Goal: Task Accomplishment & Management: Manage account settings

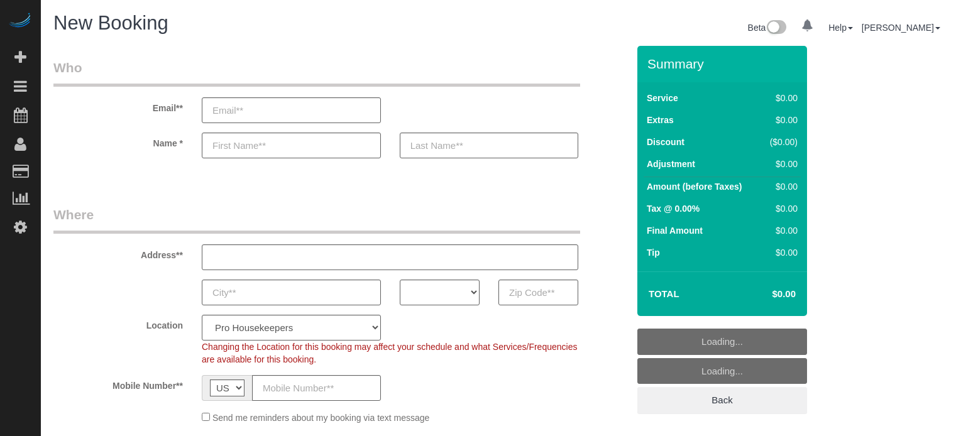
select select "4"
select select "number:9"
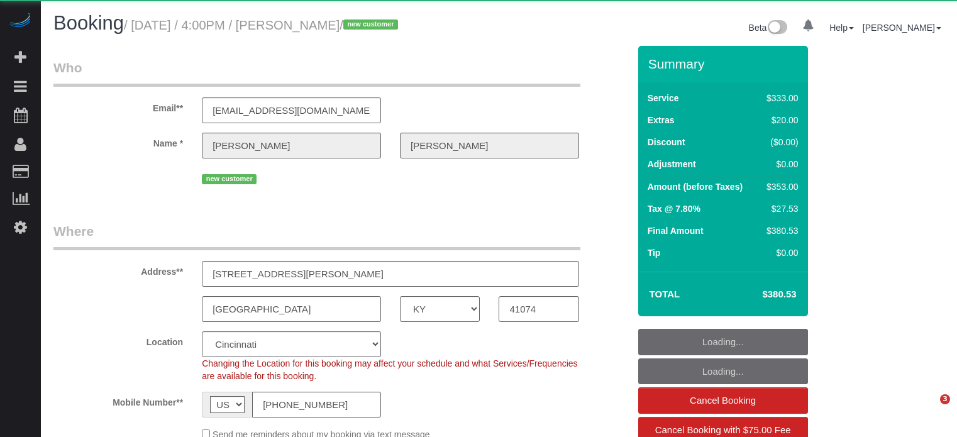
select select "KY"
select select "6"
select select "number:9"
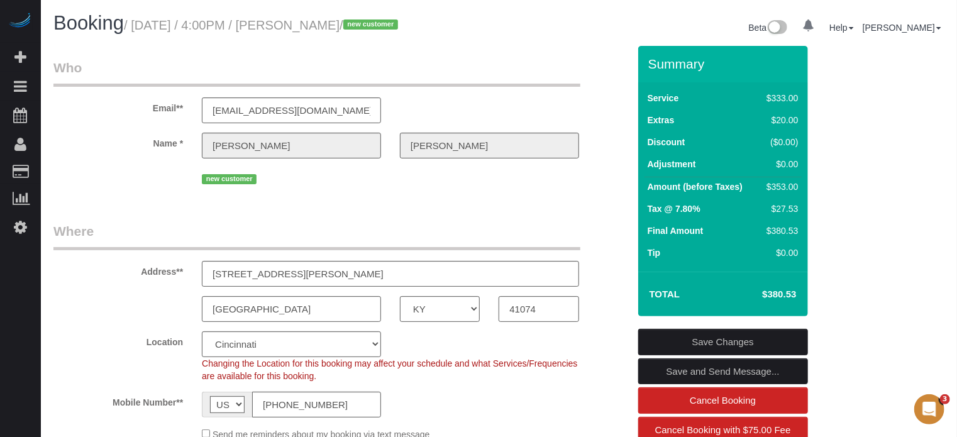
drag, startPoint x: 263, startPoint y: 272, endPoint x: 176, endPoint y: 272, distance: 86.8
click at [176, 272] on div "Address** 516 Berry St, Apartment 2" at bounding box center [341, 254] width 594 height 65
click at [197, 232] on legend "Where" at bounding box center [316, 236] width 527 height 28
click at [609, 115] on div "Email** norriskathleen@hotmail.com" at bounding box center [341, 90] width 594 height 65
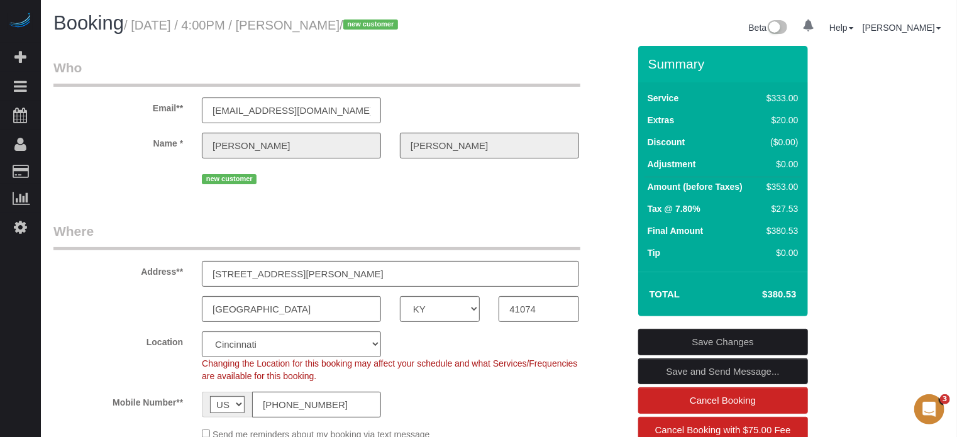
drag, startPoint x: 910, startPoint y: 218, endPoint x: 734, endPoint y: 141, distance: 191.8
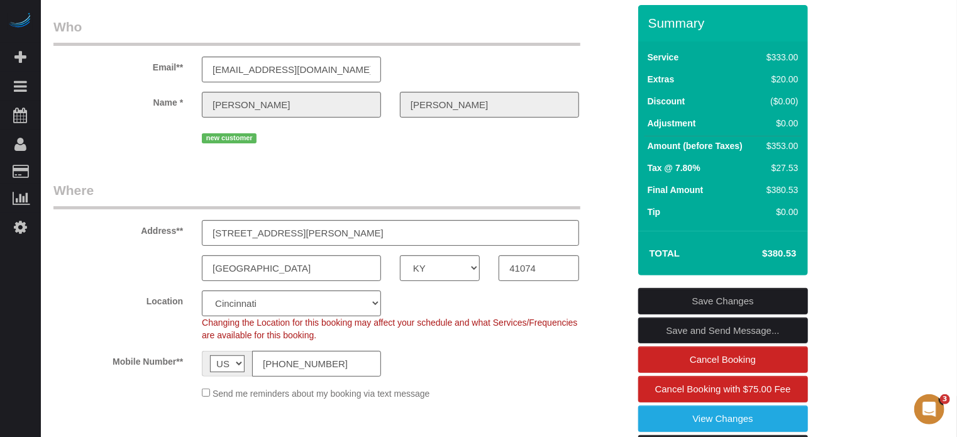
scroll to position [63, 0]
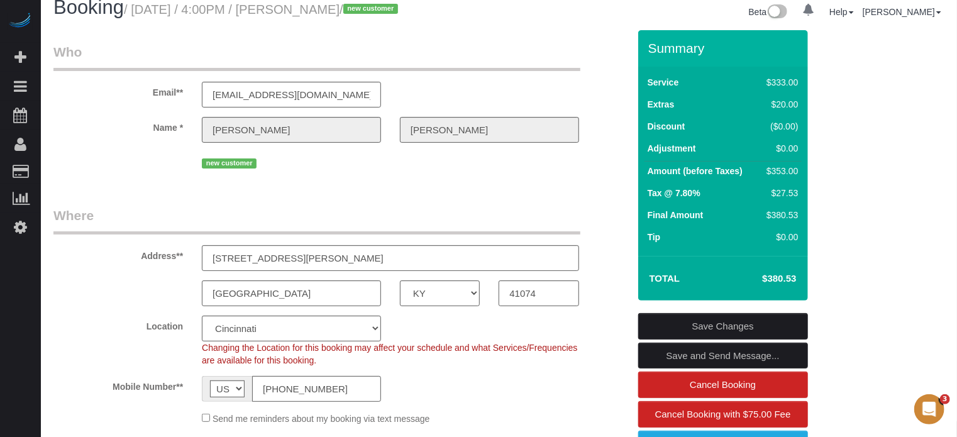
scroll to position [45, 0]
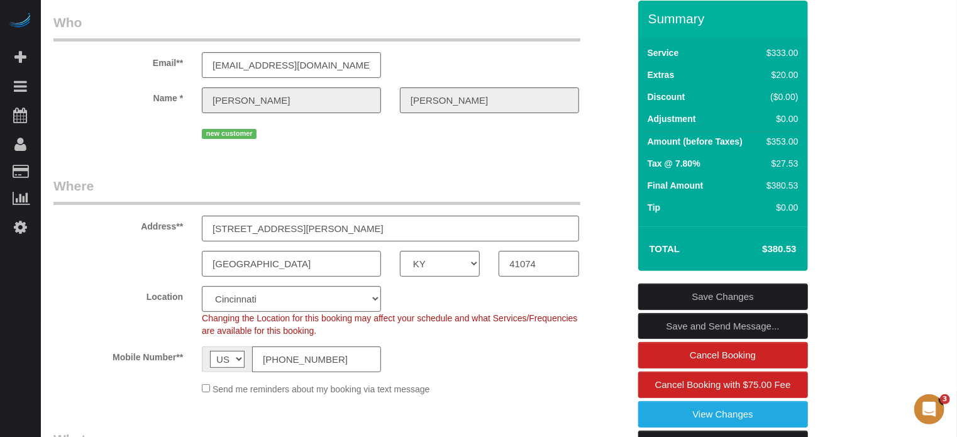
click at [619, 123] on div "new customer" at bounding box center [341, 132] width 594 height 19
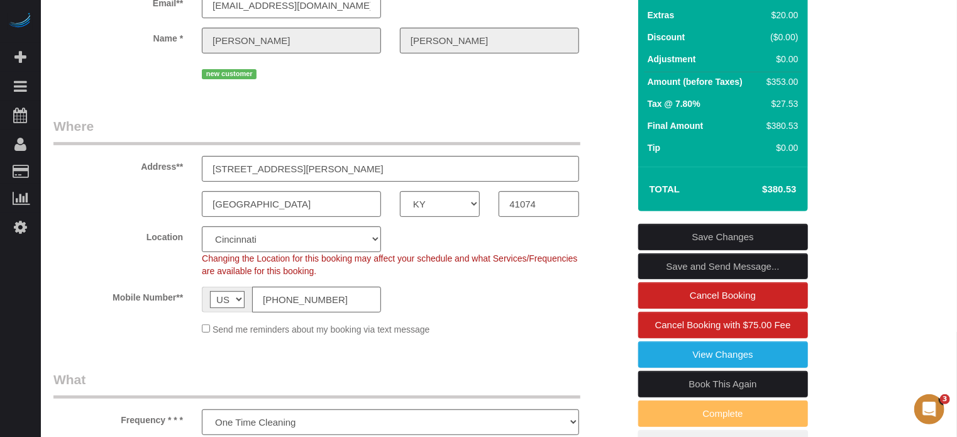
scroll to position [108, 0]
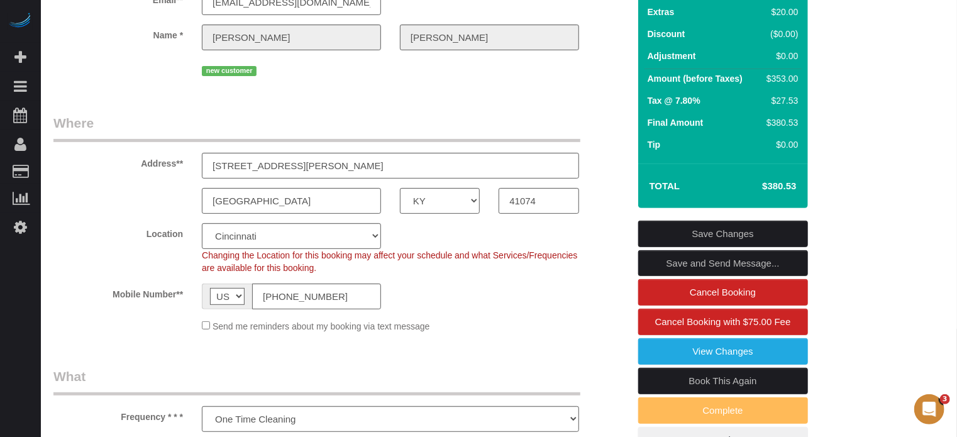
click at [526, 199] on input "41074" at bounding box center [539, 201] width 80 height 26
click at [70, 332] on div "Send me reminders about my booking via text message" at bounding box center [341, 326] width 594 height 14
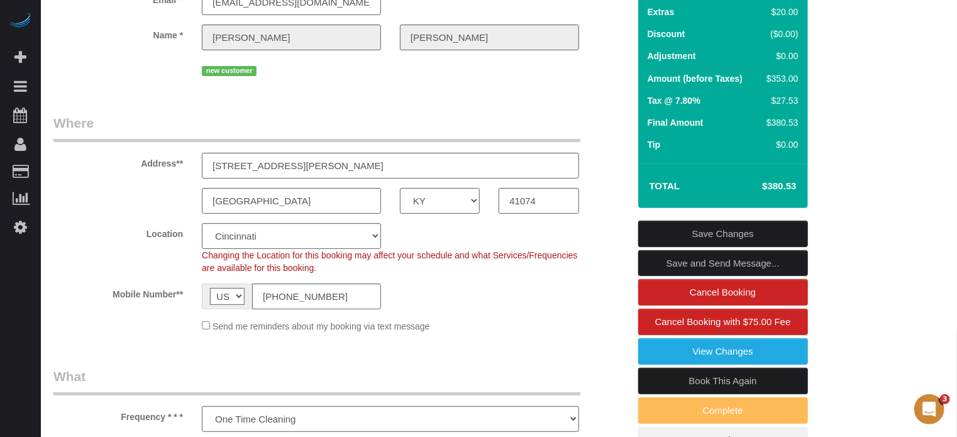
click at [582, 331] on div "Send me reminders about my booking via text message" at bounding box center [390, 326] width 396 height 14
click at [592, 122] on div "Address** 516 Berry St, Apartment 2" at bounding box center [341, 146] width 594 height 65
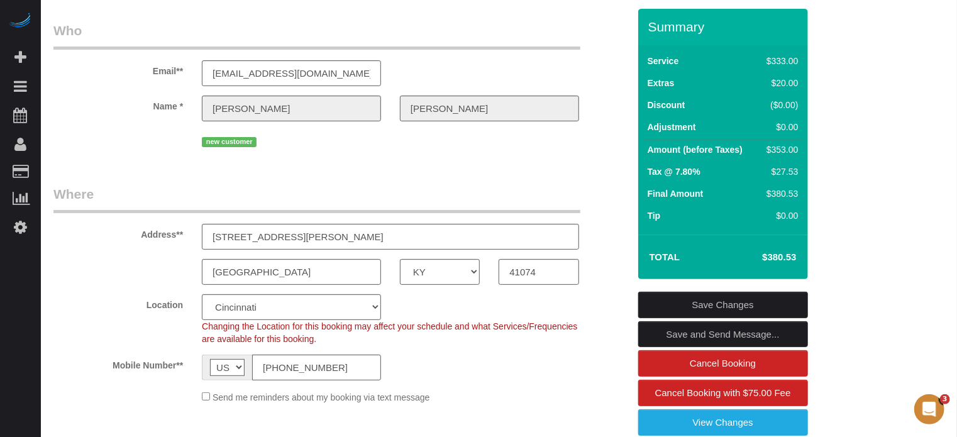
scroll to position [0, 0]
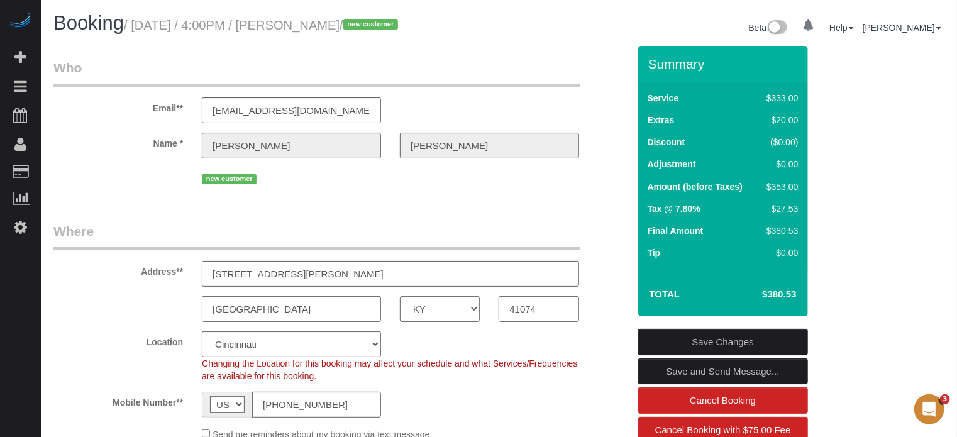
drag, startPoint x: 264, startPoint y: 271, endPoint x: 193, endPoint y: 271, distance: 71.0
click at [193, 271] on div "516 Berry St, Apartment 2" at bounding box center [390, 274] width 396 height 26
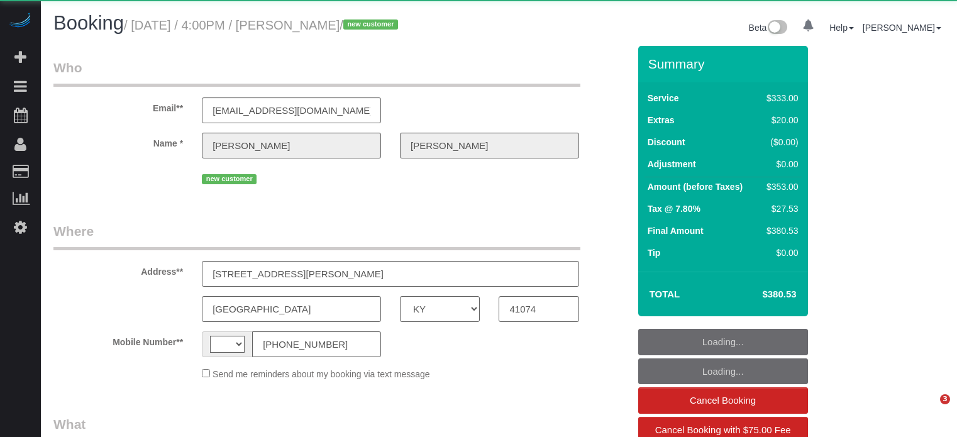
select select "KY"
select select "string:US"
select select "object:833"
select select "6"
select select "number:9"
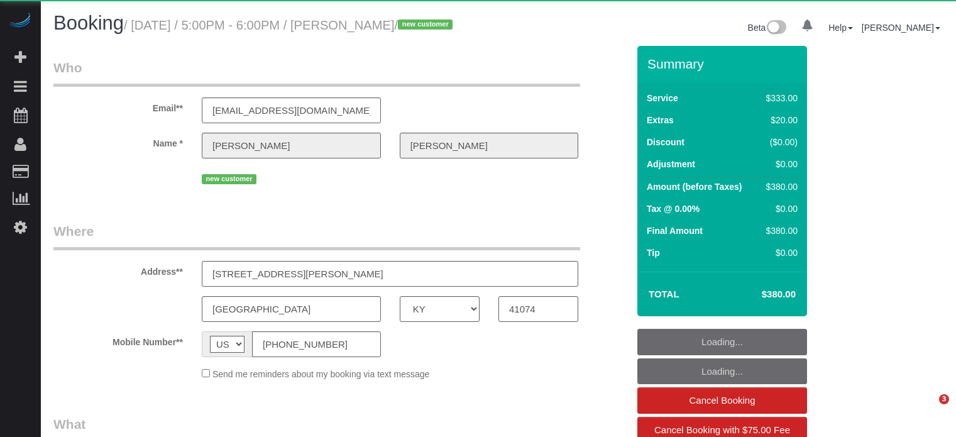
select select "KY"
select select "object:1279"
select select "6"
select select "number:9"
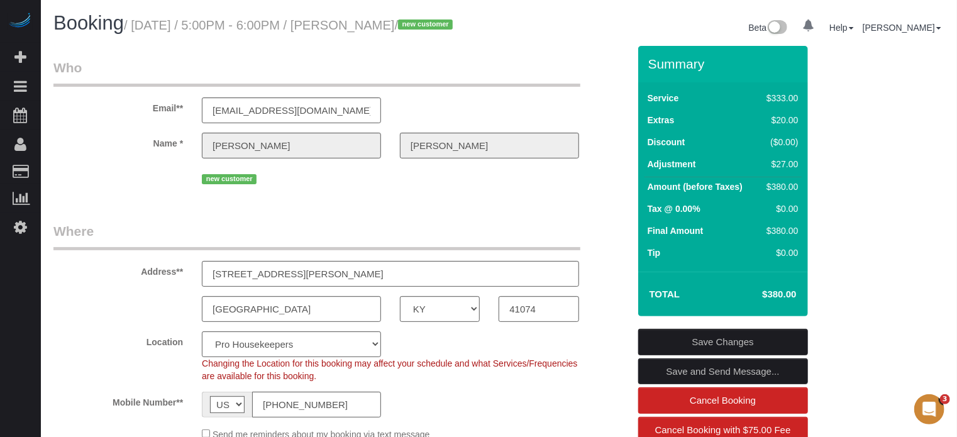
click at [598, 113] on div "Email** norriskathleen@hotmail.com" at bounding box center [341, 90] width 594 height 65
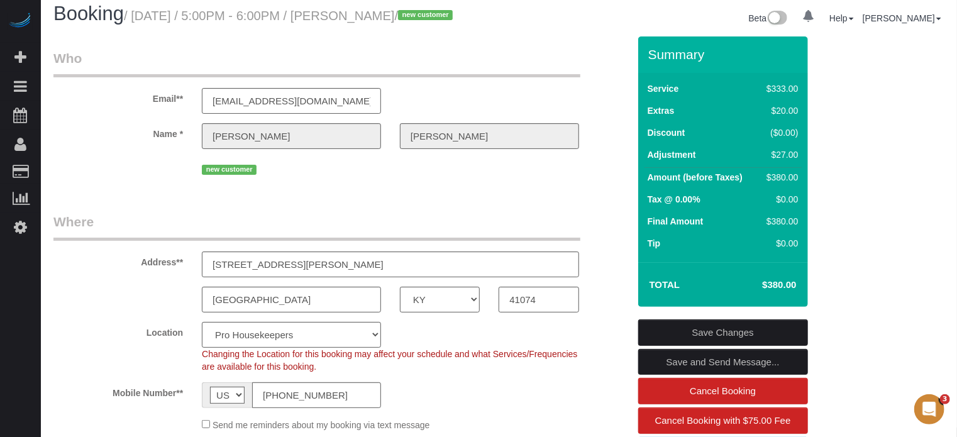
scroll to position [79, 0]
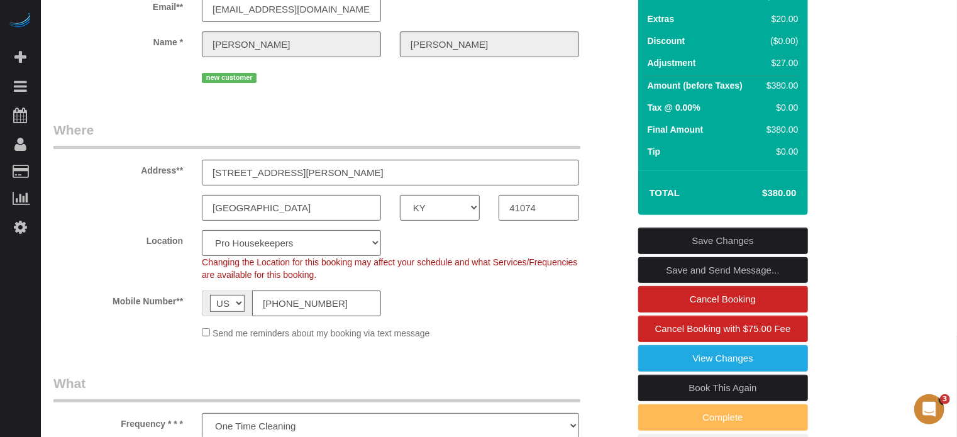
scroll to position [49, 0]
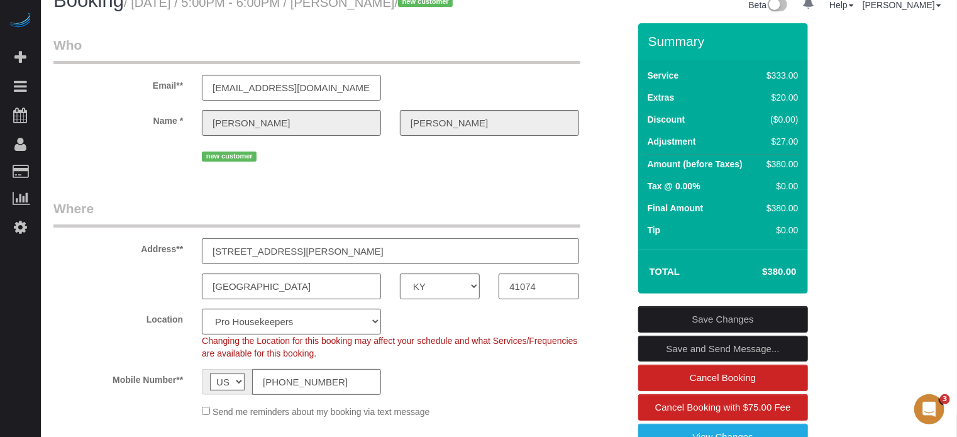
scroll to position [3, 0]
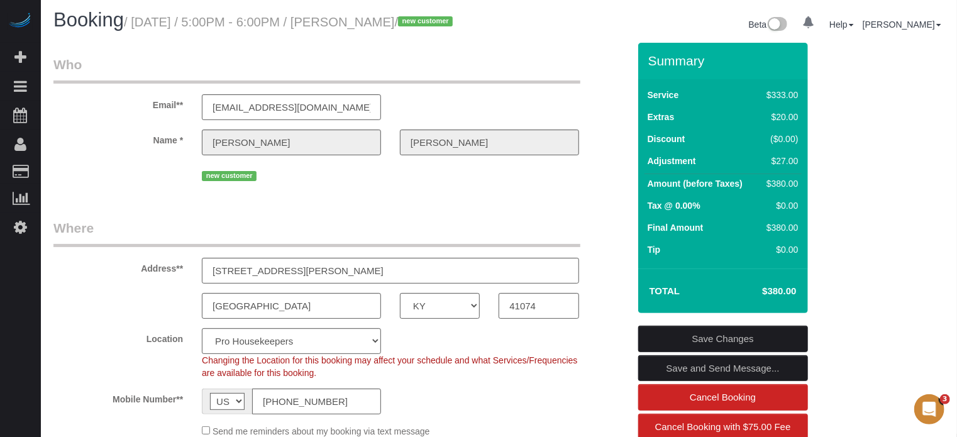
click at [611, 155] on div "Name * Kathleen Norris" at bounding box center [341, 143] width 594 height 26
drag, startPoint x: 649, startPoint y: 76, endPoint x: 796, endPoint y: 309, distance: 275.8
click at [796, 309] on div "Summary Service $333.00 Extras $20.00 Discount ($0.00) Adjustment $27.00 Amount…" at bounding box center [723, 178] width 170 height 270
click at [795, 297] on h4 "$380.00" at bounding box center [760, 291] width 72 height 11
click at [785, 297] on h4 "$380.00" at bounding box center [760, 291] width 72 height 11
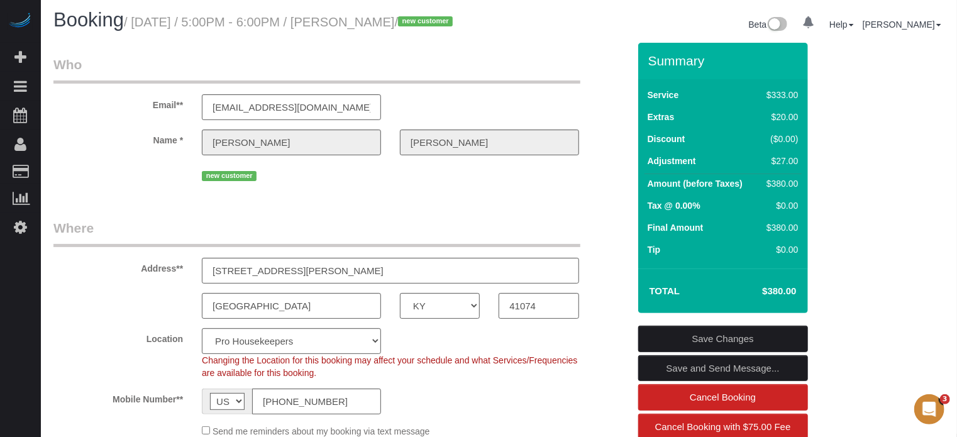
click at [782, 297] on h4 "$380.00" at bounding box center [760, 291] width 72 height 11
drag, startPoint x: 782, startPoint y: 304, endPoint x: 646, endPoint y: 74, distance: 267.2
click at [646, 74] on div "Summary Service $333.00 Extras $20.00 Discount ($0.00) Adjustment $27.00 Amount…" at bounding box center [723, 178] width 170 height 270
click at [646, 74] on div "Summary" at bounding box center [723, 66] width 170 height 26
drag, startPoint x: 649, startPoint y: 74, endPoint x: 782, endPoint y: 306, distance: 267.6
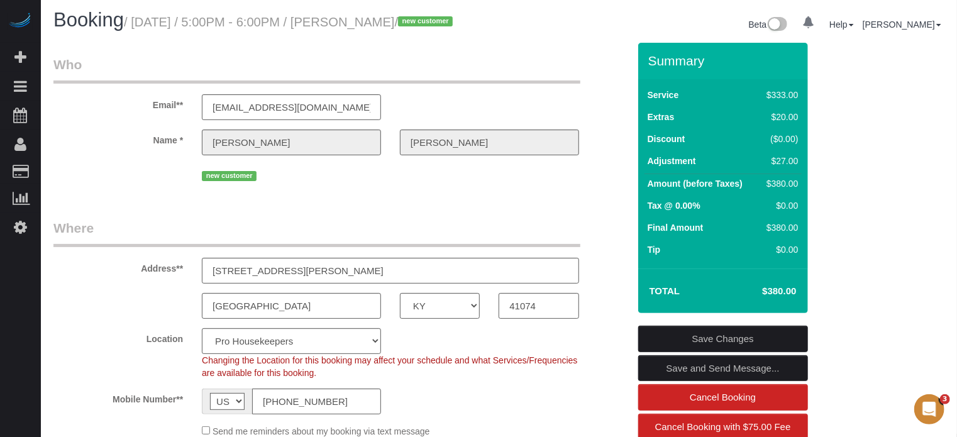
click at [782, 306] on div "Summary Service $333.00 Extras $20.00 Discount ($0.00) Adjustment $27.00 Amount…" at bounding box center [723, 178] width 170 height 270
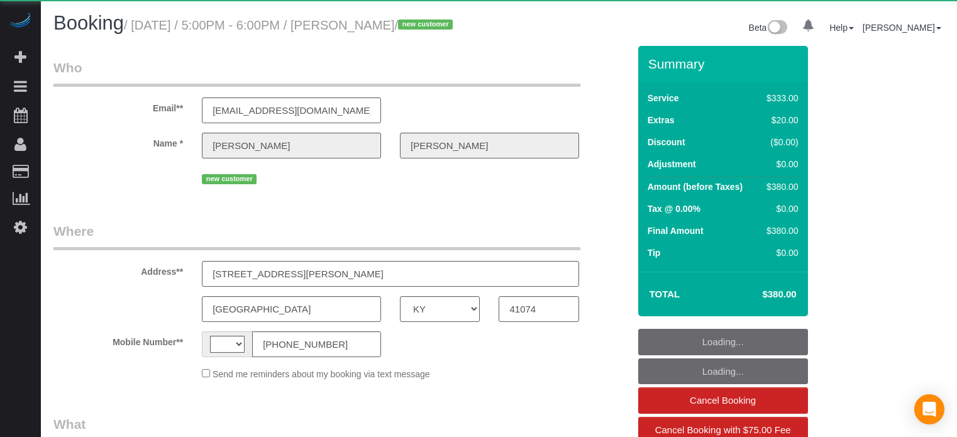
select select "KY"
select select "string:[GEOGRAPHIC_DATA]"
select select "object:639"
select select "6"
select select "number:9"
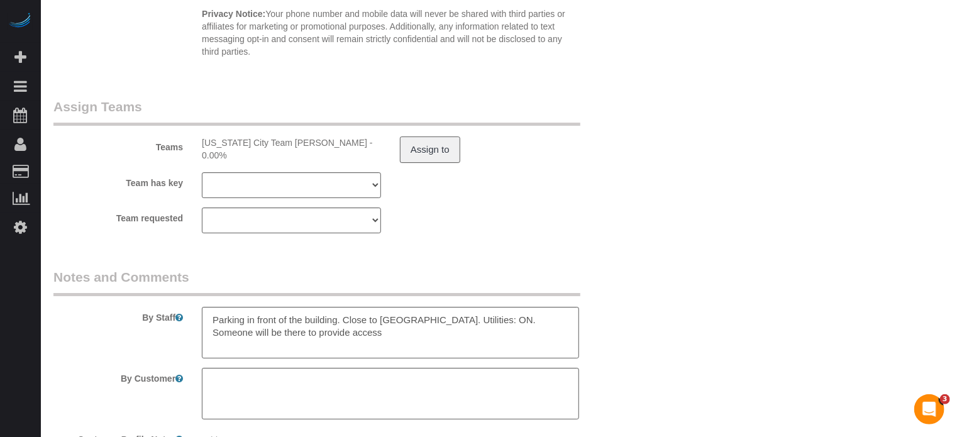
scroll to position [2041, 0]
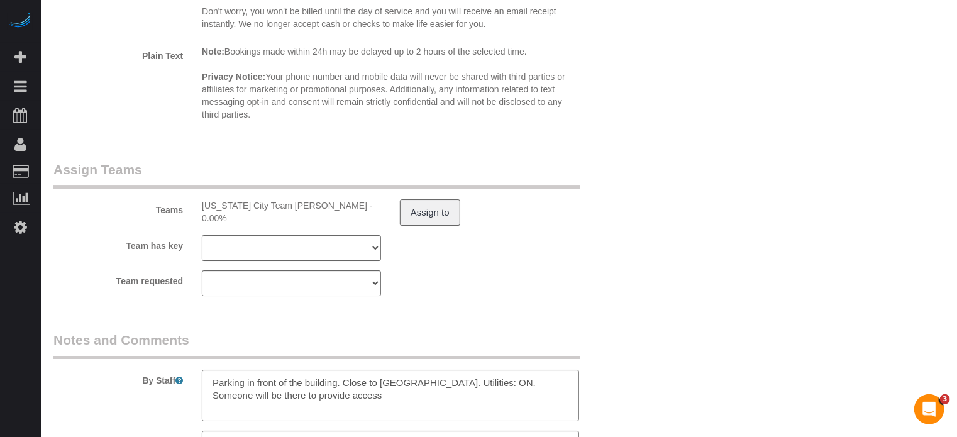
drag, startPoint x: 910, startPoint y: 268, endPoint x: 756, endPoint y: 153, distance: 193.1
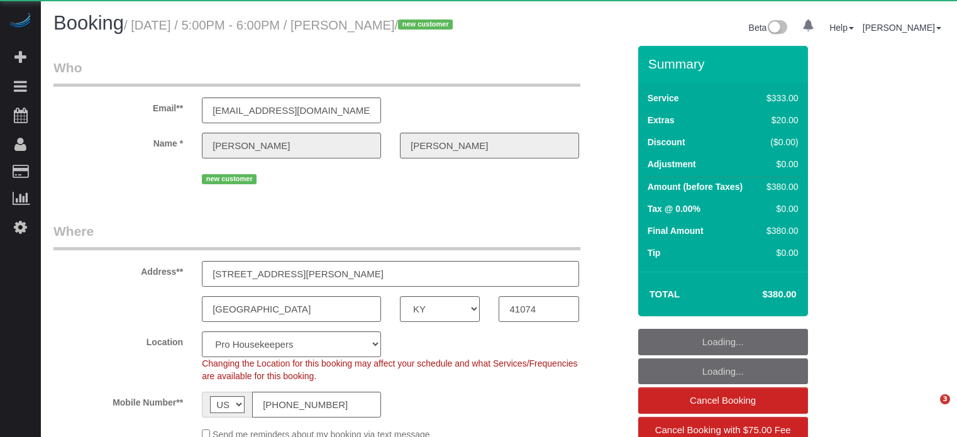
select select "KY"
select select "number:9"
select select "6"
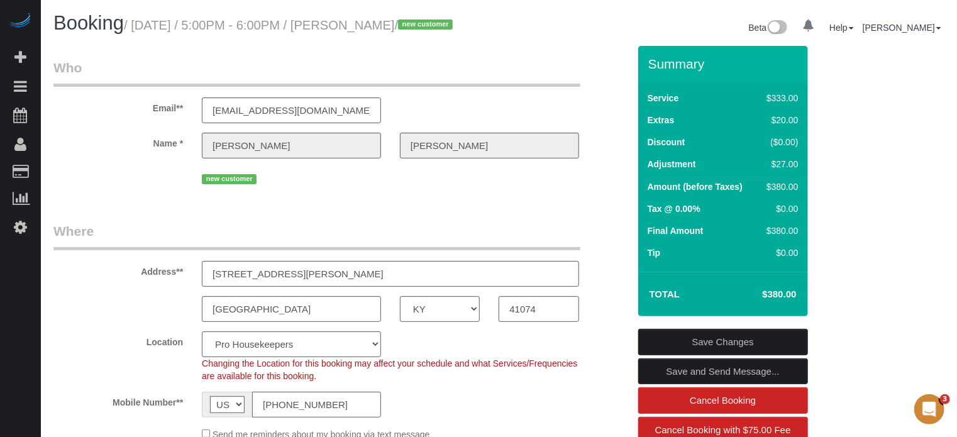
click at [591, 82] on div "Email** norriskathleen@hotmail.com" at bounding box center [341, 90] width 594 height 65
drag, startPoint x: 137, startPoint y: 28, endPoint x: 455, endPoint y: 32, distance: 318.2
click at [455, 32] on h1 "Booking / September 30, 2025 / 5:00PM - 6:00PM / Kathleen Norris / new customer" at bounding box center [271, 23] width 436 height 21
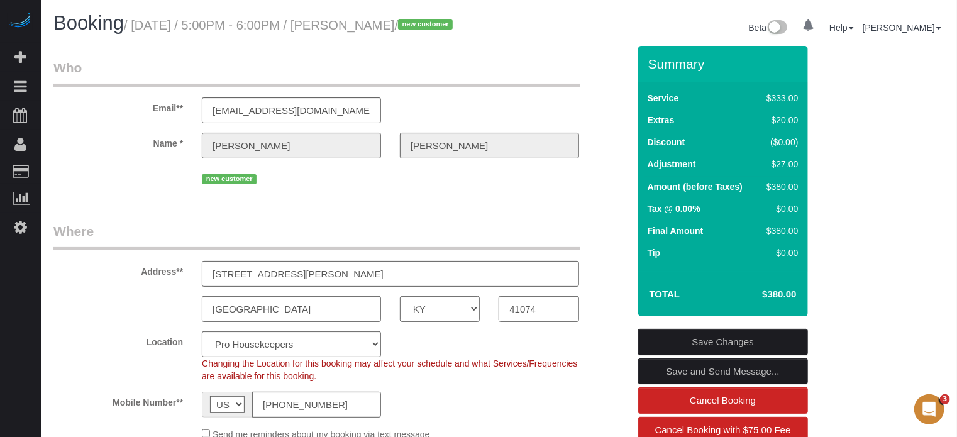
click at [599, 187] on div "new customer" at bounding box center [341, 177] width 594 height 19
click at [627, 104] on div "Email** norriskathleen@hotmail.com" at bounding box center [341, 90] width 594 height 65
drag, startPoint x: 648, startPoint y: 80, endPoint x: 782, endPoint y: 309, distance: 265.2
click at [782, 309] on div "Summary Service $333.00 Extras $20.00 Discount ($0.00) Adjustment $27.00 Amount…" at bounding box center [723, 181] width 170 height 270
click at [578, 87] on legend "Who" at bounding box center [316, 72] width 527 height 28
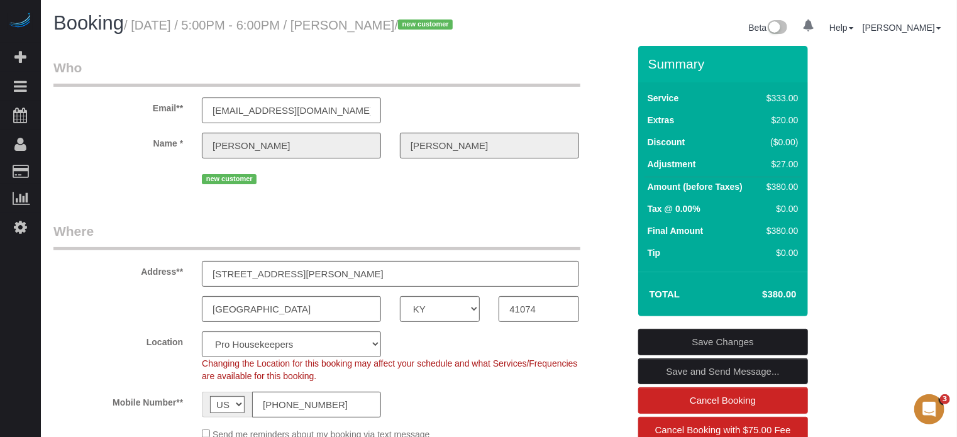
click at [442, 25] on small "/ September 30, 2025 / 5:00PM - 6:00PM / Kathleen Norris / new customer" at bounding box center [290, 25] width 333 height 14
click at [442, 24] on small "/ September 30, 2025 / 5:00PM - 6:00PM / Kathleen Norris / new customer" at bounding box center [290, 25] width 333 height 14
click at [368, 24] on small "/ September 30, 2025 / 5:00PM - 6:00PM / Kathleen Norris / new customer" at bounding box center [290, 25] width 333 height 14
drag, startPoint x: 372, startPoint y: 25, endPoint x: 452, endPoint y: 28, distance: 79.9
click at [452, 28] on small "/ September 30, 2025 / 5:00PM - 6:00PM / Kathleen Norris / new customer" at bounding box center [290, 25] width 333 height 14
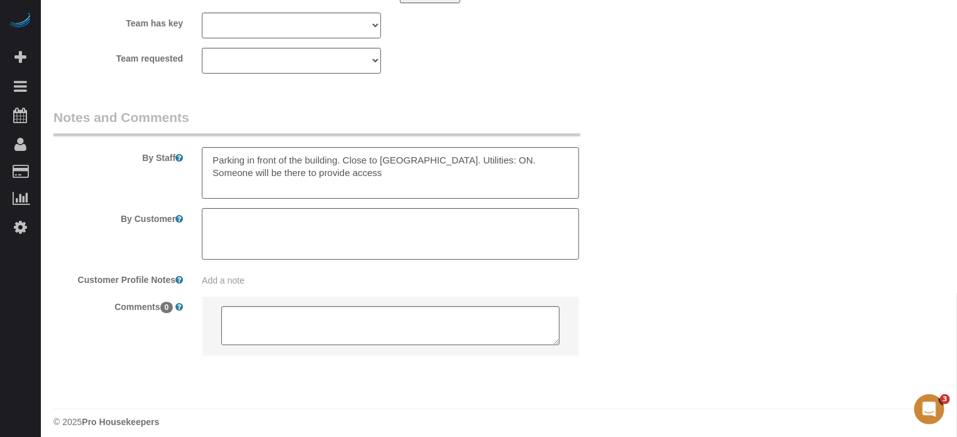
scroll to position [2266, 0]
click at [368, 191] on textarea at bounding box center [390, 171] width 377 height 52
drag, startPoint x: 432, startPoint y: 193, endPoint x: 293, endPoint y: 206, distance: 139.6
click at [293, 196] on textarea at bounding box center [390, 171] width 377 height 52
type textarea "Parking in front of the building. Close to Vacant. Utilities: ON. Someone will …"
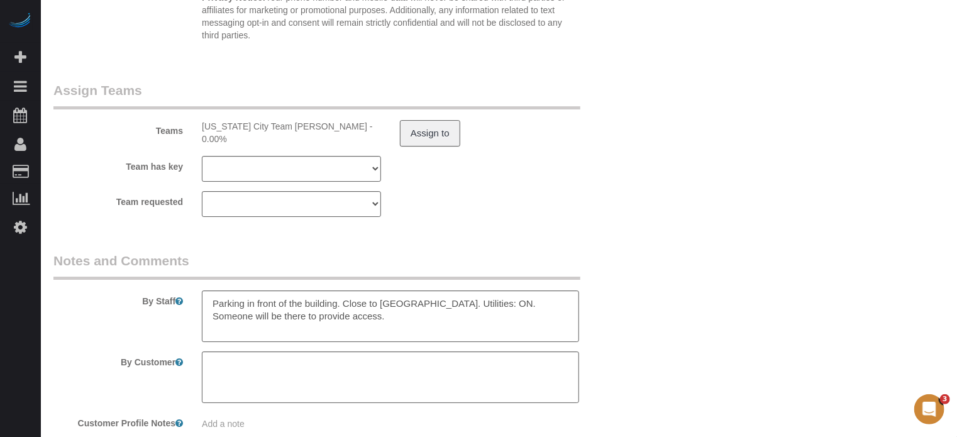
scroll to position [1889, 0]
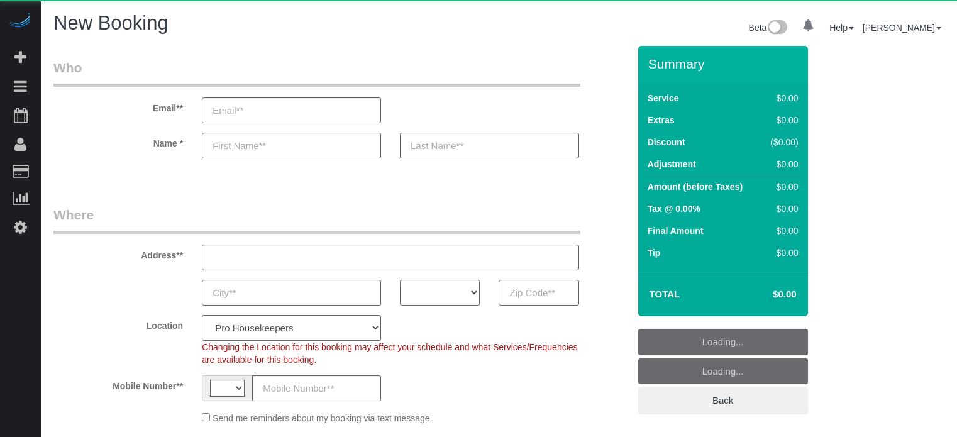
select select "number:9"
select select "string:US"
select select "object:1084"
select select "4"
select select "object:1220"
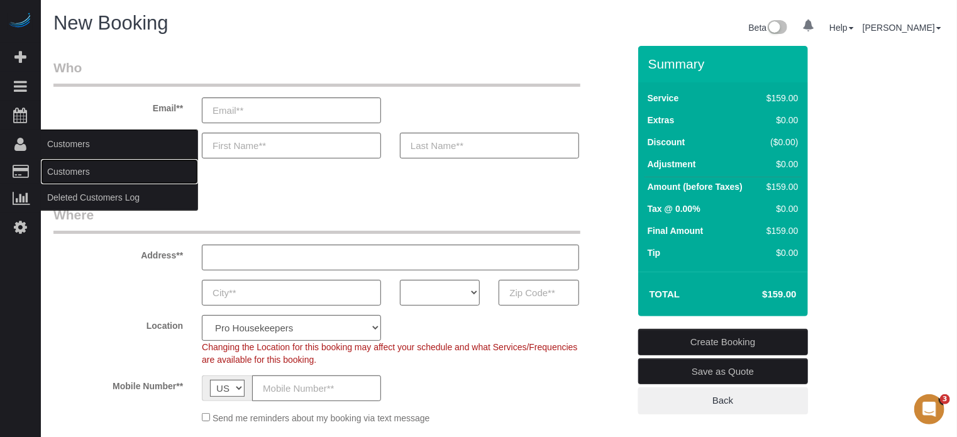
click at [58, 167] on link "Customers" at bounding box center [119, 171] width 157 height 25
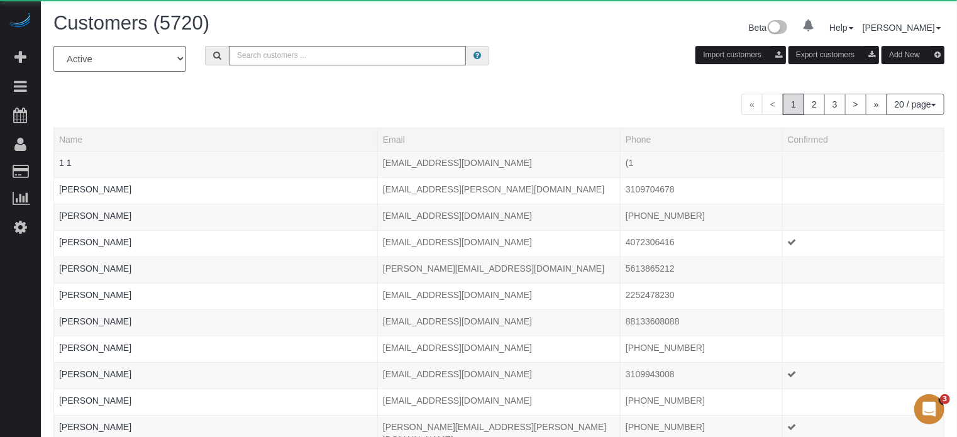
click at [304, 50] on input "text" at bounding box center [347, 55] width 237 height 19
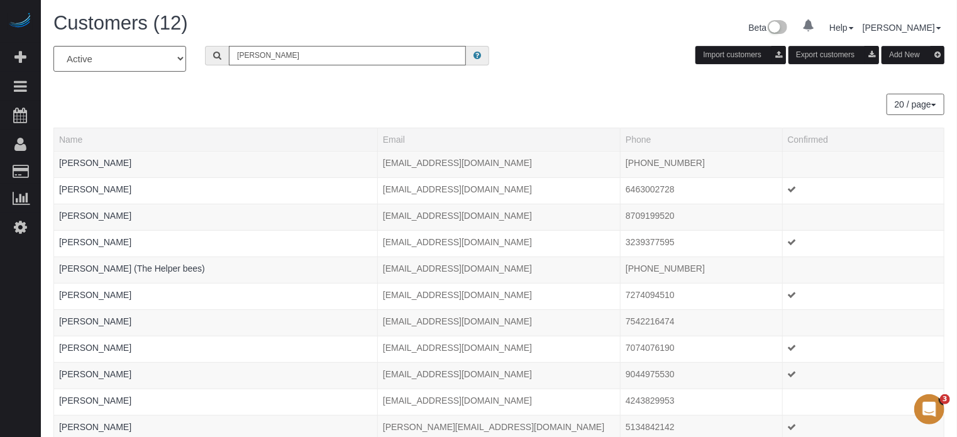
type input "Howard Shirley"
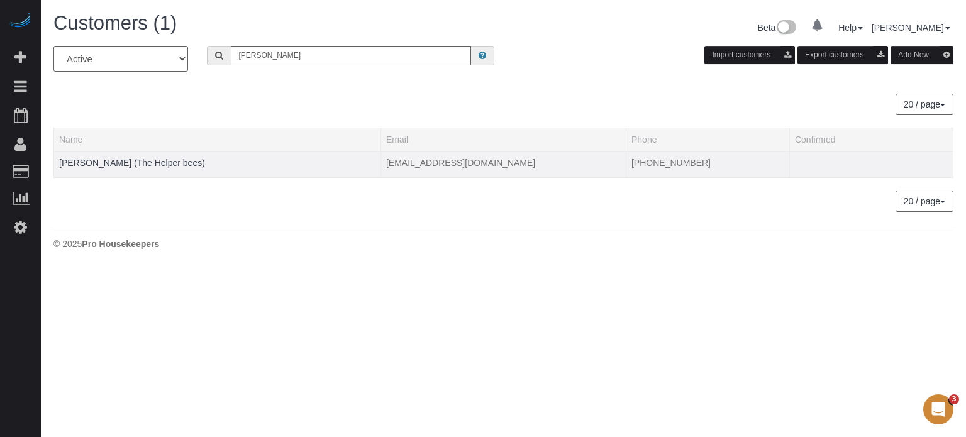
click at [88, 167] on td "Howard Shirley (The Helper bees)" at bounding box center [217, 164] width 327 height 26
click at [100, 167] on link "Howard Shirley (The Helper bees)" at bounding box center [132, 163] width 146 height 10
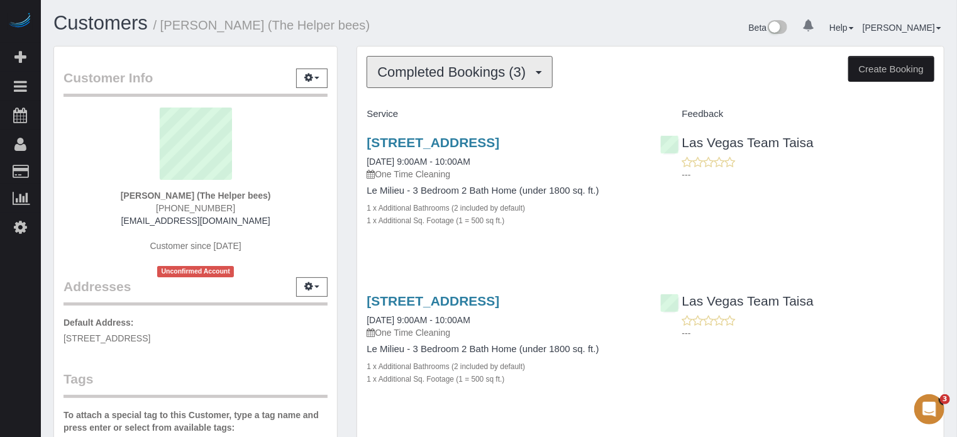
click at [454, 72] on span "Completed Bookings (3)" at bounding box center [454, 72] width 155 height 16
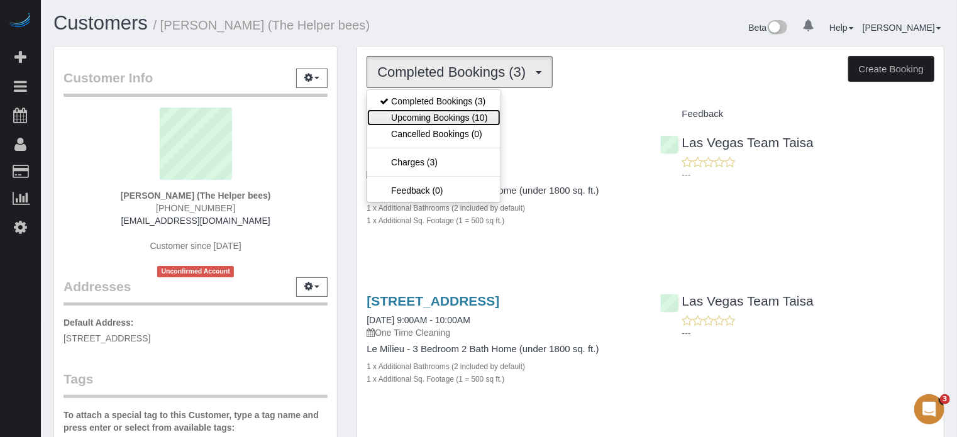
click at [475, 113] on link "Upcoming Bookings (10)" at bounding box center [433, 117] width 133 height 16
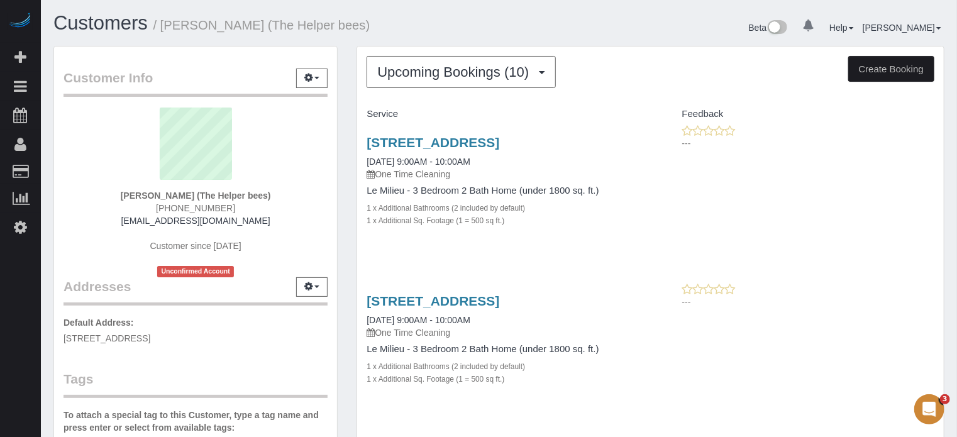
click at [906, 228] on div "11017 Bandol Pl, Las Vegas, NV 89141 10/01/2025 9:00AM - 10:00AM One Time Clean…" at bounding box center [650, 187] width 587 height 127
click at [875, 207] on div "11017 Bandol Pl, Las Vegas, NV 89141 10/01/2025 9:00AM - 10:00AM One Time Clean…" at bounding box center [650, 187] width 587 height 127
click at [927, 186] on div "11017 Bandol Pl, Las Vegas, NV 89141 10/01/2025 9:00AM - 10:00AM One Time Clean…" at bounding box center [650, 187] width 587 height 127
drag, startPoint x: 361, startPoint y: 140, endPoint x: 612, endPoint y: 145, distance: 250.9
click at [612, 145] on div "11017 Bandol Pl, Las Vegas, NV 89141 10/01/2025 9:00AM - 10:00AM One Time Clean…" at bounding box center [503, 187] width 293 height 127
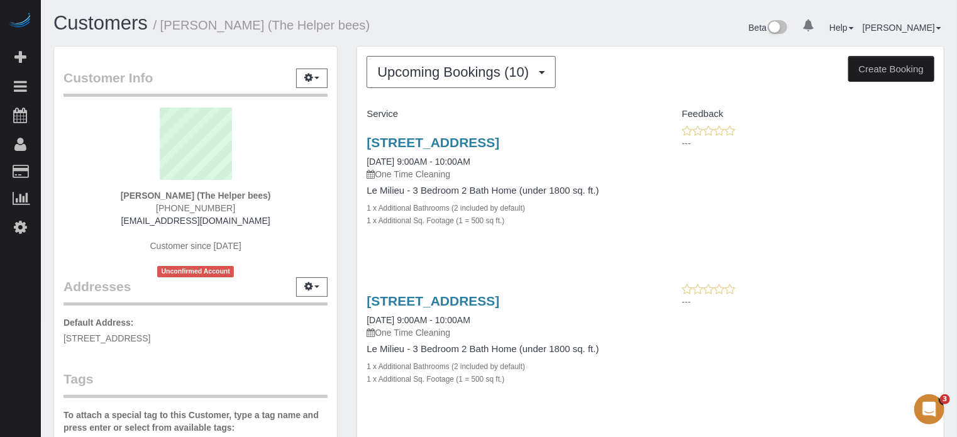
copy link "11017 Bandol Pl, Las Vegas, NV 89141"
click at [423, 79] on span "Upcoming Bookings (10)" at bounding box center [456, 72] width 158 height 16
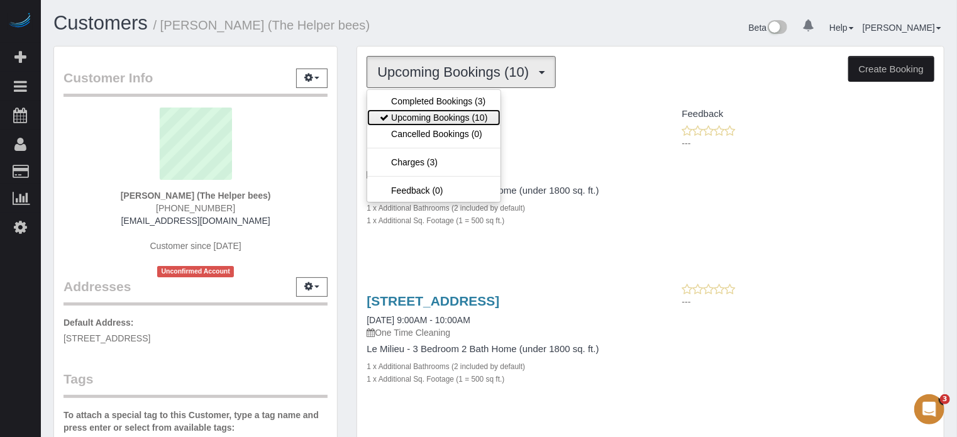
click at [424, 116] on link "Upcoming Bookings (10)" at bounding box center [433, 117] width 133 height 16
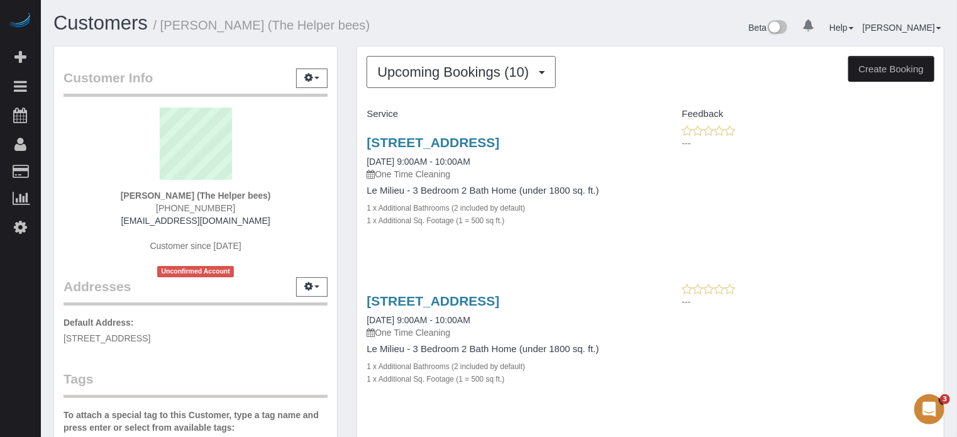
drag, startPoint x: 353, startPoint y: 143, endPoint x: 616, endPoint y: 140, distance: 262.2
copy link "11017 Bandol Pl, Las Vegas, NV 89141"
click at [345, 140] on div "Customer Info Edit Contact Info Send Message Email Preferences Special Sales Ta…" at bounding box center [195, 356] width 303 height 621
drag, startPoint x: 617, startPoint y: 142, endPoint x: 568, endPoint y: 145, distance: 48.5
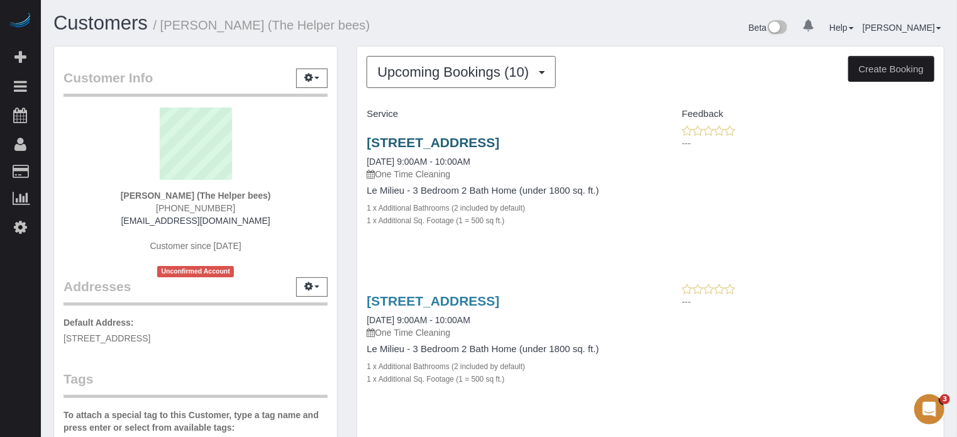
click at [568, 145] on h3 "11017 Bandol Pl, Las Vegas, NV 89141" at bounding box center [504, 142] width 274 height 14
click at [646, 148] on div "11017 Bandol Pl, Las Vegas, NV 89141 10/01/2025 9:00AM - 10:00AM One Time Clean…" at bounding box center [503, 187] width 293 height 127
drag, startPoint x: 614, startPoint y: 143, endPoint x: 571, endPoint y: 143, distance: 42.8
click at [571, 143] on h3 "11017 Bandol Pl, Las Vegas, NV 89141" at bounding box center [504, 142] width 274 height 14
click at [634, 142] on h3 "11017 Bandol Pl, Las Vegas, NV 89141" at bounding box center [504, 142] width 274 height 14
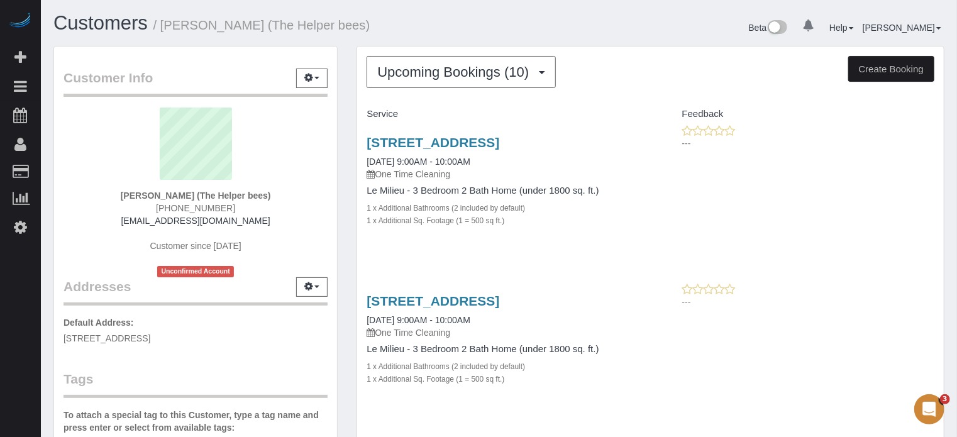
click at [629, 143] on h3 "11017 Bandol Pl, Las Vegas, NV 89141" at bounding box center [504, 142] width 274 height 14
click at [873, 207] on div "11017 Bandol Pl, Las Vegas, NV 89141 10/01/2025 9:00AM - 10:00AM One Time Clean…" at bounding box center [650, 187] width 587 height 127
click at [660, 40] on div "Beta 0 Your Notifications You have 0 alerts Help Help Docs Take a Tour Contact …" at bounding box center [726, 29] width 455 height 33
click at [614, 19] on div "Beta 0 Your Notifications You have 0 alerts Help Help Docs Take a Tour Contact …" at bounding box center [726, 29] width 455 height 33
drag, startPoint x: 256, startPoint y: 23, endPoint x: 348, endPoint y: 23, distance: 91.8
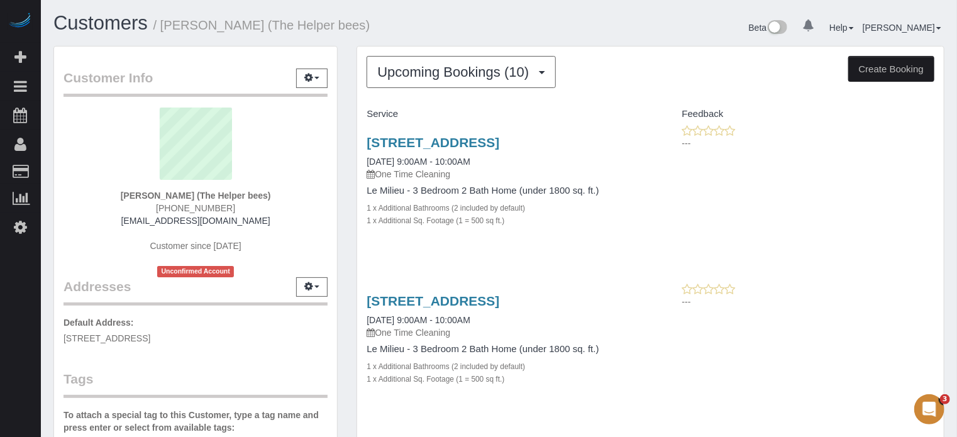
click at [348, 23] on small "/ Howard Shirley (The Helper bees)" at bounding box center [261, 25] width 217 height 14
drag, startPoint x: 348, startPoint y: 28, endPoint x: 259, endPoint y: 27, distance: 89.3
click at [259, 27] on small "/ Howard Shirley (The Helper bees)" at bounding box center [261, 25] width 217 height 14
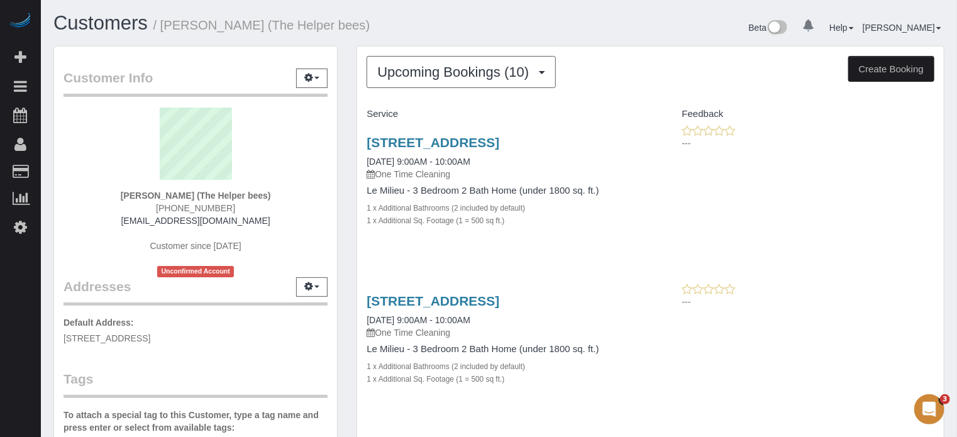
drag, startPoint x: 259, startPoint y: 27, endPoint x: 336, endPoint y: 30, distance: 77.4
click at [336, 30] on small "/ Howard Shirley (The Helper bees)" at bounding box center [261, 25] width 217 height 14
drag, startPoint x: 350, startPoint y: 30, endPoint x: 258, endPoint y: 27, distance: 91.2
click at [258, 27] on small "/ Howard Shirley (The Helper bees)" at bounding box center [261, 25] width 217 height 14
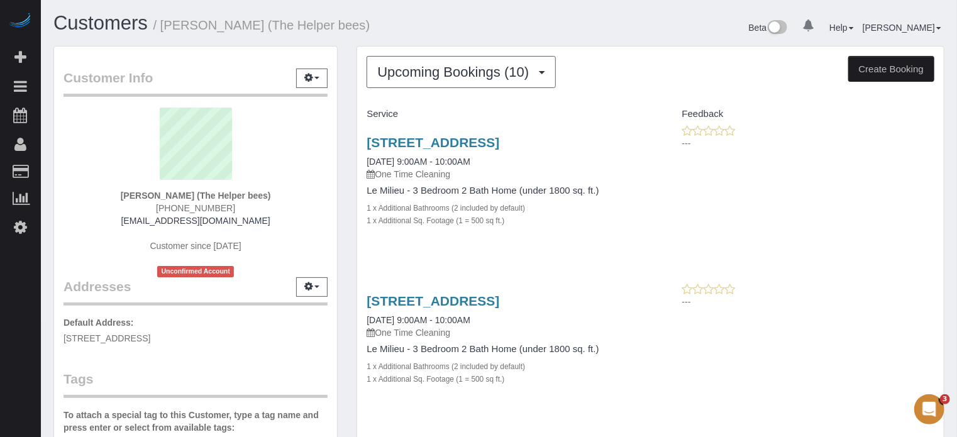
click at [258, 27] on small "/ Howard Shirley (The Helper bees)" at bounding box center [261, 25] width 217 height 14
drag, startPoint x: 258, startPoint y: 27, endPoint x: 333, endPoint y: 27, distance: 74.2
click at [333, 27] on small "/ Howard Shirley (The Helper bees)" at bounding box center [261, 25] width 217 height 14
click at [336, 27] on small "/ Howard Shirley (The Helper bees)" at bounding box center [261, 25] width 217 height 14
click at [345, 28] on small "/ Howard Shirley (The Helper bees)" at bounding box center [261, 25] width 217 height 14
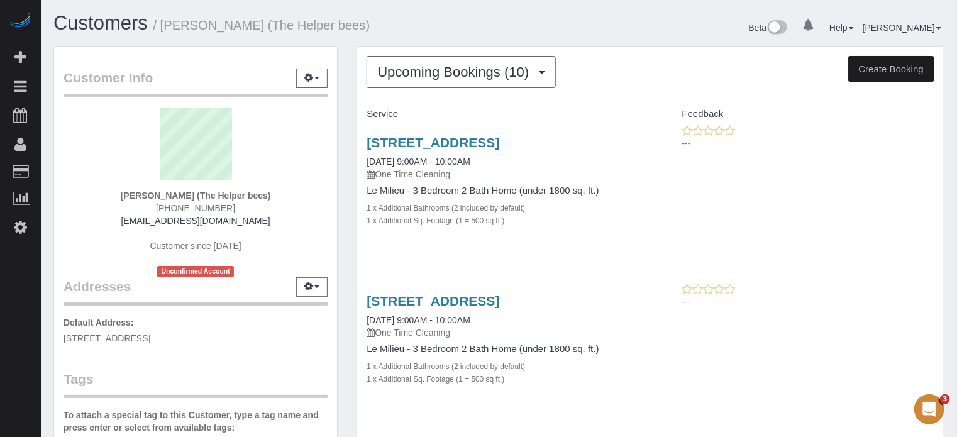
drag, startPoint x: 350, startPoint y: 28, endPoint x: 260, endPoint y: 26, distance: 89.9
click at [260, 26] on small "/ Howard Shirley (The Helper bees)" at bounding box center [261, 25] width 217 height 14
click at [571, 19] on div "Beta 0 Your Notifications You have 0 alerts Help Help Docs Take a Tour Contact …" at bounding box center [726, 29] width 455 height 33
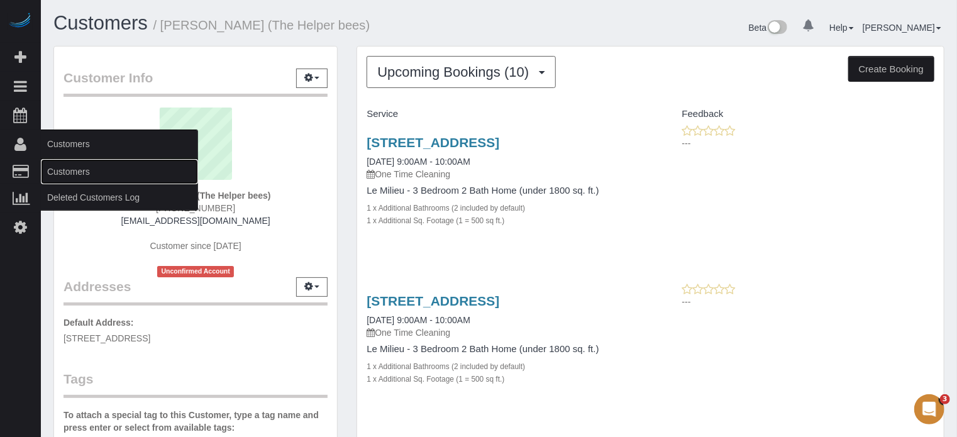
click at [70, 168] on link "Customers" at bounding box center [119, 171] width 157 height 25
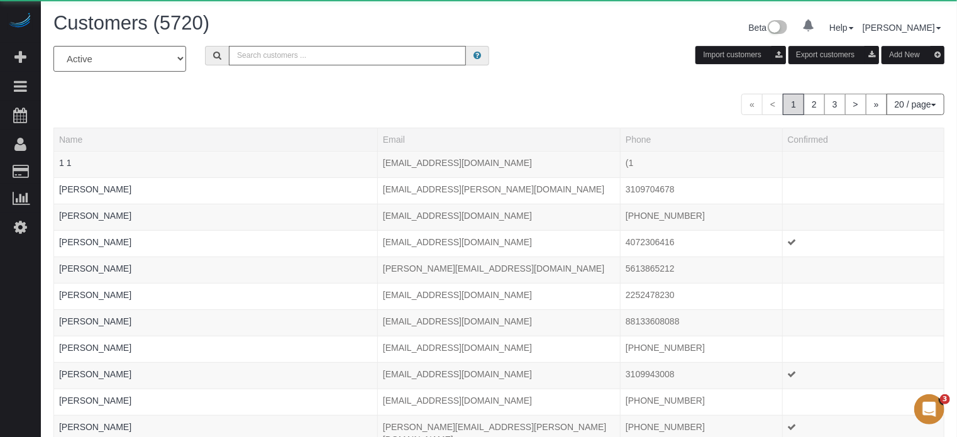
click at [431, 58] on input "text" at bounding box center [347, 55] width 237 height 19
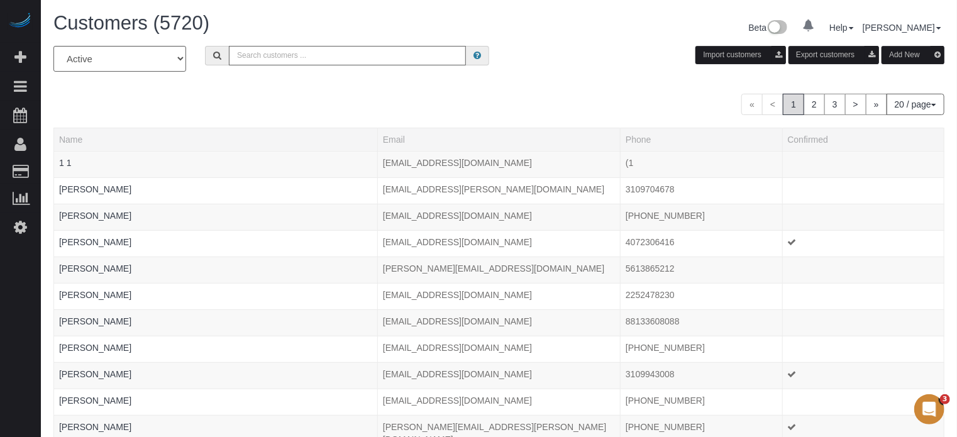
paste input "Suheila Masudi"
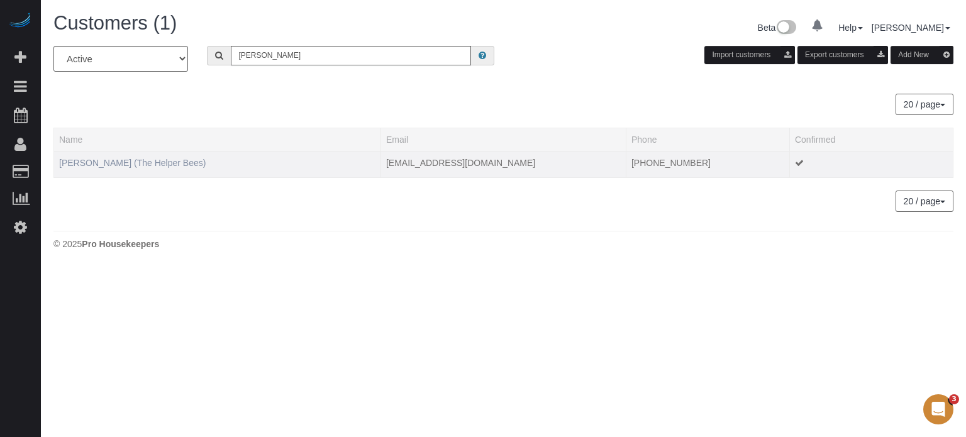
type input "Suheila Masudi"
click at [117, 158] on link "Suheila Masudi (The Helper Bees)" at bounding box center [132, 163] width 146 height 10
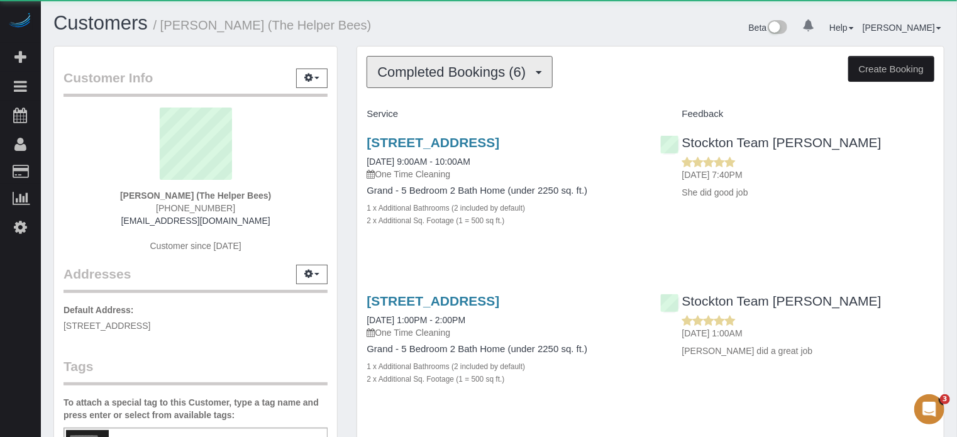
click at [509, 71] on span "Completed Bookings (6)" at bounding box center [454, 72] width 155 height 16
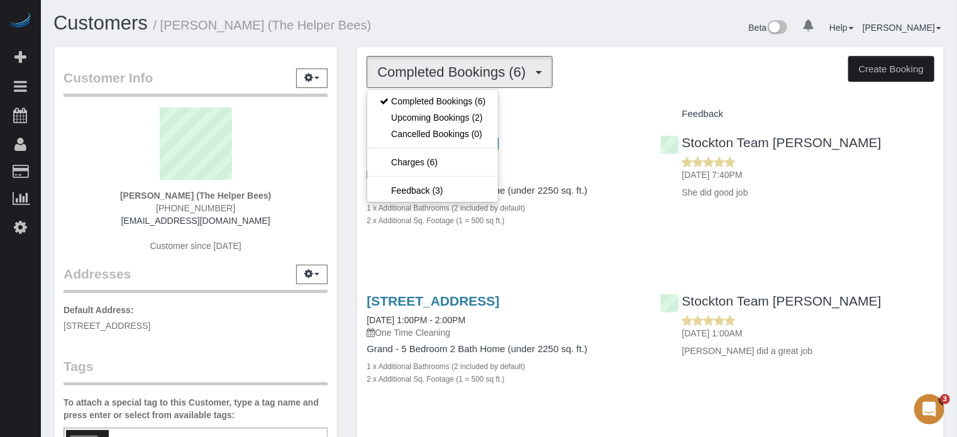
click at [516, 31] on div "Beta 0 Your Notifications You have 0 alerts Help Help Docs Take a Tour Contact …" at bounding box center [726, 29] width 455 height 33
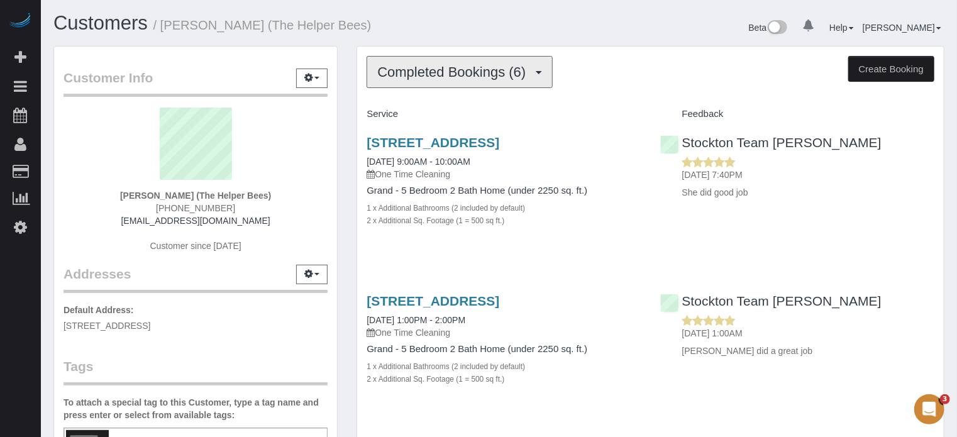
click at [493, 65] on span "Completed Bookings (6)" at bounding box center [454, 72] width 155 height 16
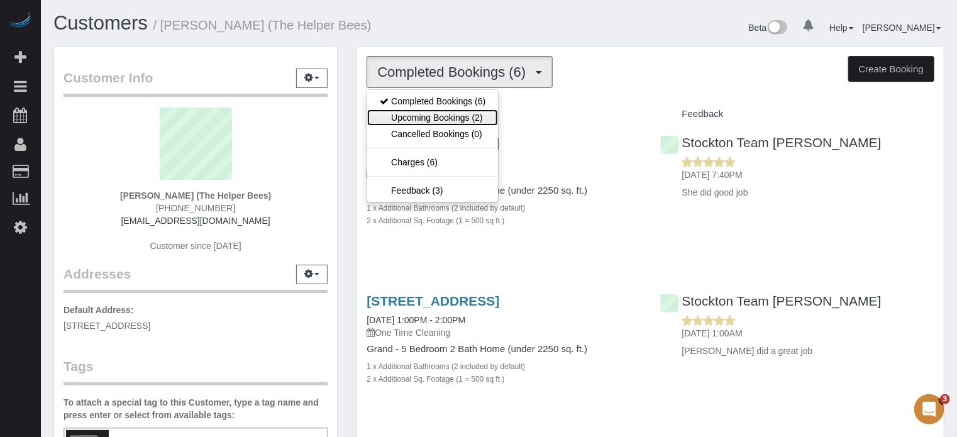
click at [455, 110] on link "Upcoming Bookings (2)" at bounding box center [432, 117] width 131 height 16
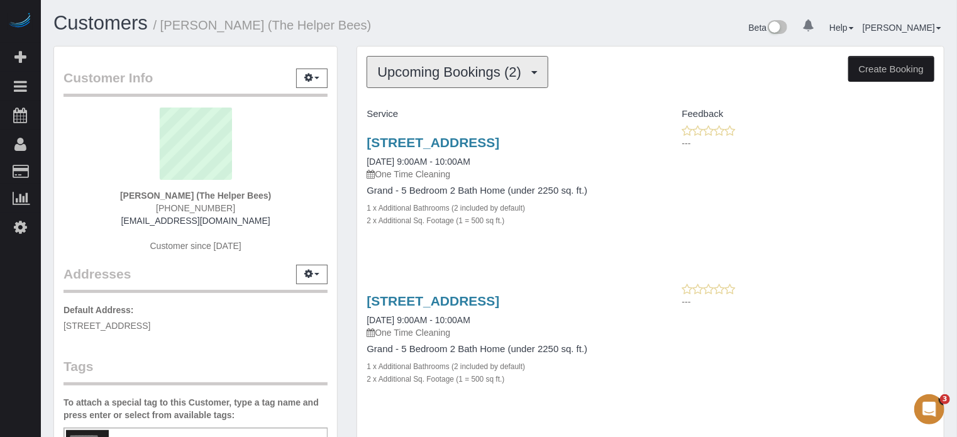
click at [454, 67] on span "Upcoming Bookings (2)" at bounding box center [452, 72] width 150 height 16
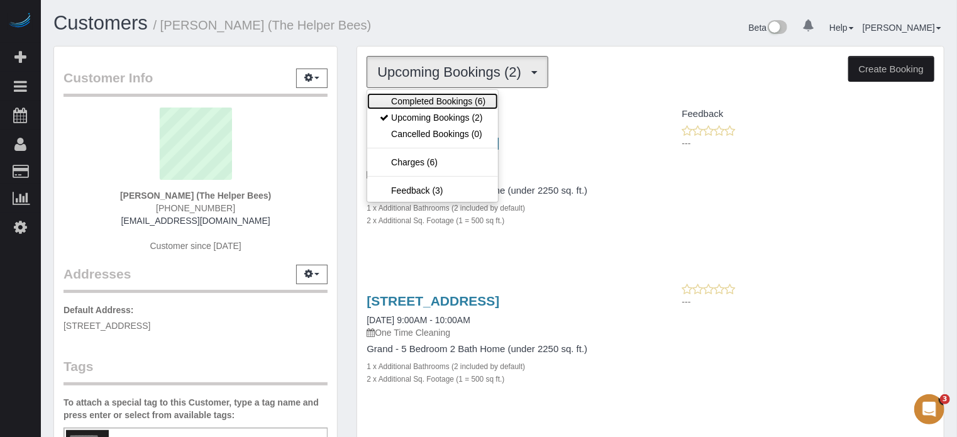
click at [458, 94] on link "Completed Bookings (6)" at bounding box center [432, 101] width 131 height 16
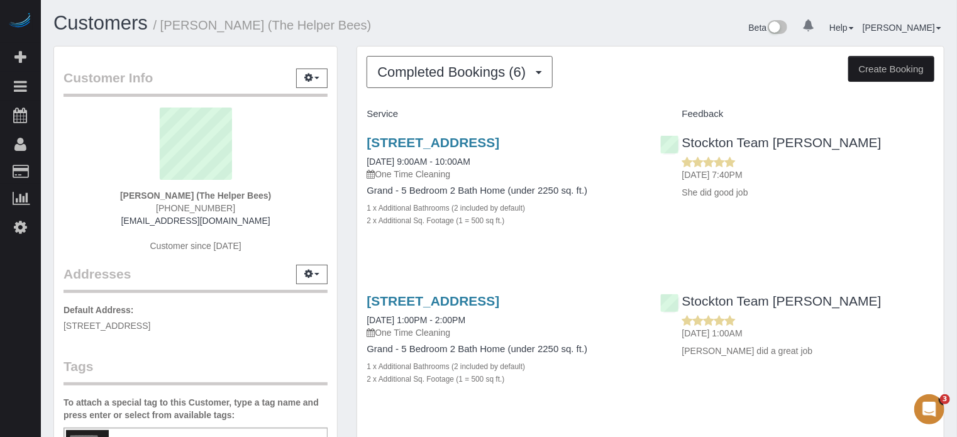
click at [458, 30] on h1 "Customers / Suheila Masudi (The Helper Bees)" at bounding box center [271, 23] width 436 height 21
click at [357, 130] on div "2246 Buna Vista Drive, Manteca, CA 95337 09/18/2025 9:00AM - 10:00AM One Time C…" at bounding box center [503, 187] width 293 height 127
click at [525, 74] on span "Completed Bookings (6)" at bounding box center [454, 72] width 155 height 16
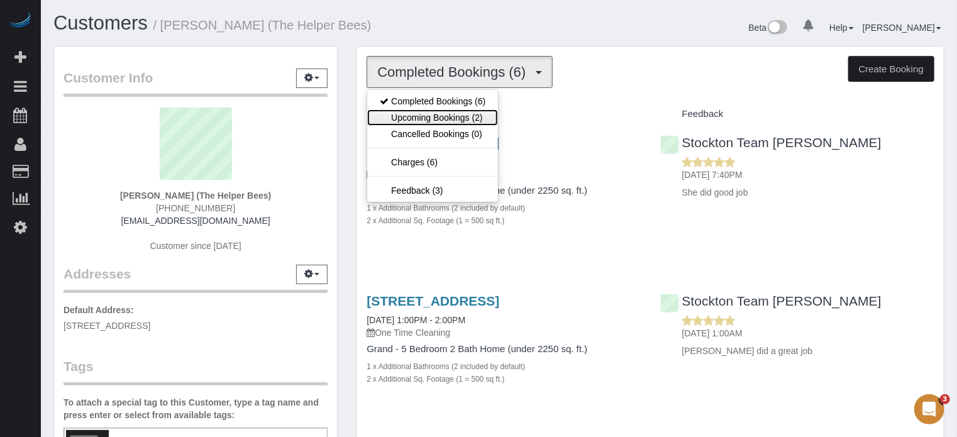
click at [463, 122] on link "Upcoming Bookings (2)" at bounding box center [432, 117] width 131 height 16
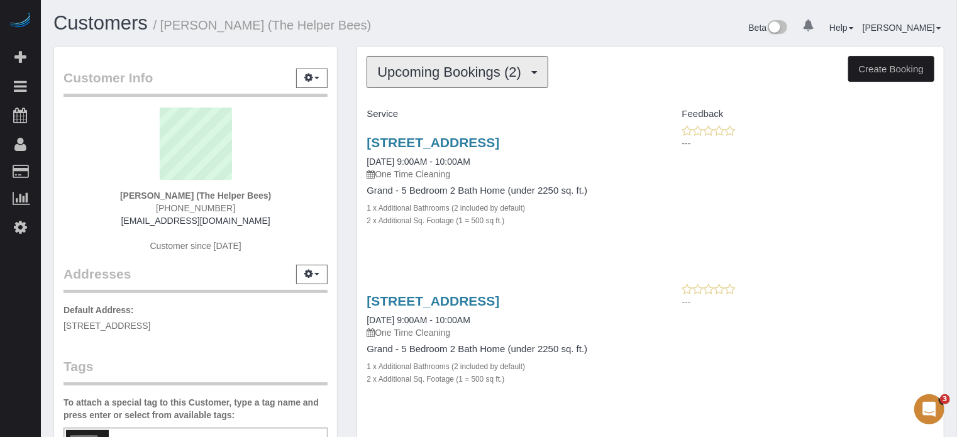
click at [455, 72] on span "Upcoming Bookings (2)" at bounding box center [452, 72] width 150 height 16
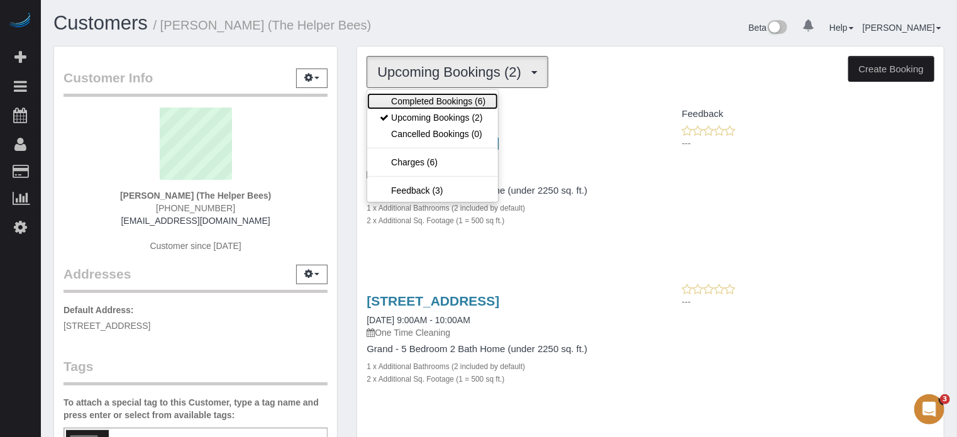
click at [450, 101] on link "Completed Bookings (6)" at bounding box center [432, 101] width 131 height 16
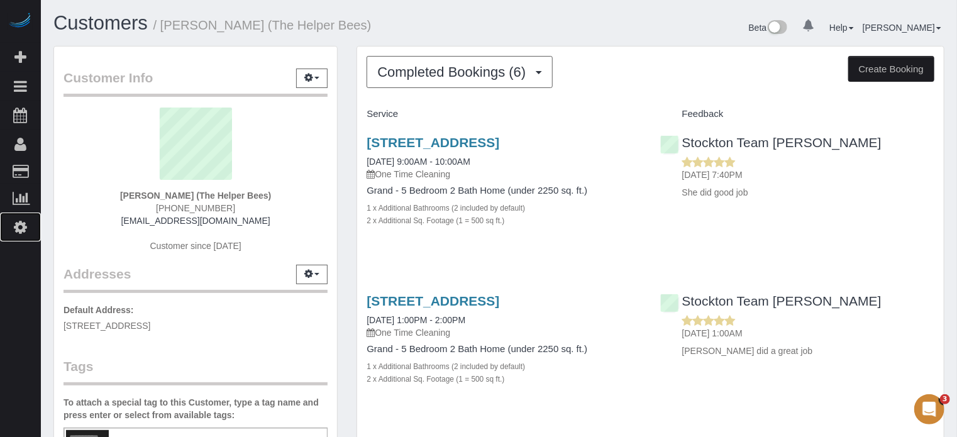
click at [28, 226] on link "Settings" at bounding box center [20, 227] width 41 height 29
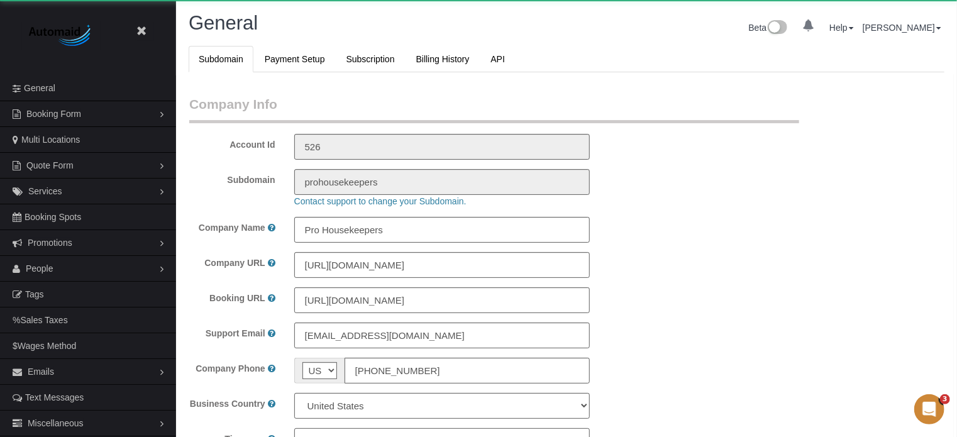
select select "1"
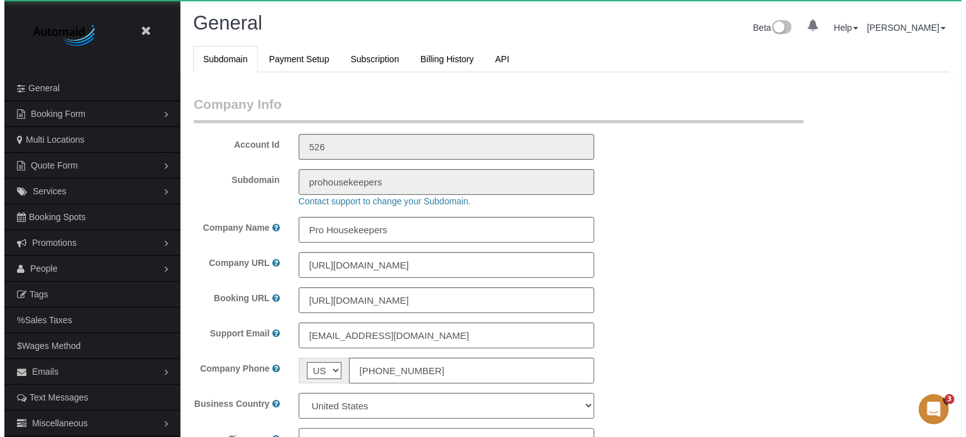
scroll to position [2795, 957]
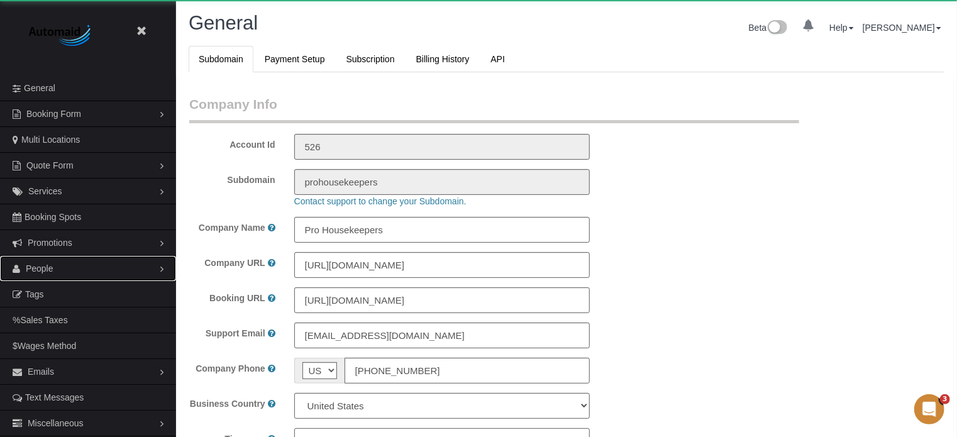
click at [38, 264] on span "People" at bounding box center [40, 268] width 28 height 10
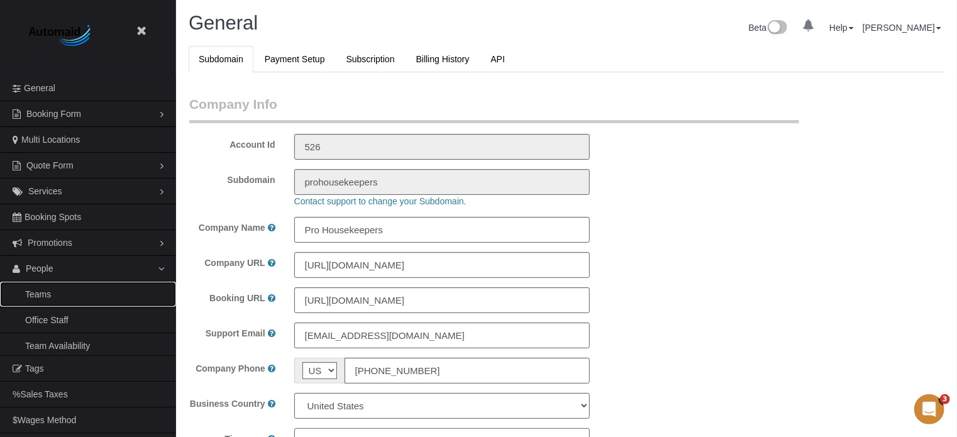
click at [43, 289] on link "Teams" at bounding box center [88, 294] width 176 height 25
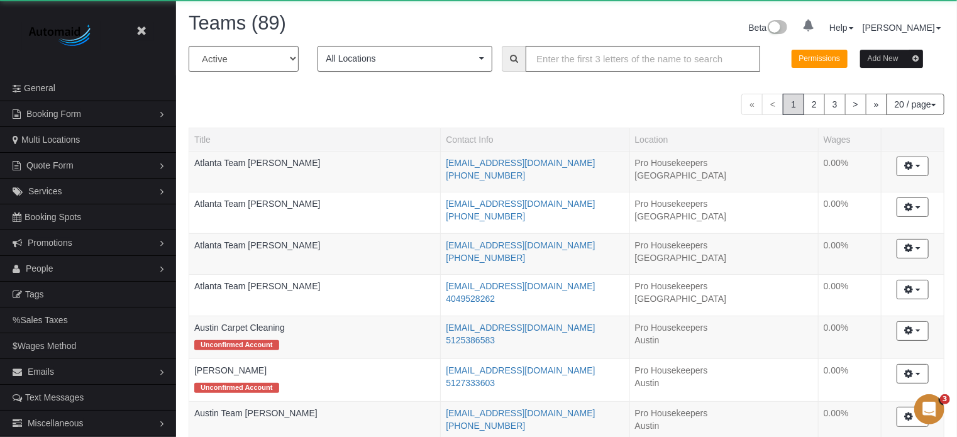
scroll to position [1071, 957]
click at [586, 67] on input "text" at bounding box center [643, 59] width 235 height 26
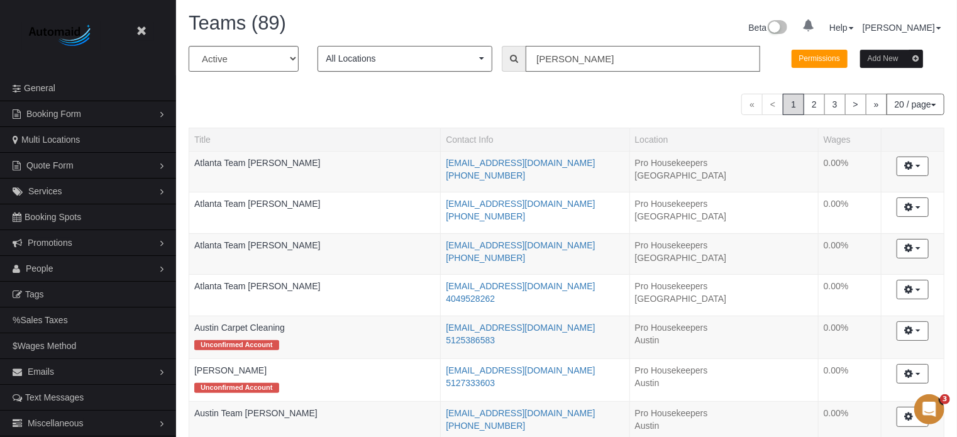
type input "daniela"
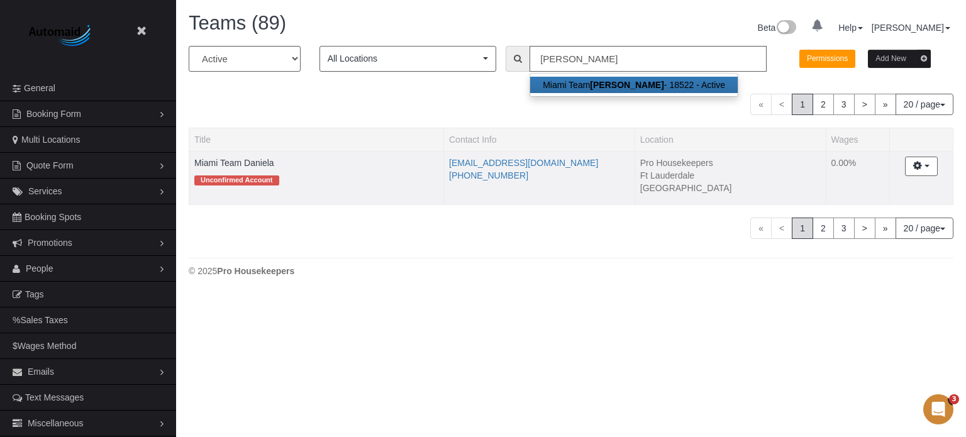
click at [241, 167] on td "Miami Team Daniela Unconfirmed Account" at bounding box center [316, 178] width 255 height 54
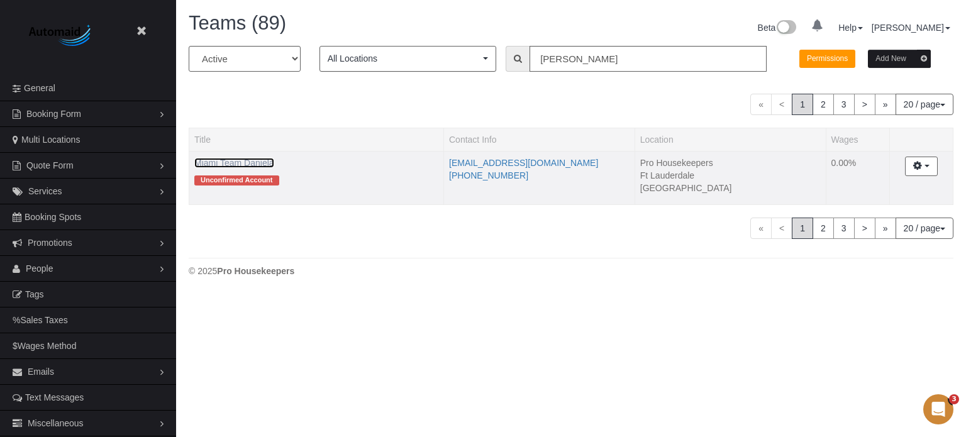
click at [243, 165] on link "Miami Team Daniela" at bounding box center [234, 163] width 80 height 10
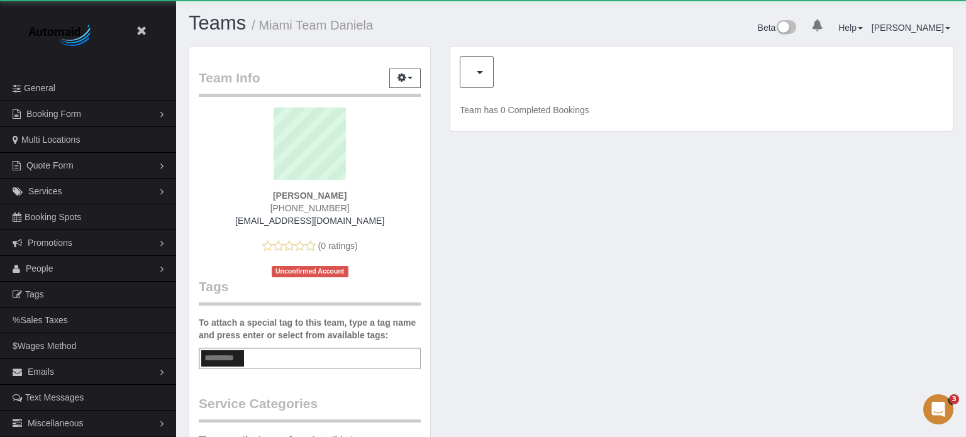
scroll to position [827, 957]
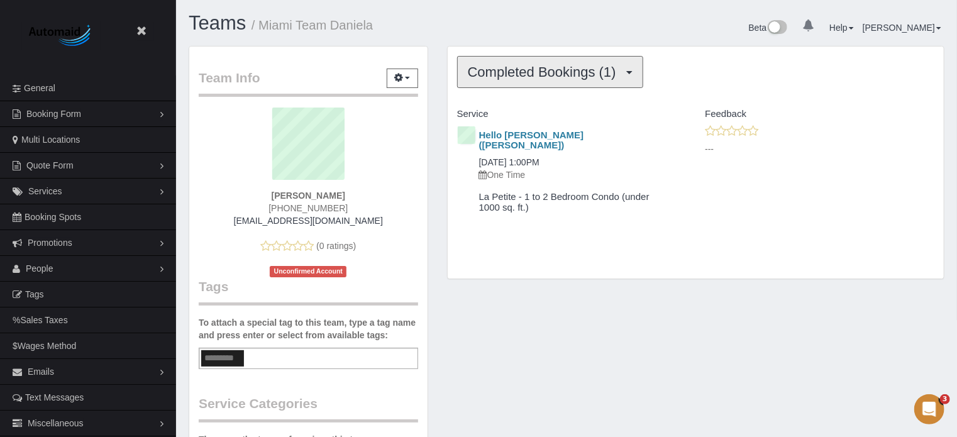
click at [538, 72] on span "Completed Bookings (1)" at bounding box center [545, 72] width 155 height 16
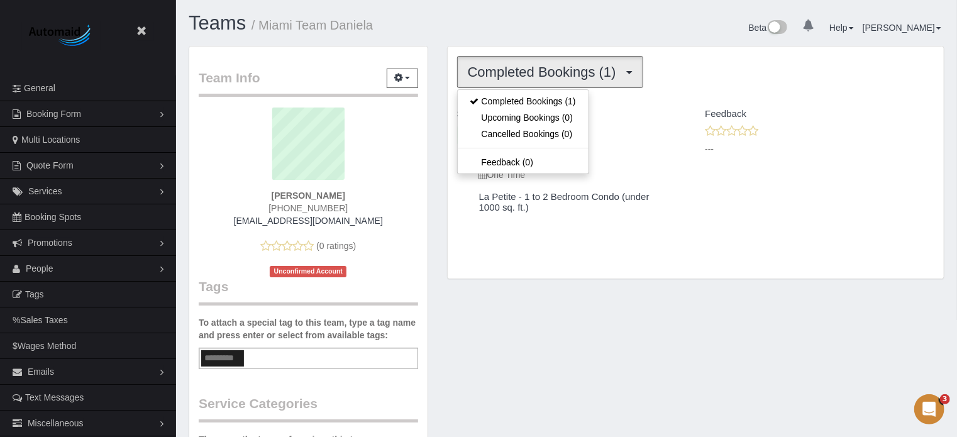
click at [439, 53] on div "Completed Bookings (1) Completed Bookings (1) Upcoming Bookings (0) Cancelled B…" at bounding box center [696, 169] width 516 height 246
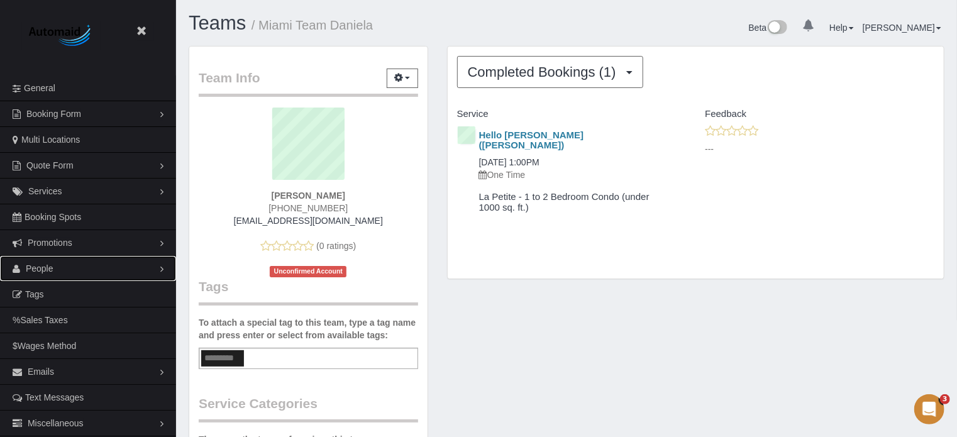
click at [62, 266] on link "People" at bounding box center [88, 268] width 176 height 25
click at [33, 299] on link "Teams" at bounding box center [88, 294] width 176 height 25
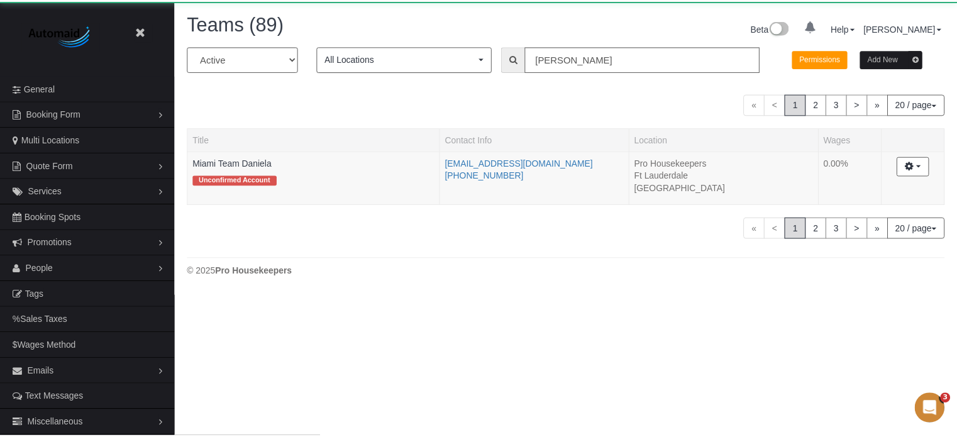
scroll to position [295, 966]
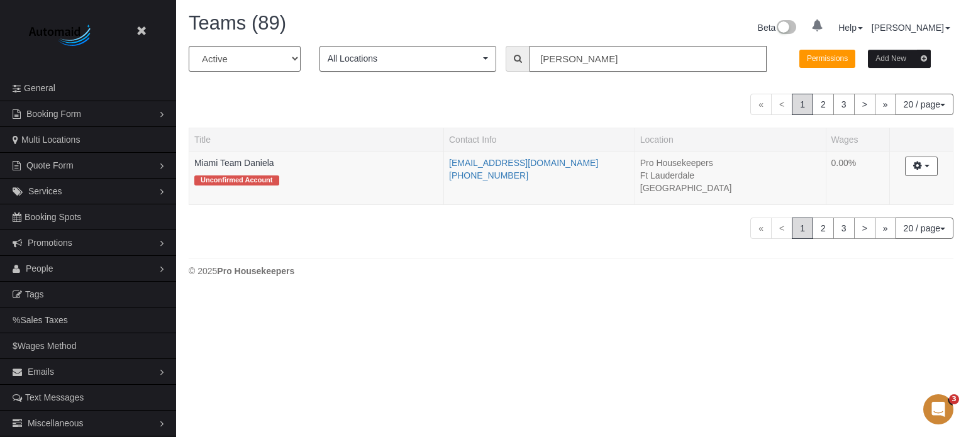
click at [563, 60] on input "daniela" at bounding box center [647, 59] width 237 height 26
click at [596, 271] on div "© 2025 Pro Housekeepers" at bounding box center [571, 271] width 765 height 13
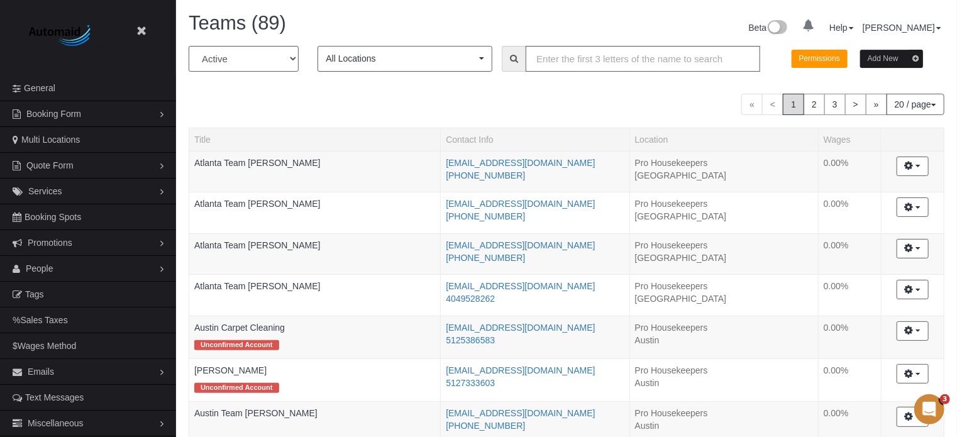
scroll to position [1071, 957]
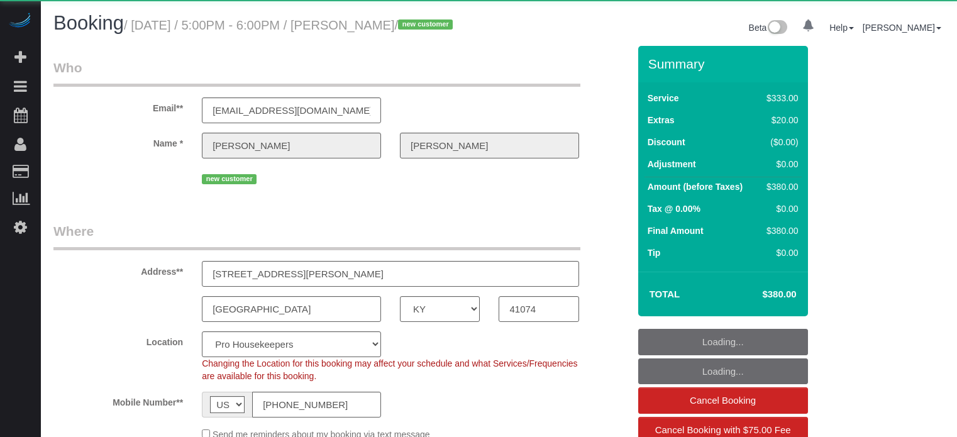
select select "KY"
select select "object:685"
select select "6"
select select "number:9"
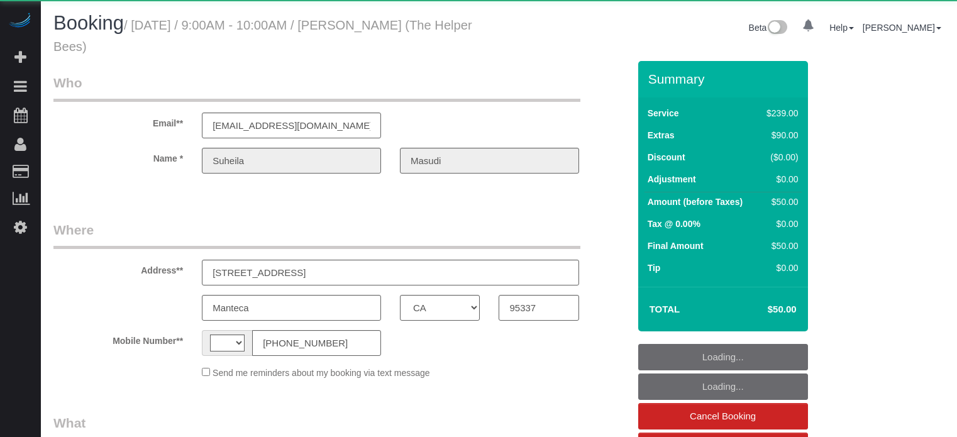
select select "CA"
select select "string:[GEOGRAPHIC_DATA]"
select select "object:1277"
select select "4"
select select "number:9"
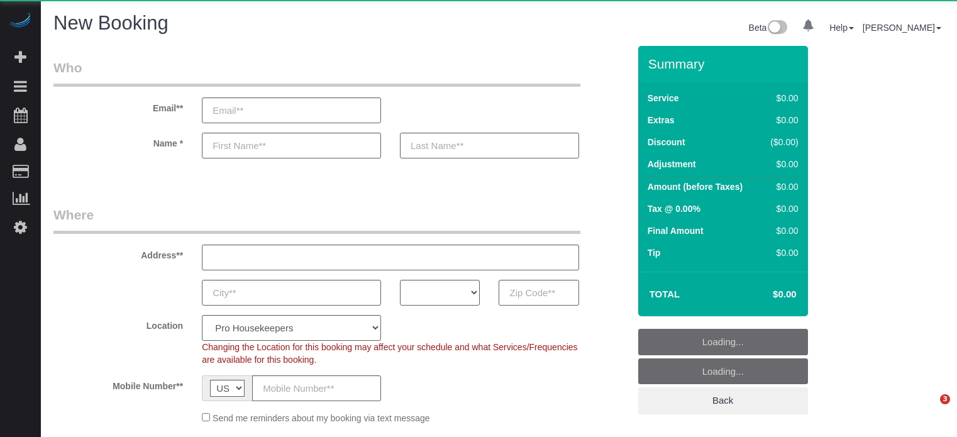
select select "number:9"
select select "object:1091"
select select "4"
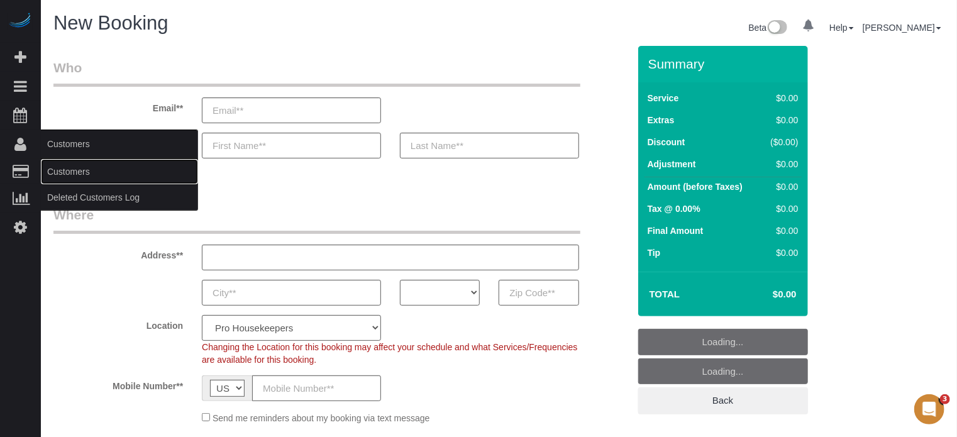
click at [67, 169] on link "Customers" at bounding box center [119, 171] width 157 height 25
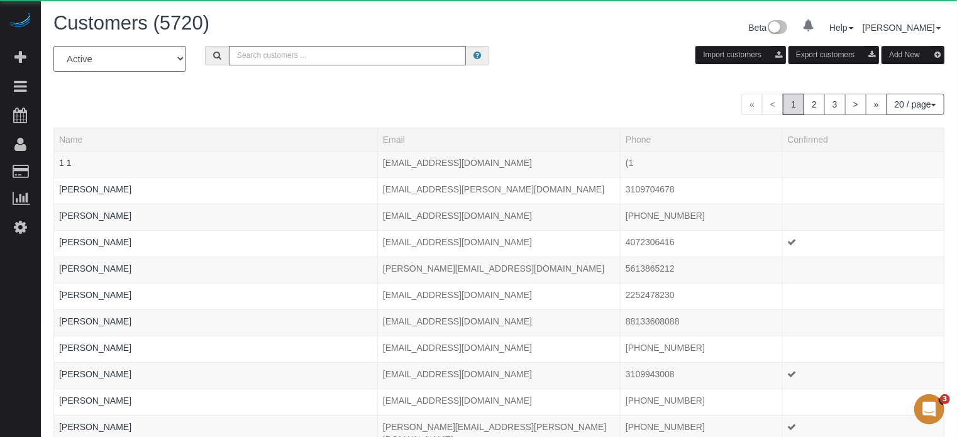
click at [406, 67] on div "All Active Archived Import customers Export customers Add New" at bounding box center [499, 63] width 910 height 35
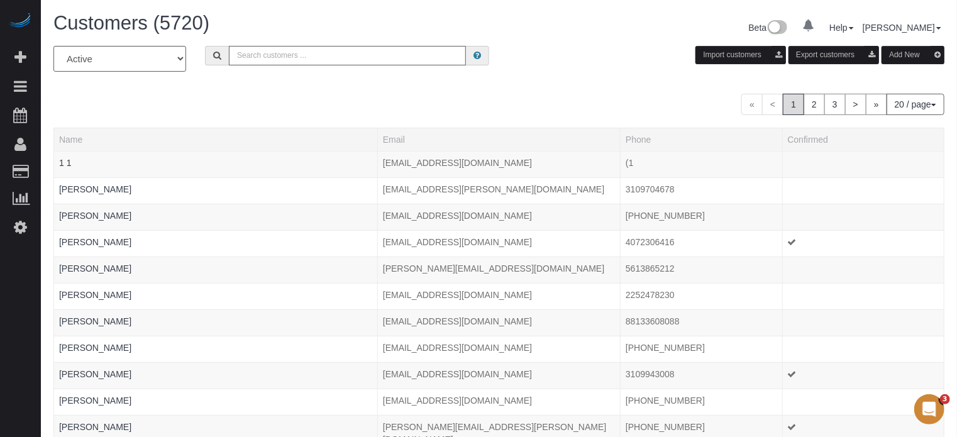
paste input "[EMAIL_ADDRESS][DOMAIN_NAME]"
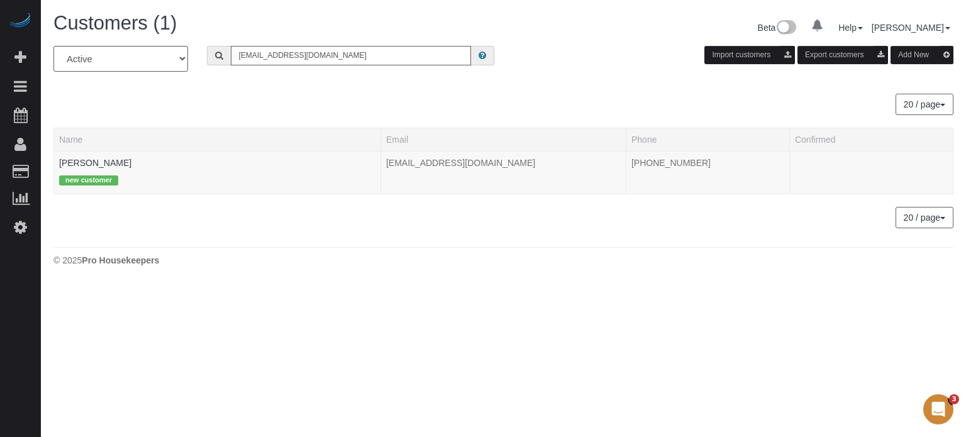
click at [343, 55] on input "[EMAIL_ADDRESS][DOMAIN_NAME]" at bounding box center [351, 55] width 240 height 19
paste input "[PERSON_NAME].russo2"
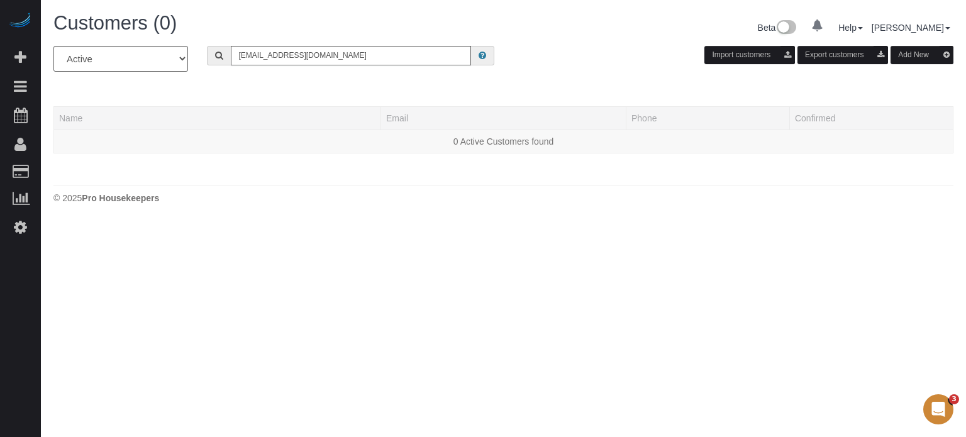
click at [301, 50] on input "[EMAIL_ADDRESS][DOMAIN_NAME]" at bounding box center [351, 55] width 240 height 19
paste input "nilsartaylor"
click at [334, 57] on input "[EMAIL_ADDRESS][DOMAIN_NAME]" at bounding box center [351, 55] width 240 height 19
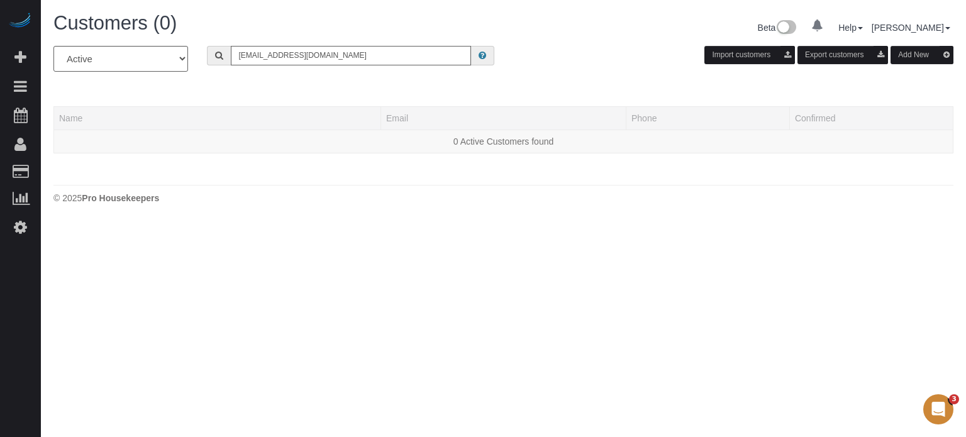
click at [334, 57] on input "[EMAIL_ADDRESS][DOMAIN_NAME]" at bounding box center [351, 55] width 240 height 19
paste input "[EMAIL_ADDRESS]"
type input "[EMAIL_ADDRESS][DOMAIN_NAME]"
click at [297, 75] on div "All Active Archived [EMAIL_ADDRESS][DOMAIN_NAME] Import customers Export custom…" at bounding box center [503, 63] width 919 height 35
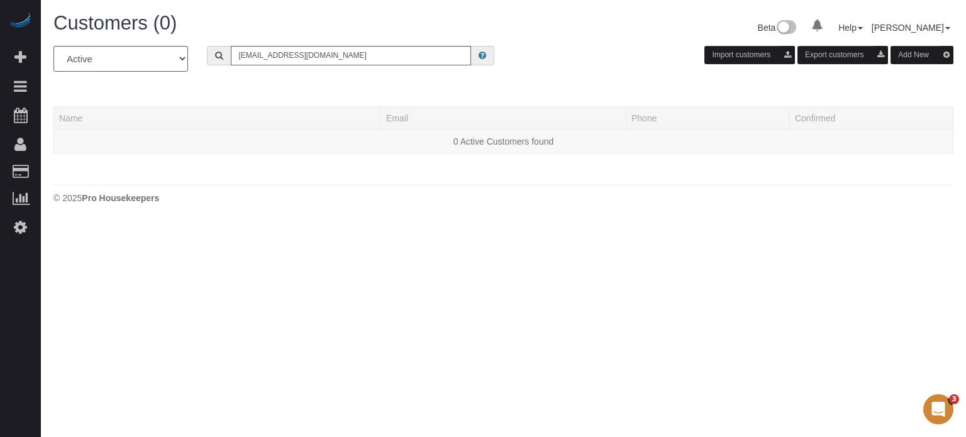
click at [547, 279] on body "0 Beta Your Notifications You have 0 alerts Add Booking Bookings Active Booking…" at bounding box center [483, 218] width 966 height 437
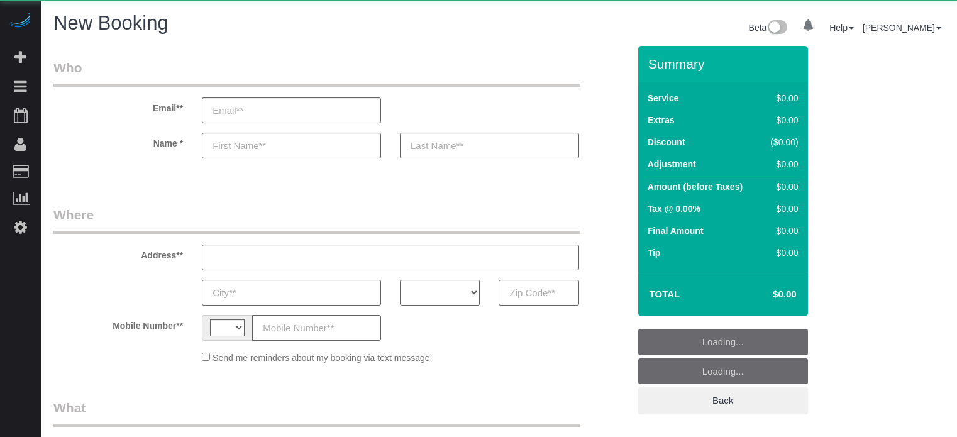
select select "number:9"
select select "string:[GEOGRAPHIC_DATA]"
select select "object:1220"
select select "4"
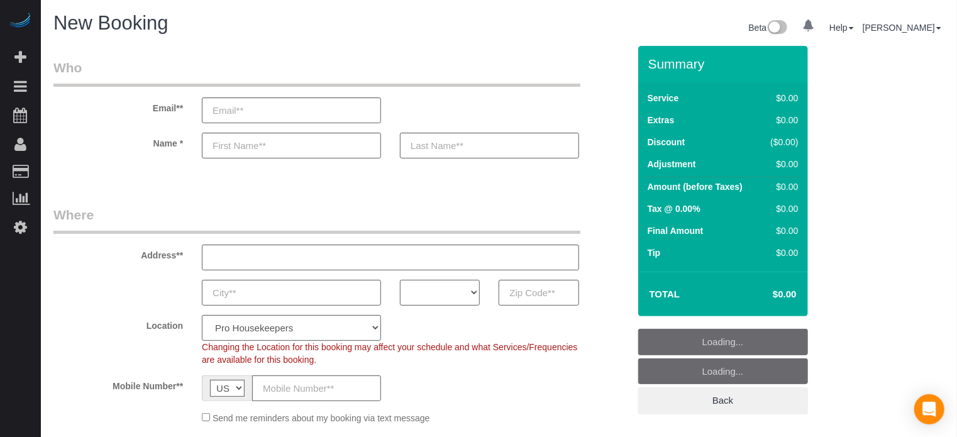
click at [445, 298] on select "AK AL AR AZ CA CO CT DC DE [GEOGRAPHIC_DATA] [GEOGRAPHIC_DATA] HI IA ID IL IN K…" at bounding box center [440, 293] width 80 height 26
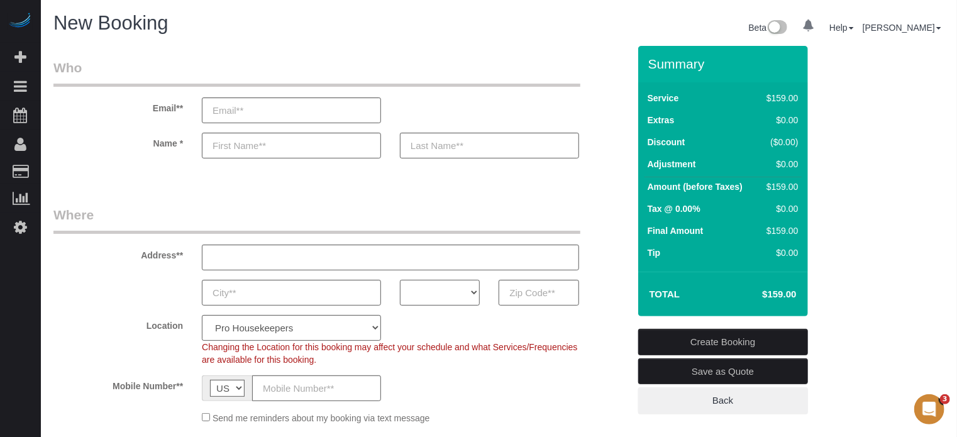
select select "FL"
click at [400, 280] on select "AK AL AR AZ CA CO CT DC DE [GEOGRAPHIC_DATA] [GEOGRAPHIC_DATA] HI IA ID IL IN K…" at bounding box center [440, 293] width 80 height 26
drag, startPoint x: 348, startPoint y: 331, endPoint x: 347, endPoint y: 314, distance: 17.0
click at [348, 331] on select "Pro Housekeepers [GEOGRAPHIC_DATA] [GEOGRAPHIC_DATA] [GEOGRAPHIC_DATA] [GEOGRAP…" at bounding box center [291, 328] width 179 height 26
select select "24"
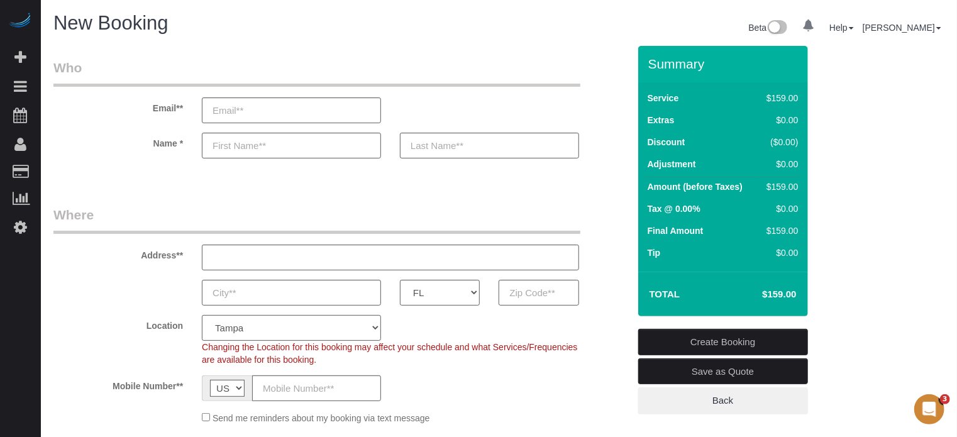
click at [202, 315] on select "Pro Housekeepers [GEOGRAPHIC_DATA] [GEOGRAPHIC_DATA] [GEOGRAPHIC_DATA] [GEOGRAP…" at bounding box center [291, 328] width 179 height 26
select select "object:1229"
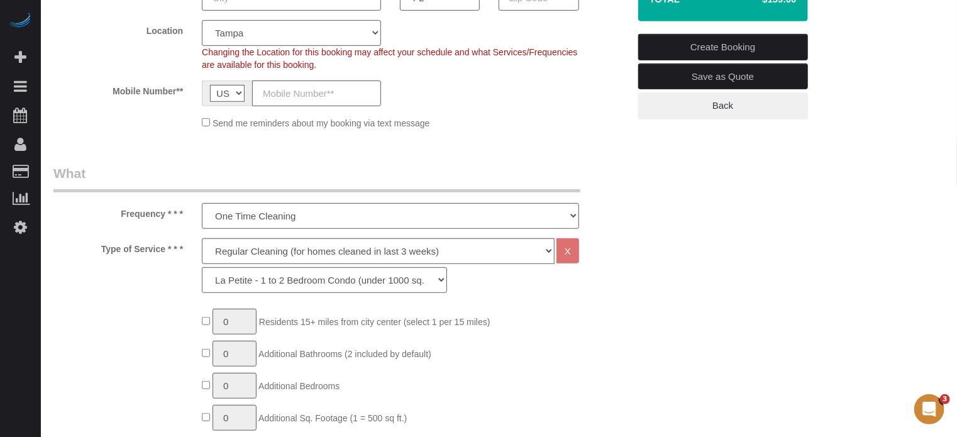
scroll to position [314, 0]
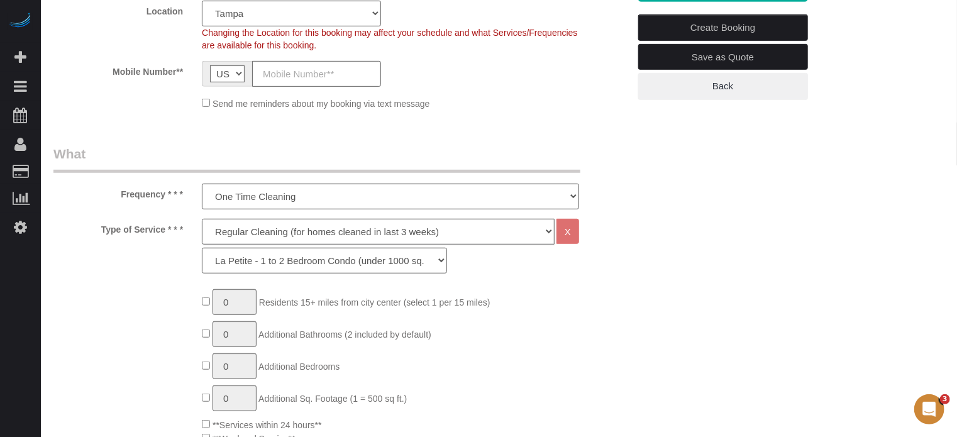
click at [256, 228] on select "Deep Cleaning (for homes that have not been cleaned in 3+ weeks) Spruce Regular…" at bounding box center [378, 232] width 353 height 26
select select "5"
click at [202, 219] on select "Deep Cleaning (for homes that have not been cleaned in 3+ weeks) Spruce Regular…" at bounding box center [378, 232] width 353 height 26
click at [260, 268] on select "La Petite - 1 to 2 Bedroom Condo (under 1000 sq. ft.) La Petite II - 2 Bedroom …" at bounding box center [324, 261] width 245 height 26
select select "95"
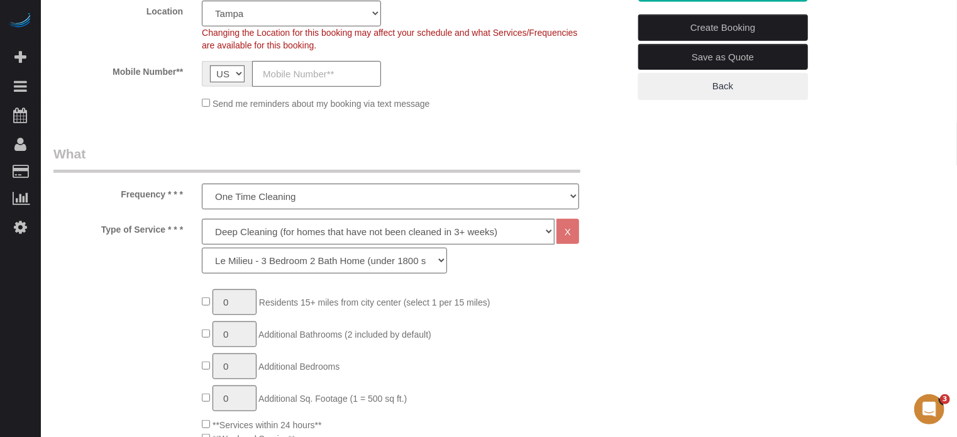
click at [202, 248] on select "La Petite - 1 to 2 Bedroom Condo (under 1000 sq. ft.) La Petite II - 2 Bedroom …" at bounding box center [324, 261] width 245 height 26
type input "1"
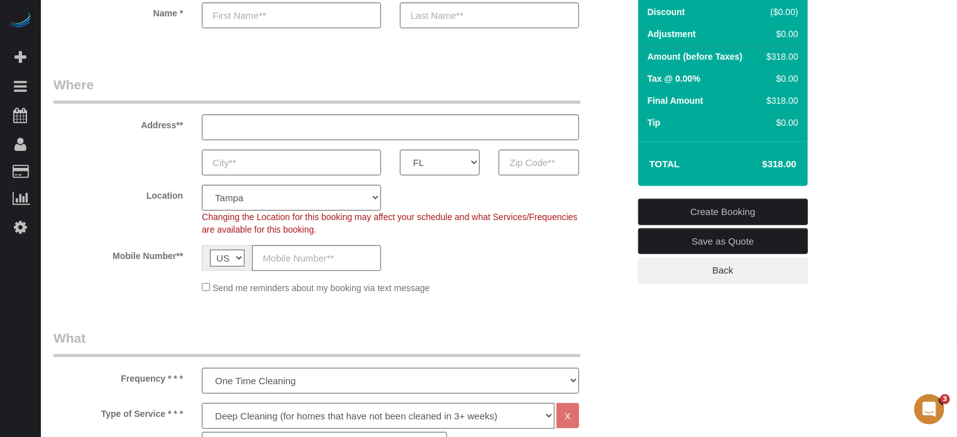
scroll to position [126, 0]
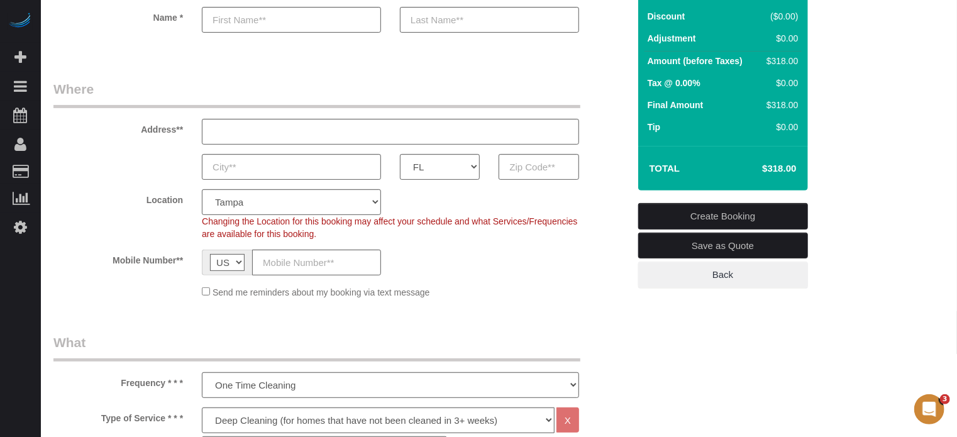
click at [606, 108] on div "Address**" at bounding box center [341, 112] width 594 height 65
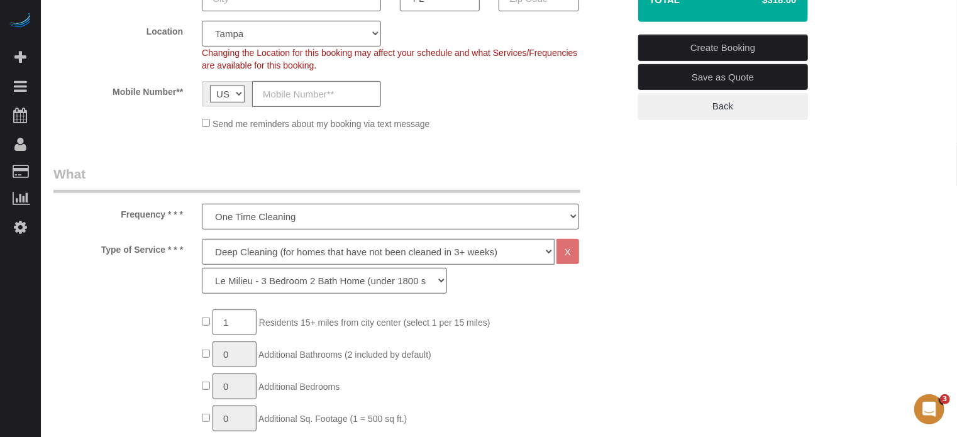
scroll to position [314, 0]
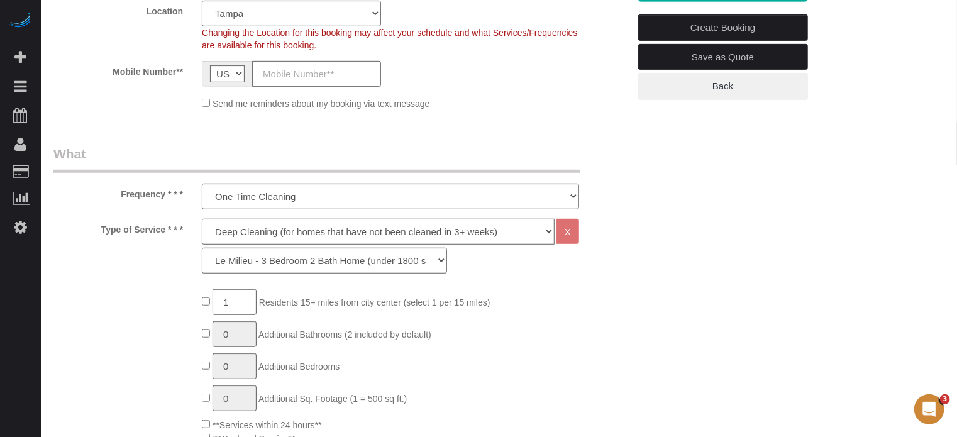
click at [234, 229] on select "Deep Cleaning (for homes that have not been cleaned in 3+ weeks) Spruce Regular…" at bounding box center [378, 232] width 353 height 26
select select "4"
click at [202, 219] on select "Deep Cleaning (for homes that have not been cleaned in 3+ weeks) Spruce Regular…" at bounding box center [378, 232] width 353 height 26
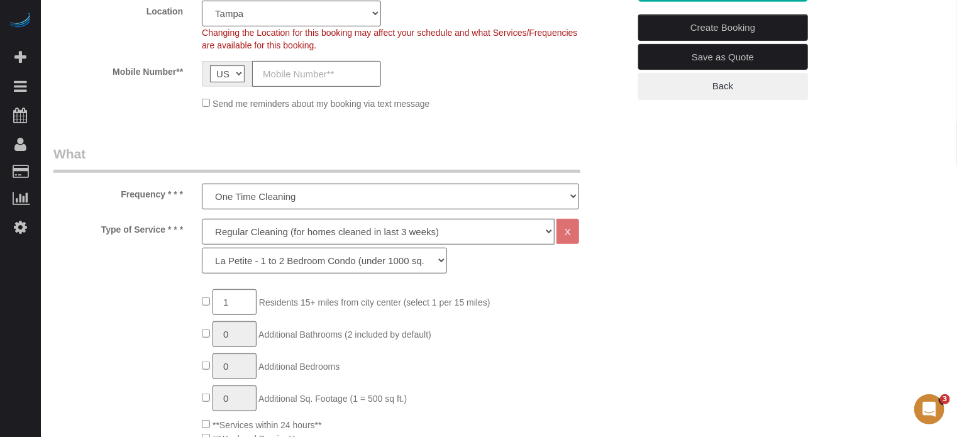
click at [254, 253] on select "La Petite - 1 to 2 Bedroom Condo (under 1000 sq. ft.) La Petite II - 2 Bedroom …" at bounding box center [324, 261] width 245 height 26
select select "89"
click at [202, 248] on select "La Petite - 1 to 2 Bedroom Condo (under 1000 sq. ft.) La Petite II - 2 Bedroom …" at bounding box center [324, 261] width 245 height 26
click at [229, 198] on select "One Time Cleaning Weekly Cleaning (20%) - 20.00% (0% for the First Booking) Eve…" at bounding box center [390, 197] width 377 height 26
click at [202, 184] on select "One Time Cleaning Weekly Cleaning (20%) - 20.00% (0% for the First Booking) Eve…" at bounding box center [390, 197] width 377 height 26
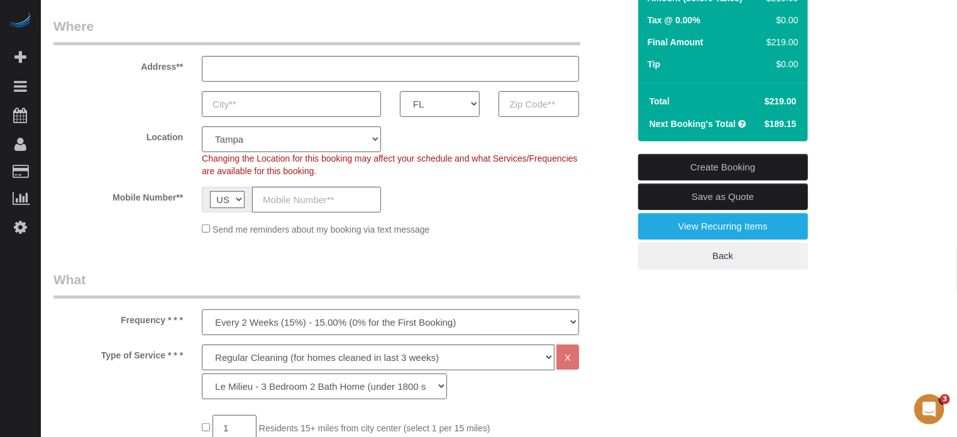
scroll to position [251, 0]
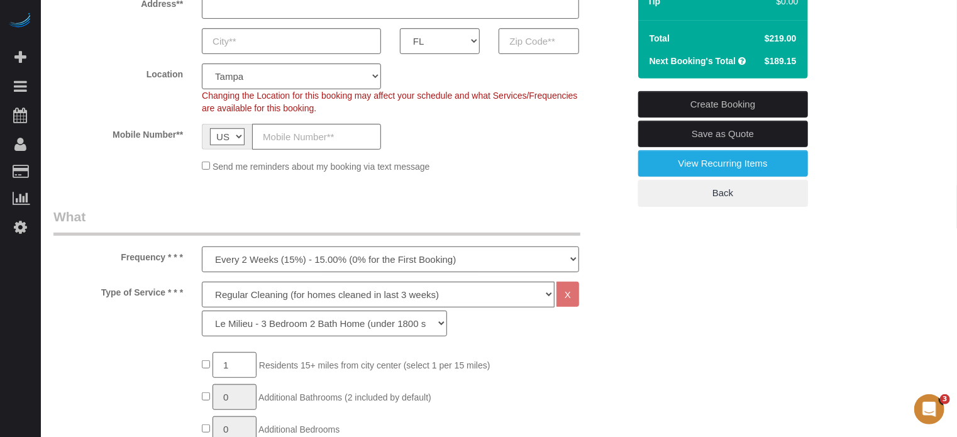
click at [471, 258] on select "One Time Cleaning Weekly Cleaning (20%) - 20.00% (0% for the First Booking) Eve…" at bounding box center [390, 259] width 377 height 26
select select "object:1229"
click at [202, 246] on select "One Time Cleaning Weekly Cleaning (20%) - 20.00% (0% for the First Booking) Eve…" at bounding box center [390, 259] width 377 height 26
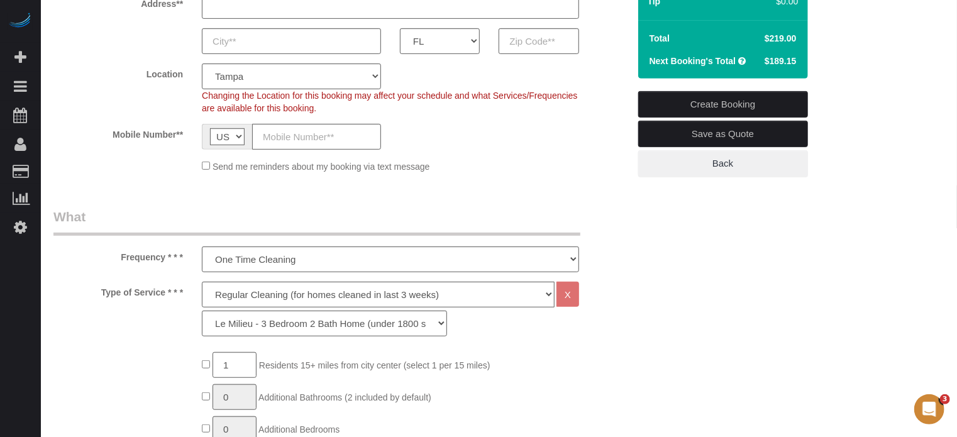
click at [241, 212] on legend "What" at bounding box center [316, 221] width 527 height 28
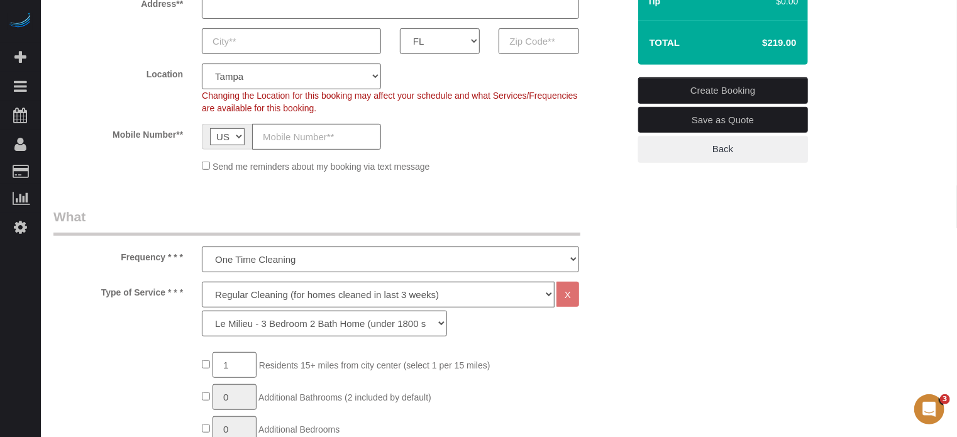
click at [605, 268] on div "Frequency * * * One Time Cleaning Weekly Cleaning (20%) - 20.00% (0% for the Fi…" at bounding box center [341, 239] width 594 height 65
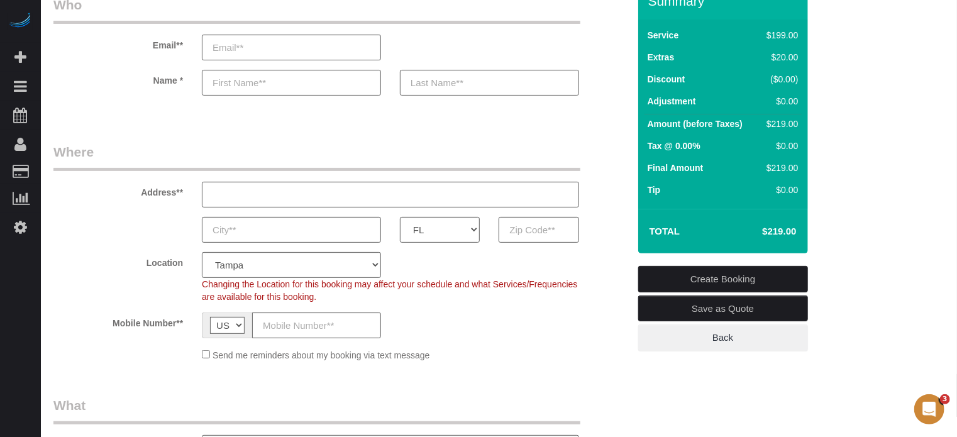
scroll to position [0, 0]
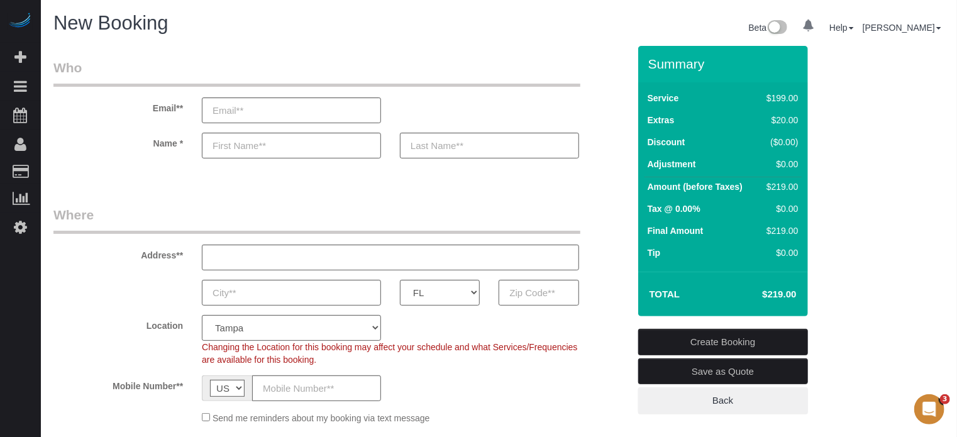
drag, startPoint x: 648, startPoint y: 65, endPoint x: 790, endPoint y: 294, distance: 269.0
click at [790, 294] on div "Summary Service $199.00 Extras $20.00 Discount ($0.00) Adjustment $0.00 Amount …" at bounding box center [723, 181] width 170 height 270
click at [790, 294] on h4 "$219.00" at bounding box center [760, 294] width 72 height 11
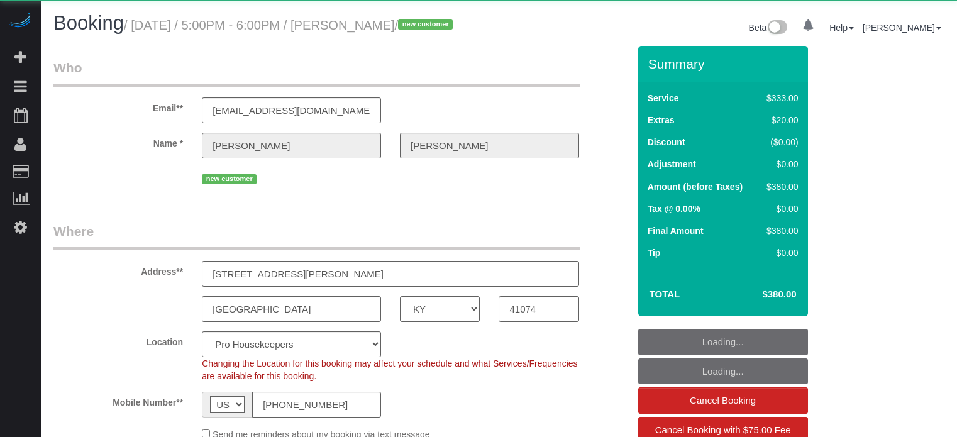
select select "KY"
select select "number:9"
select select "object:1279"
select select "6"
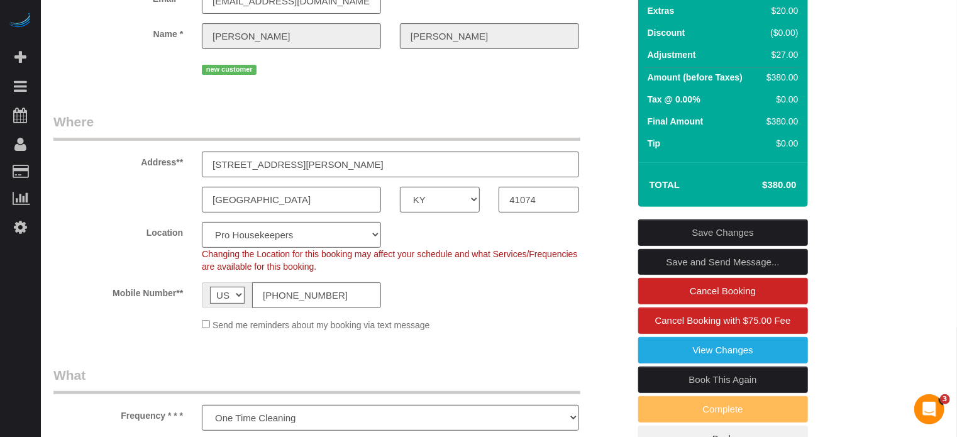
scroll to position [108, 0]
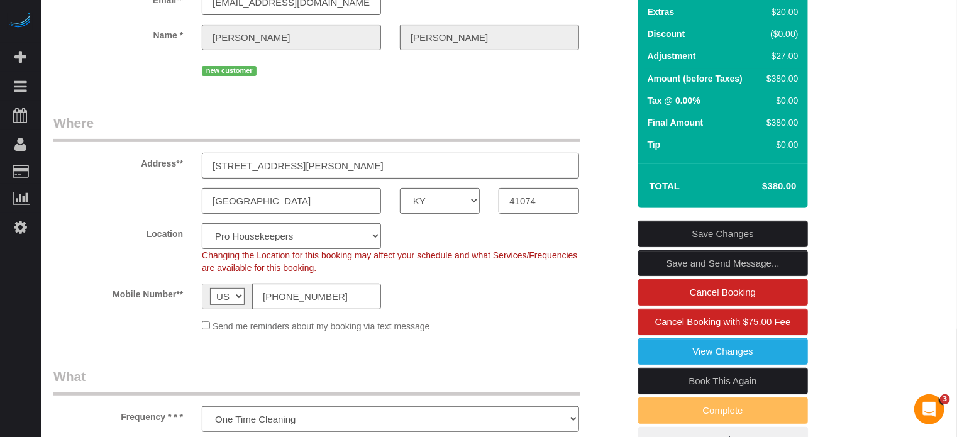
drag, startPoint x: 351, startPoint y: 183, endPoint x: 167, endPoint y: 183, distance: 184.2
click at [167, 179] on div "Address** 516 Berry St, Apartment 2" at bounding box center [341, 146] width 594 height 65
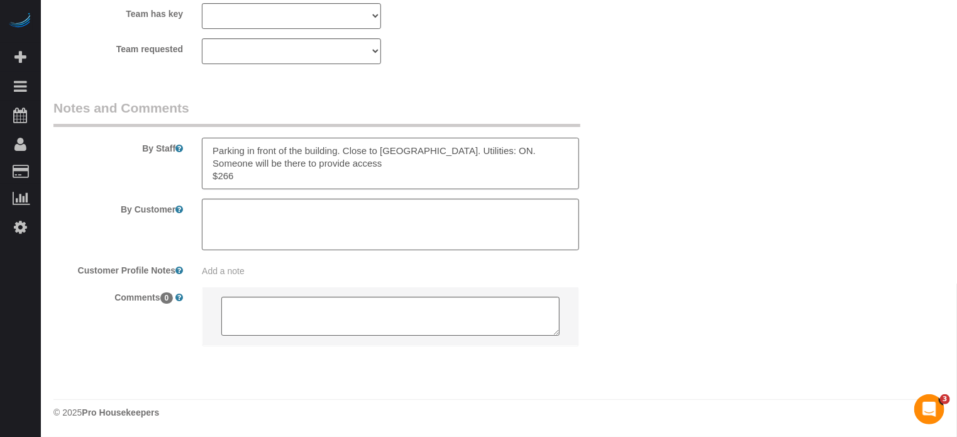
click at [252, 178] on textarea at bounding box center [390, 164] width 377 height 52
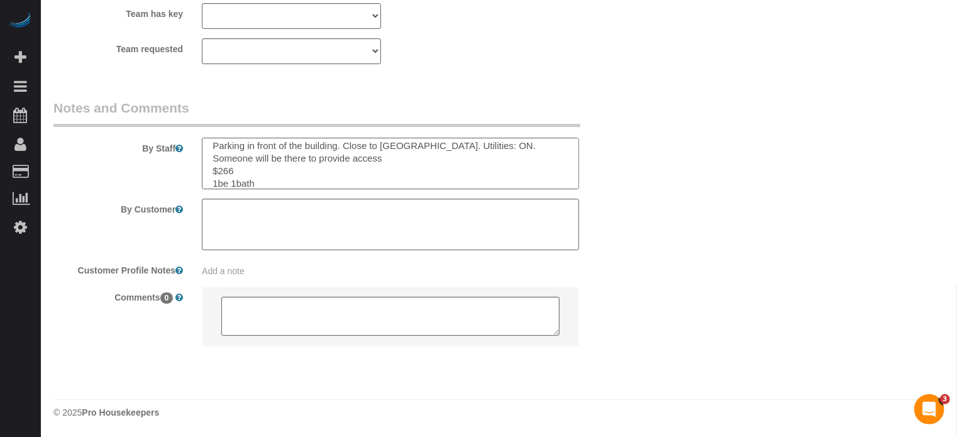
type textarea "Parking in front of the building. Close to Vacant. Utilities: ON. Someone will …"
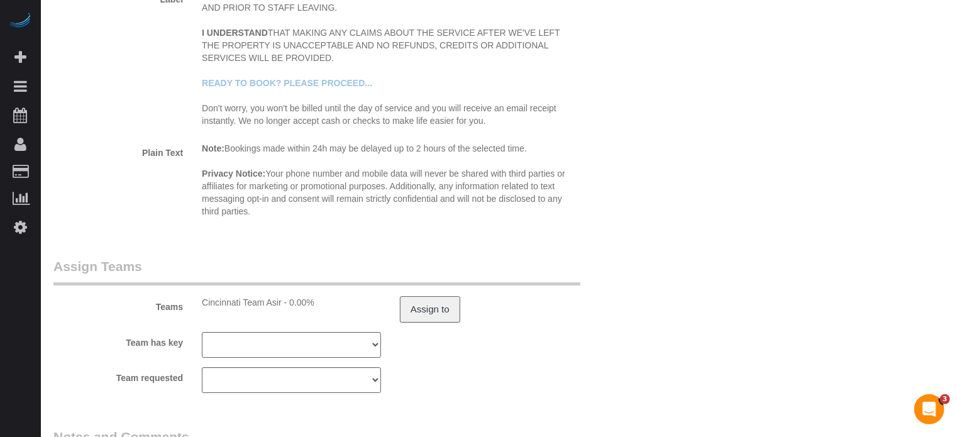
scroll to position [0, 0]
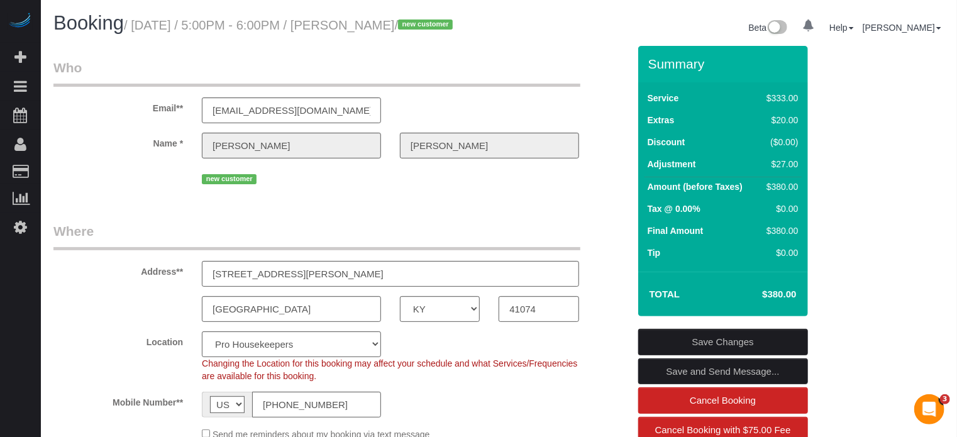
click at [731, 351] on link "Save Changes" at bounding box center [723, 342] width 170 height 26
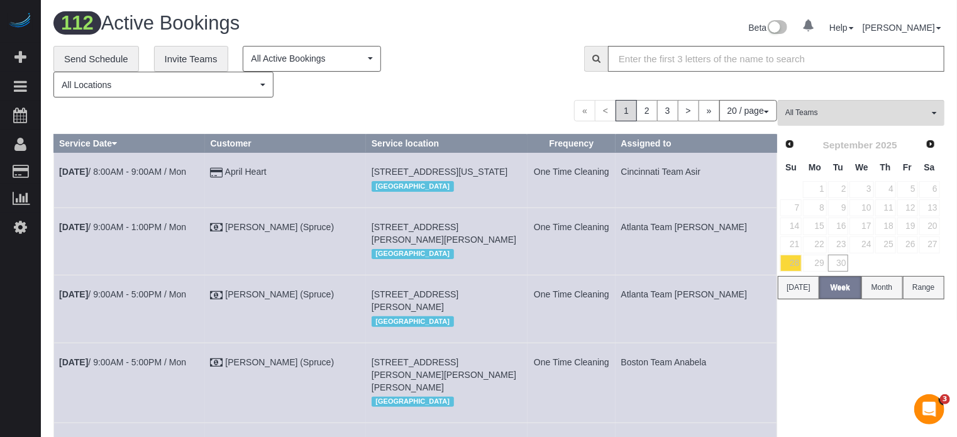
drag, startPoint x: 851, startPoint y: 381, endPoint x: 841, endPoint y: 382, distance: 10.1
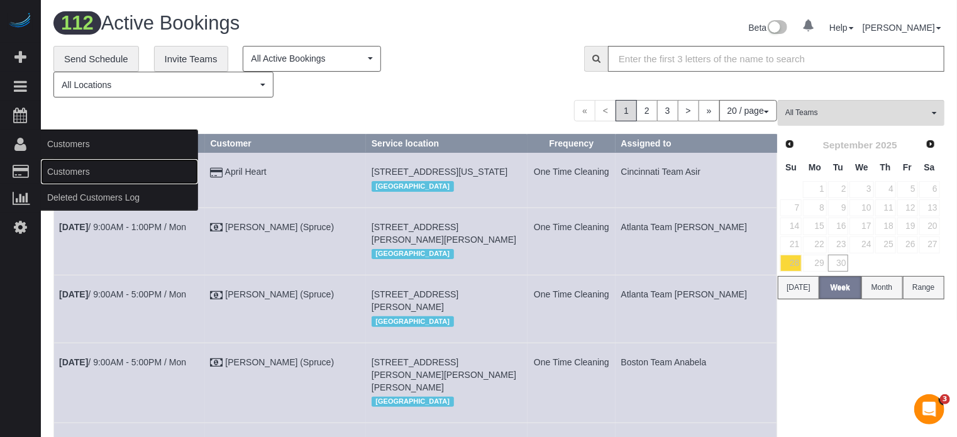
click at [66, 173] on link "Customers" at bounding box center [119, 171] width 157 height 25
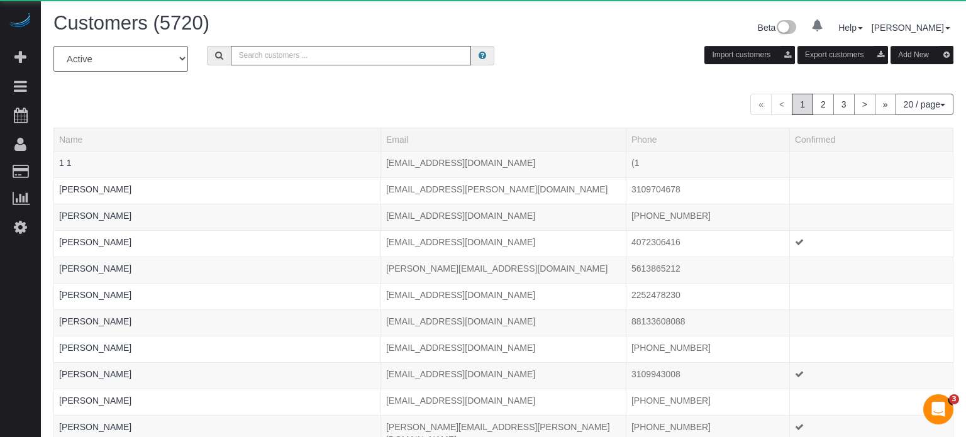
click at [332, 58] on input "text" at bounding box center [351, 55] width 240 height 19
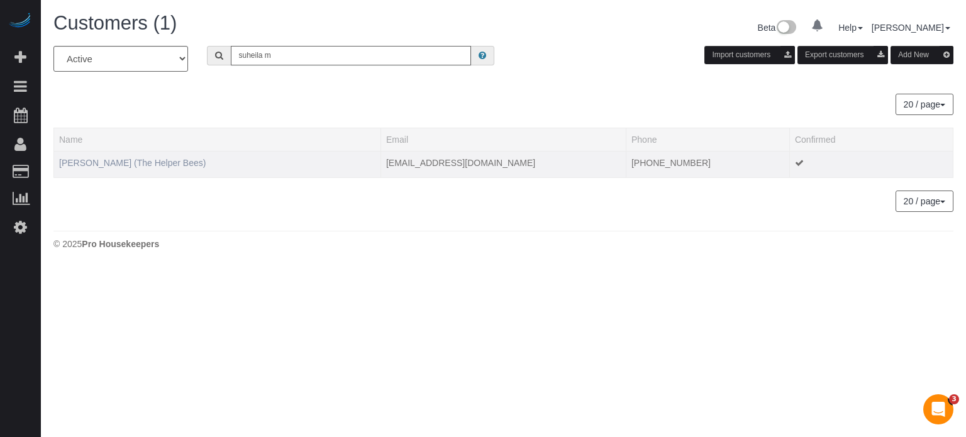
type input "suheila m"
click at [109, 165] on link "Suheila Masudi (The Helper Bees)" at bounding box center [132, 163] width 146 height 10
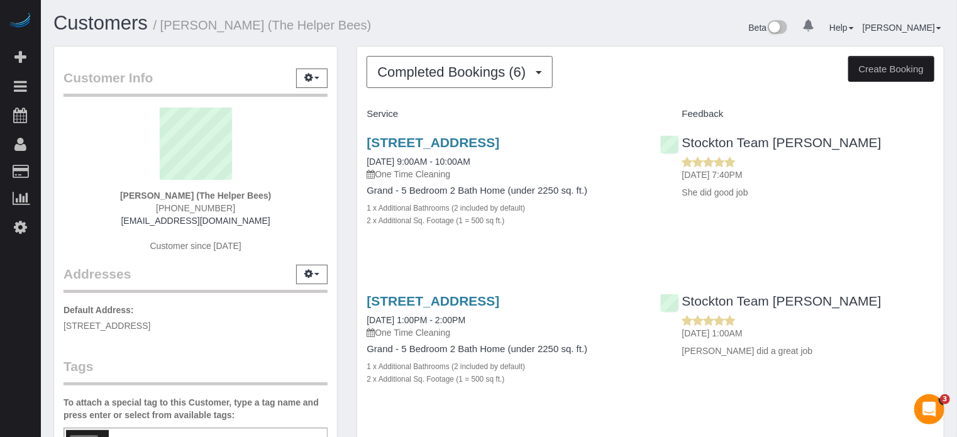
click at [424, 67] on span "Completed Bookings (6)" at bounding box center [454, 72] width 155 height 16
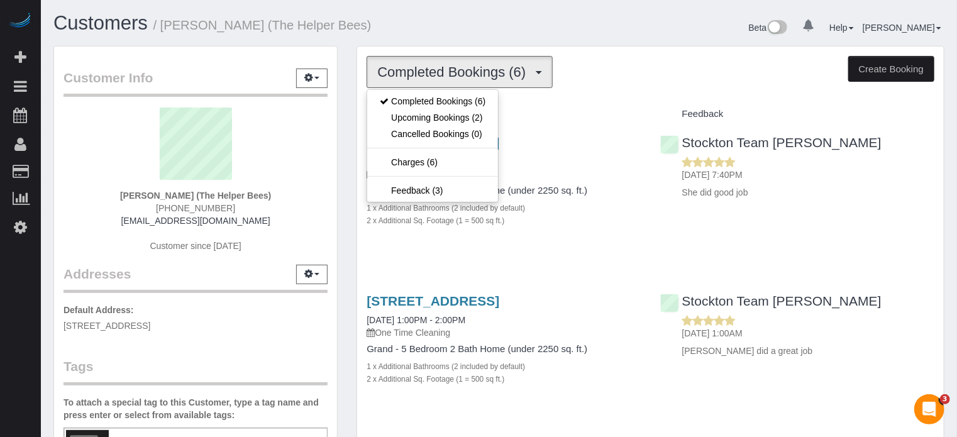
click at [440, 37] on div "Customers / Suheila Masudi (The Helper Bees)" at bounding box center [271, 26] width 455 height 27
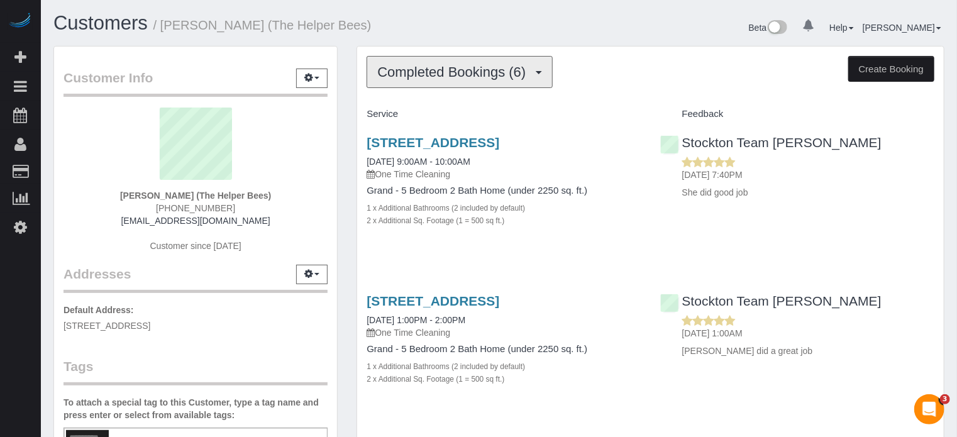
click at [470, 77] on span "Completed Bookings (6)" at bounding box center [454, 72] width 155 height 16
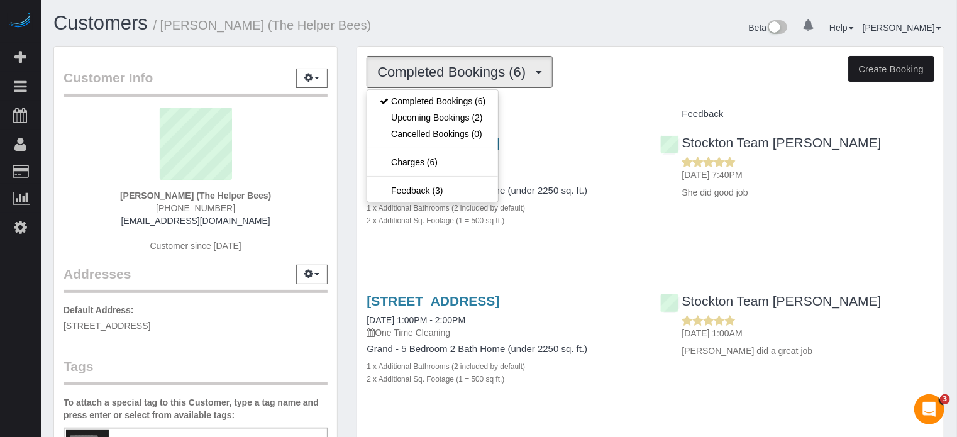
click at [469, 35] on div "Customers / Suheila Masudi (The Helper Bees)" at bounding box center [271, 26] width 455 height 27
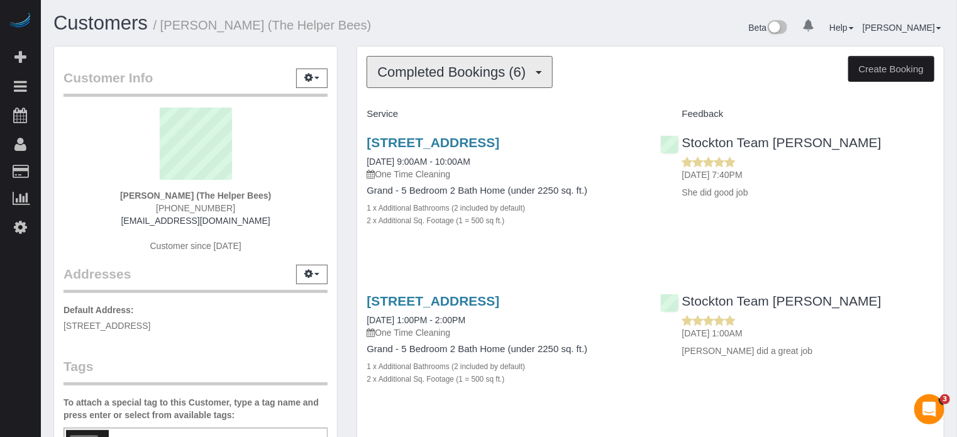
click at [470, 65] on span "Completed Bookings (6)" at bounding box center [454, 72] width 155 height 16
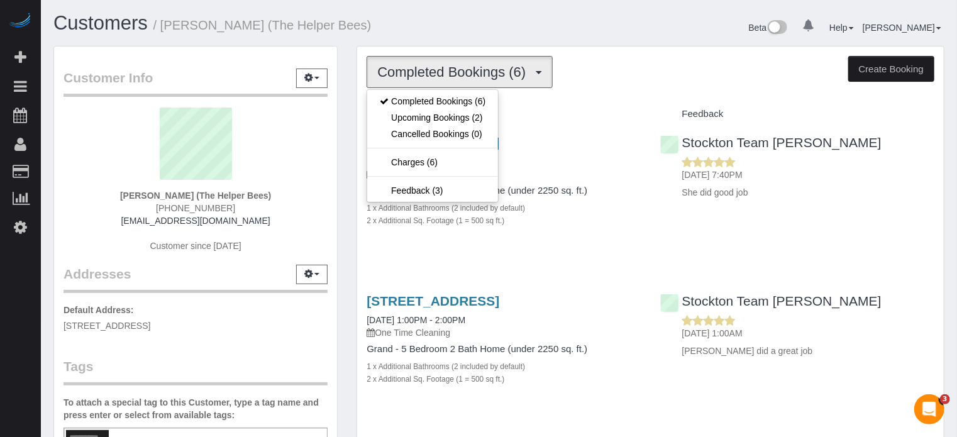
click at [471, 29] on h1 "Customers / Suheila Masudi (The Helper Bees)" at bounding box center [271, 23] width 436 height 21
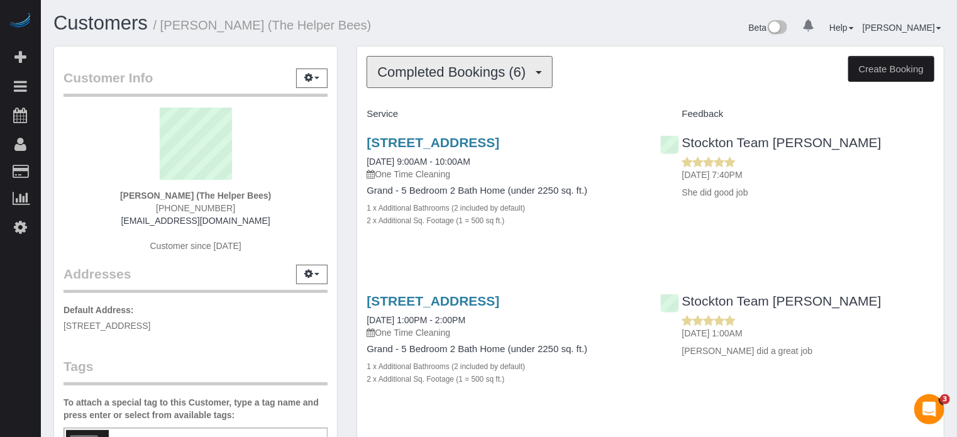
click at [472, 64] on span "Completed Bookings (6)" at bounding box center [454, 72] width 155 height 16
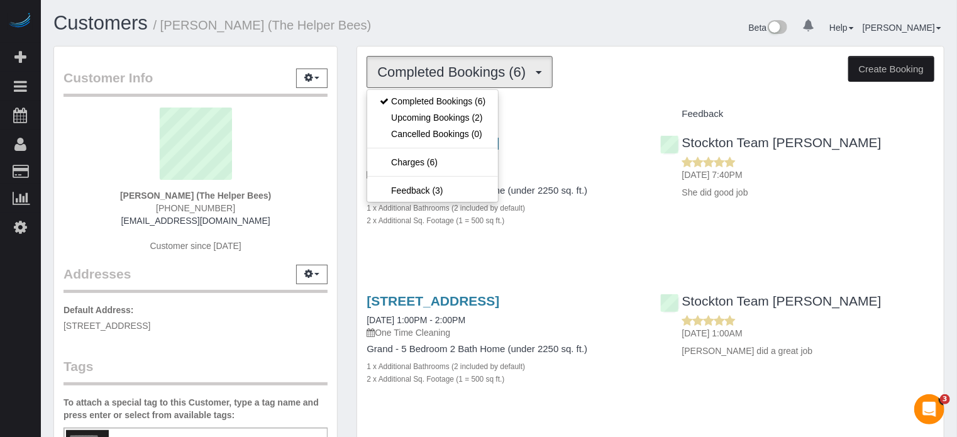
click at [473, 29] on h1 "Customers / Suheila Masudi (The Helper Bees)" at bounding box center [271, 23] width 436 height 21
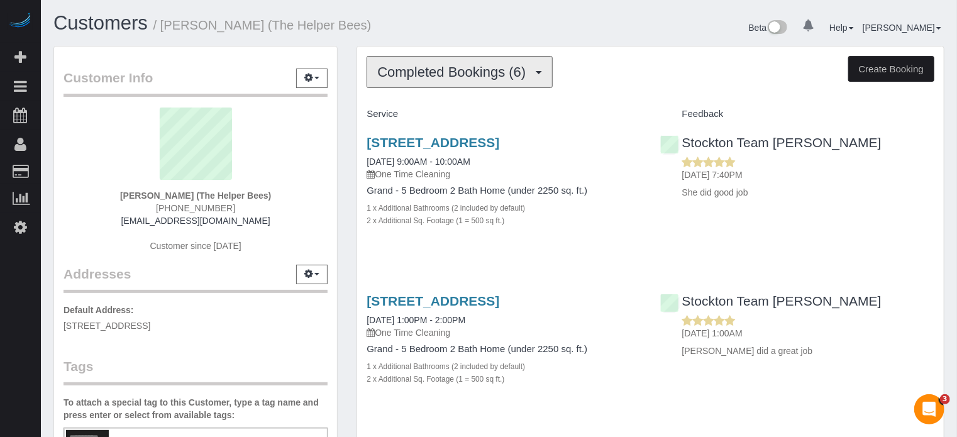
click at [475, 63] on button "Completed Bookings (6)" at bounding box center [460, 72] width 186 height 32
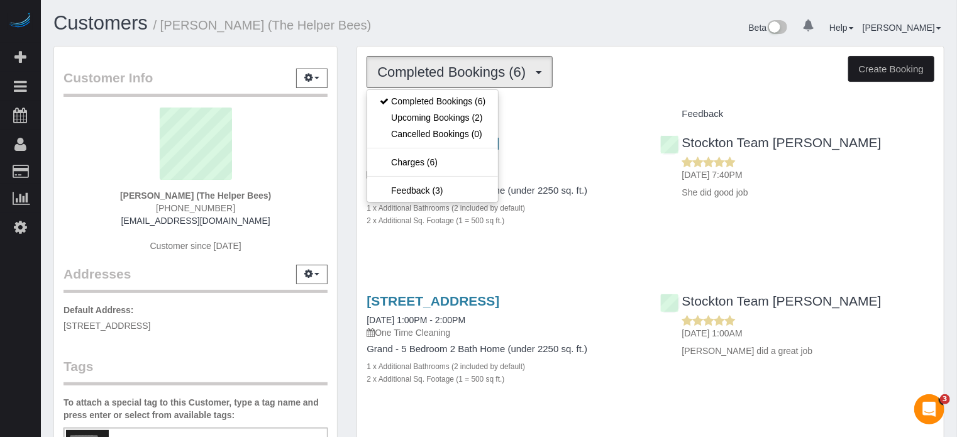
click at [479, 35] on div "Customers / Suheila Masudi (The Helper Bees)" at bounding box center [271, 26] width 455 height 27
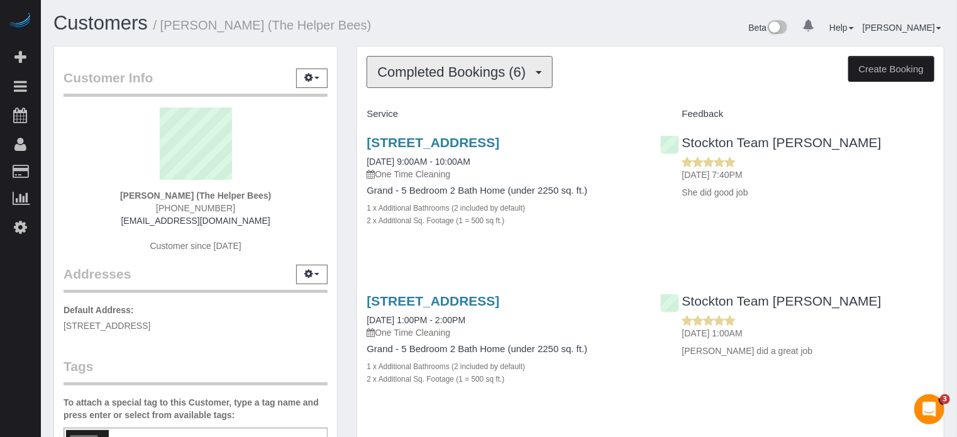
click at [480, 72] on span "Completed Bookings (6)" at bounding box center [454, 72] width 155 height 16
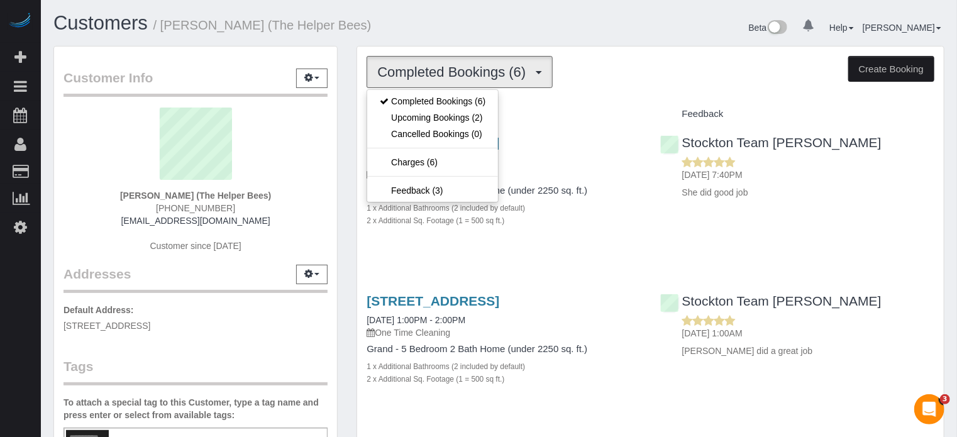
click at [480, 29] on h1 "Customers / Suheila Masudi (The Helper Bees)" at bounding box center [271, 23] width 436 height 21
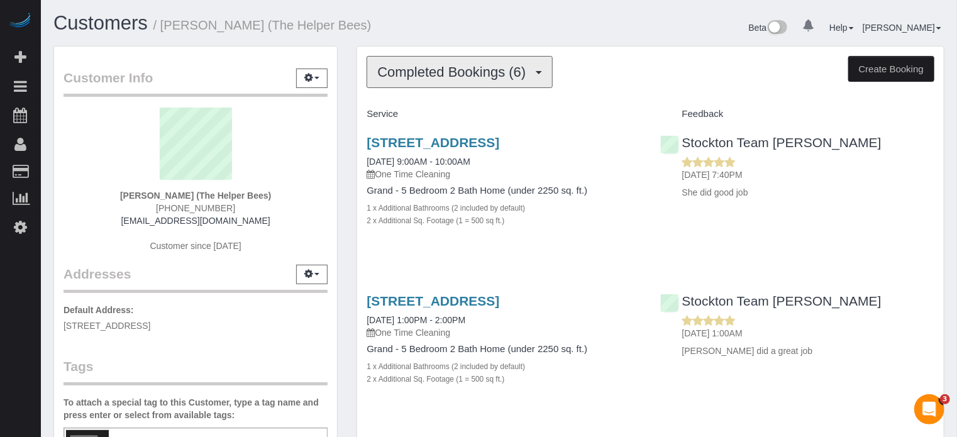
click at [480, 65] on span "Completed Bookings (6)" at bounding box center [454, 72] width 155 height 16
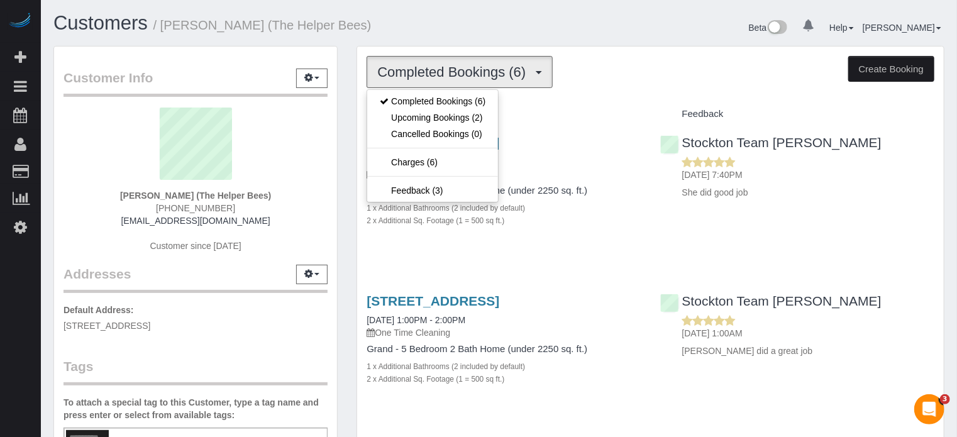
click at [483, 32] on h1 "Customers / Suheila Masudi (The Helper Bees)" at bounding box center [271, 23] width 436 height 21
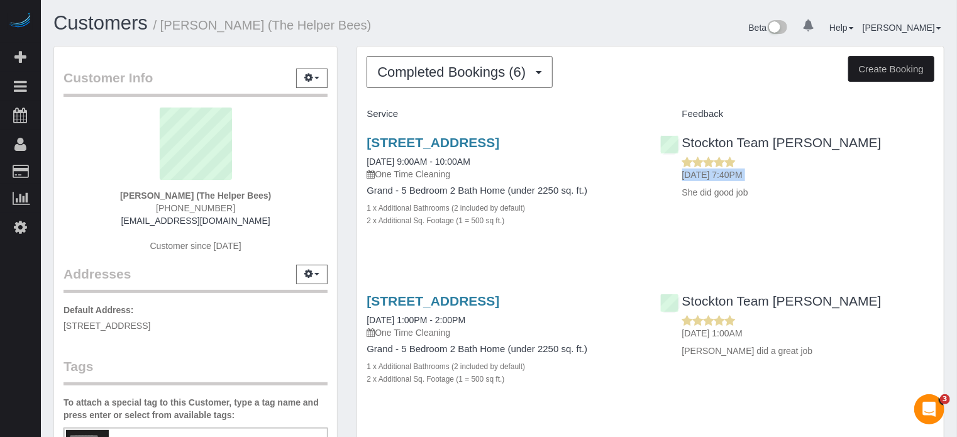
drag, startPoint x: 827, startPoint y: 138, endPoint x: 675, endPoint y: 196, distance: 163.1
click at [675, 196] on div "Stockton Team Maria 09/21/2025 7:40PM She did good job" at bounding box center [797, 164] width 293 height 80
click at [704, 204] on div "2246 Buna Vista Drive, Manteca, CA 95337 09/18/2025 9:00AM - 10:00AM One Time C…" at bounding box center [650, 187] width 587 height 127
drag, startPoint x: 777, startPoint y: 201, endPoint x: 666, endPoint y: 108, distance: 144.2
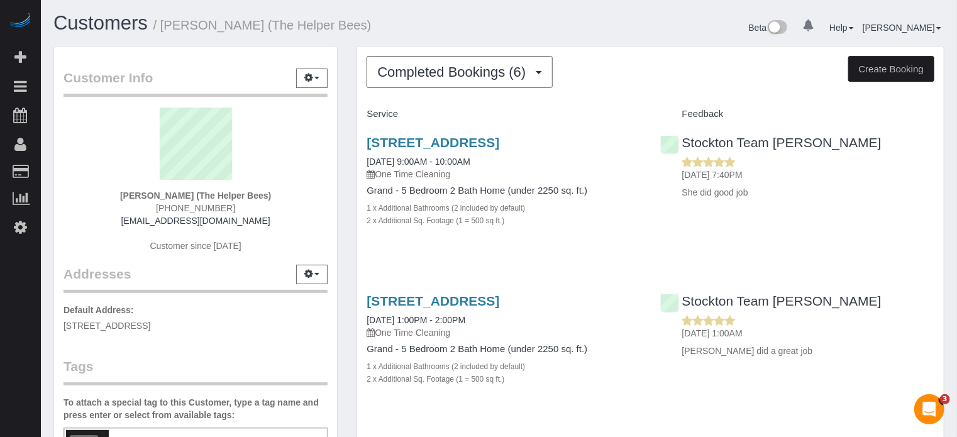
click at [45, 146] on div "Customer Info Edit Contact Info Send Message Email Preferences Special Sales Ta…" at bounding box center [195, 350] width 303 height 608
click at [48, 139] on div "Customer Info Edit Contact Info Send Message Email Preferences Special Sales Ta…" at bounding box center [195, 350] width 303 height 608
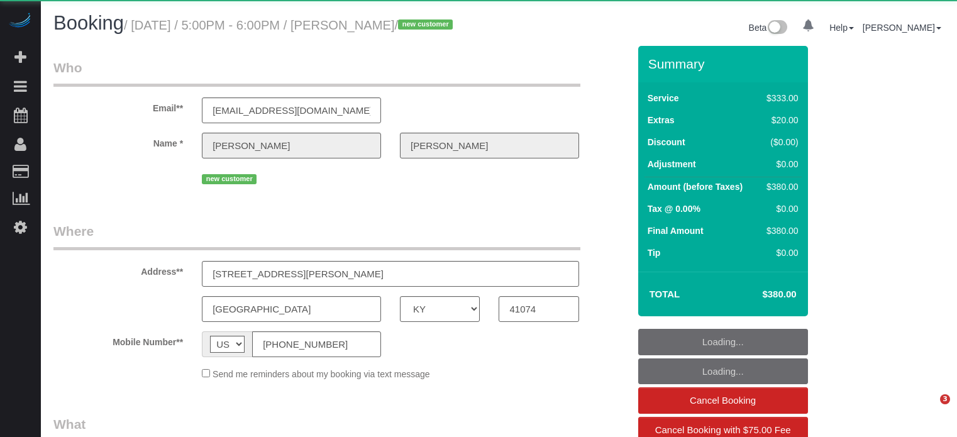
select select "KY"
select select "number:9"
select select "object:699"
select select "6"
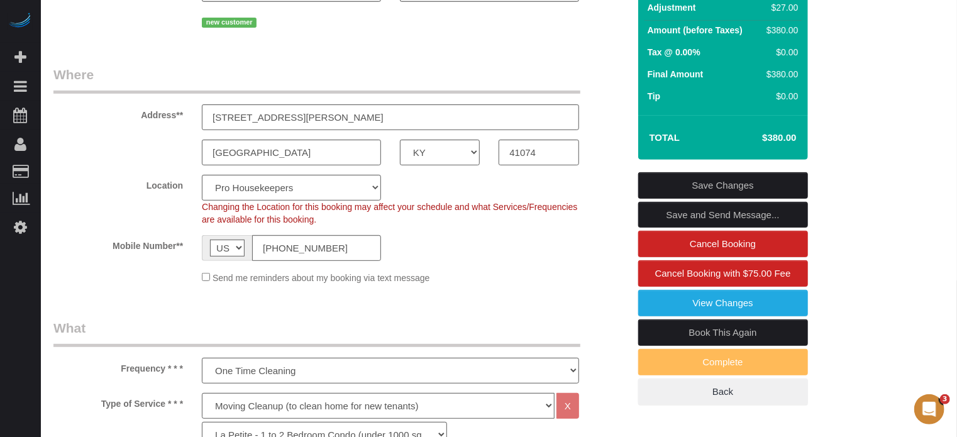
scroll to position [189, 0]
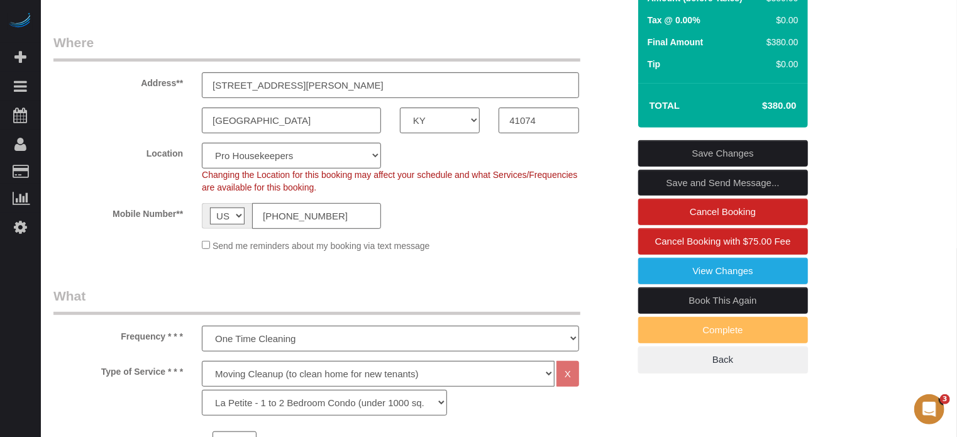
click at [284, 228] on input "[PHONE_NUMBER]" at bounding box center [316, 216] width 129 height 26
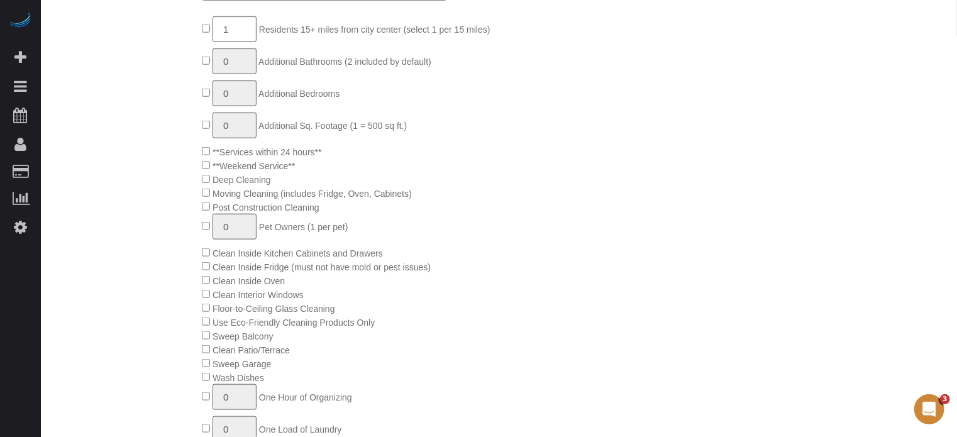
scroll to position [0, 0]
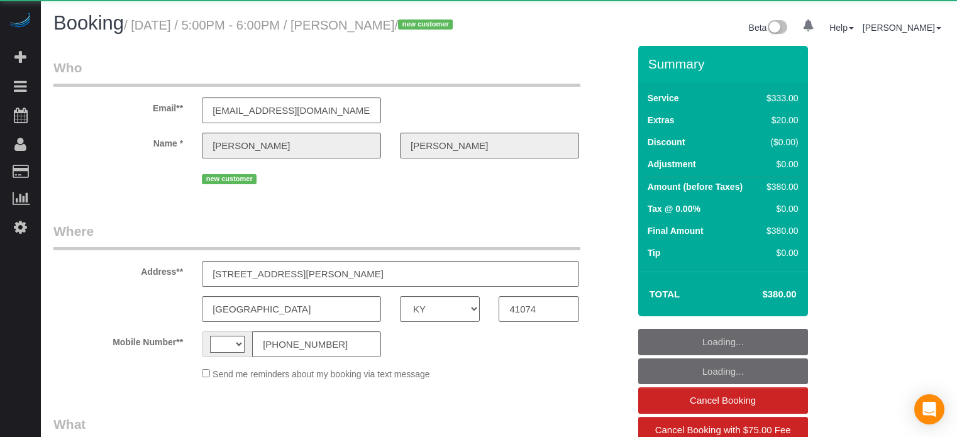
select select "KY"
select select "number:9"
select select "string:[GEOGRAPHIC_DATA]"
select select "object:828"
select select "6"
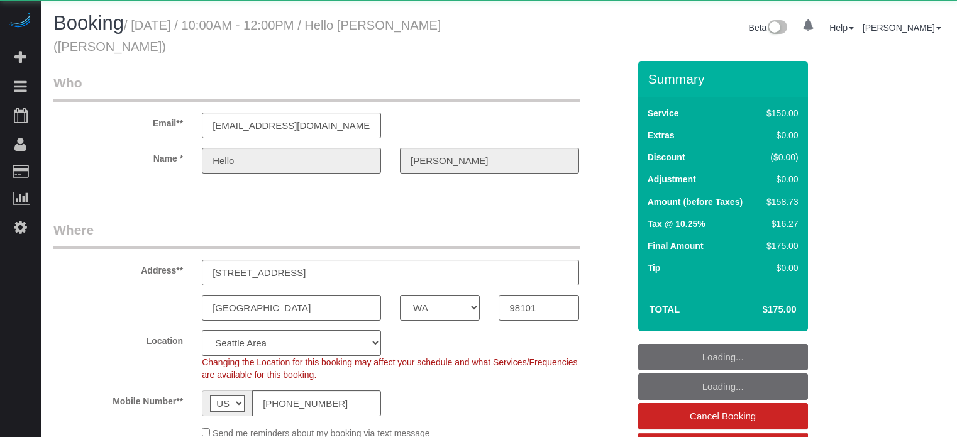
select select "WA"
select select "number:9"
select select "object:880"
select select "117"
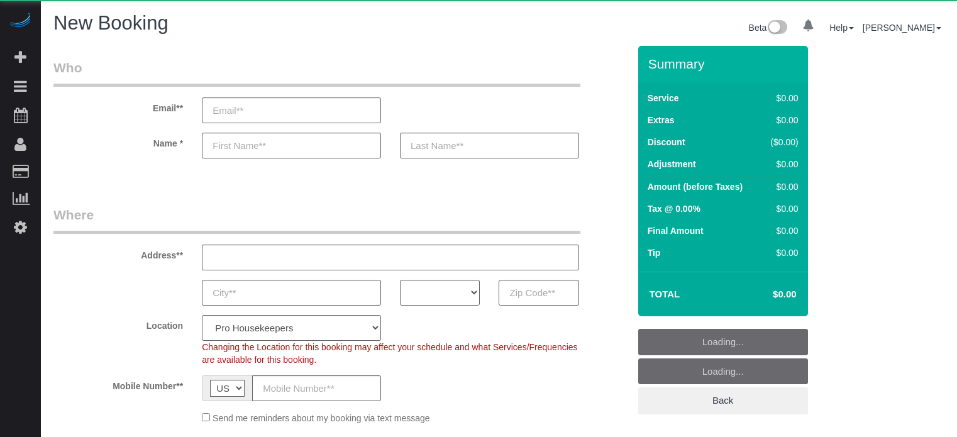
select select "number:9"
select select "object:1091"
select select "4"
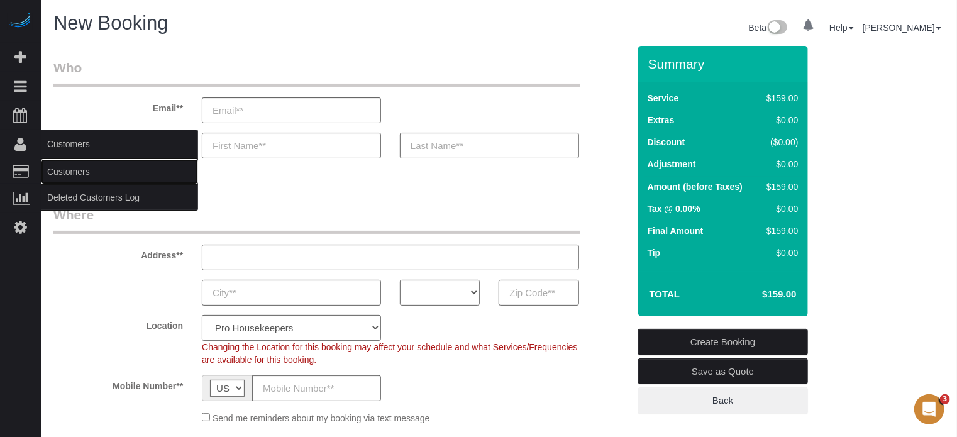
click at [75, 170] on link "Customers" at bounding box center [119, 171] width 157 height 25
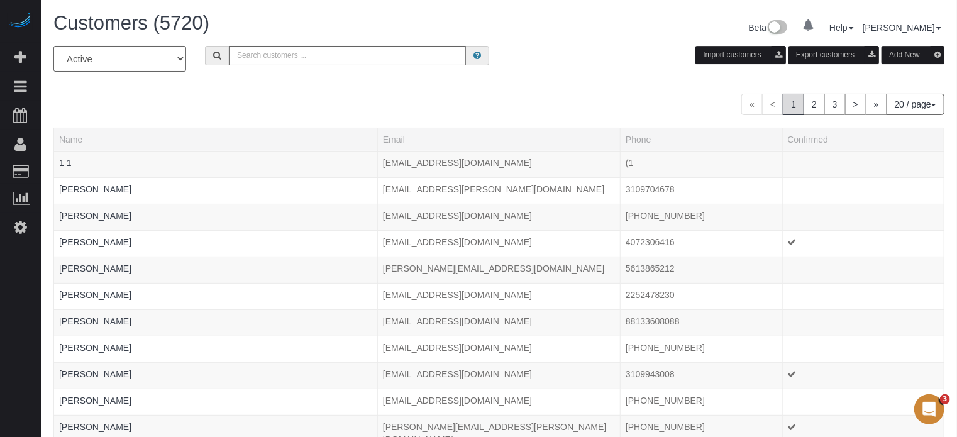
click at [275, 65] on div "All Active Archived Import customers Export customers Add New" at bounding box center [499, 63] width 910 height 35
click at [274, 57] on input "text" at bounding box center [347, 55] width 237 height 19
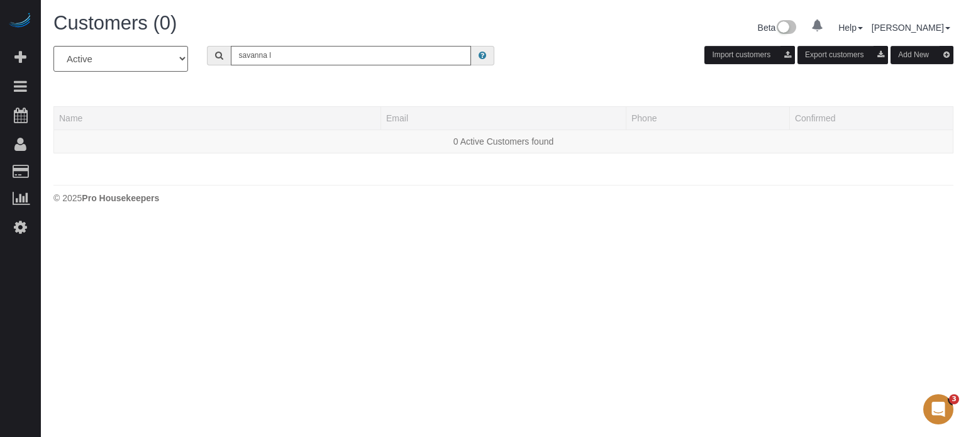
drag, startPoint x: 284, startPoint y: 56, endPoint x: 252, endPoint y: 59, distance: 32.2
click at [252, 59] on input "savanna l" at bounding box center [351, 55] width 240 height 19
click at [287, 55] on input "savanna l" at bounding box center [351, 55] width 240 height 19
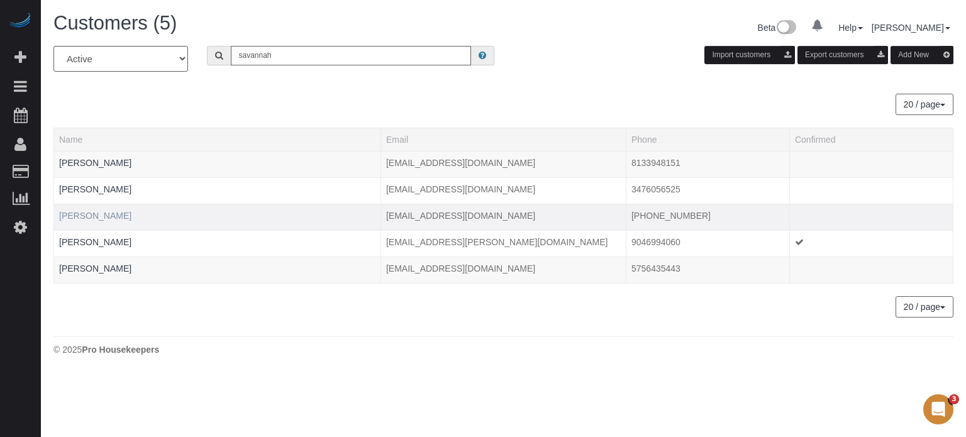
type input "savannah"
click at [103, 211] on link "Savannah Lane" at bounding box center [95, 216] width 72 height 10
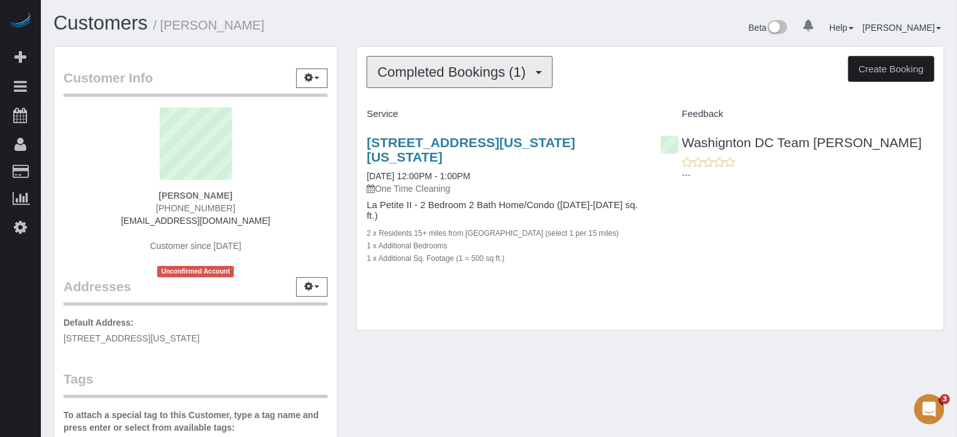
click at [462, 82] on button "Completed Bookings (1)" at bounding box center [460, 72] width 186 height 32
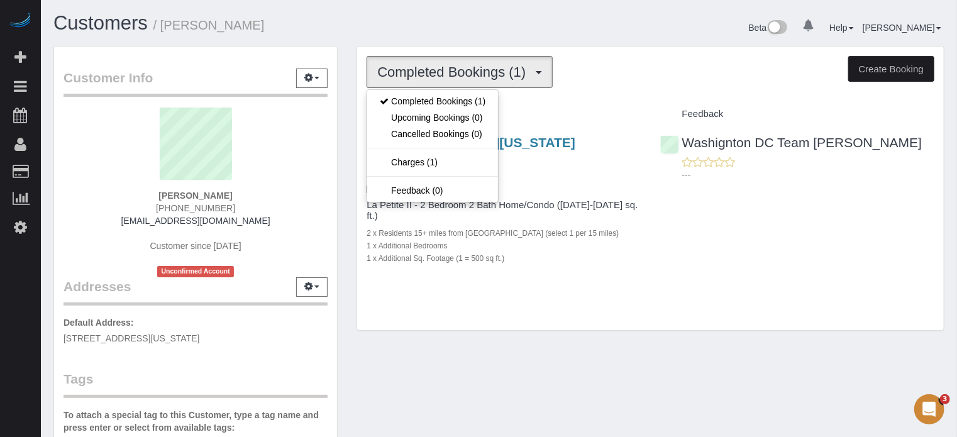
click at [463, 35] on div "Customers / Savannah Lane" at bounding box center [271, 26] width 455 height 27
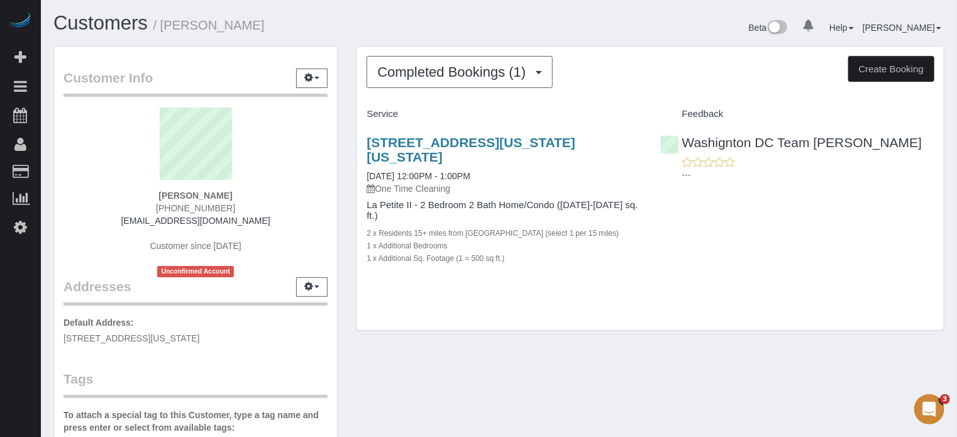
click at [470, 35] on div "Customers / Savannah Lane" at bounding box center [271, 26] width 455 height 27
click at [493, 37] on div "Customers / Savannah Lane" at bounding box center [271, 26] width 455 height 27
click at [463, 341] on div "Customer Info Edit Contact Info Send Message Email Preferences Special Sales Ta…" at bounding box center [499, 356] width 910 height 621
click at [312, 81] on icon "button" at bounding box center [308, 78] width 9 height 8
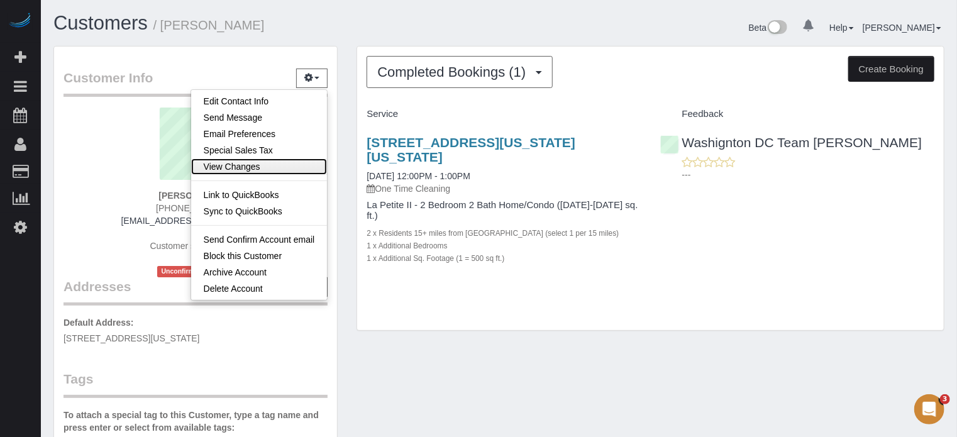
click at [226, 167] on link "View Changes" at bounding box center [259, 166] width 136 height 16
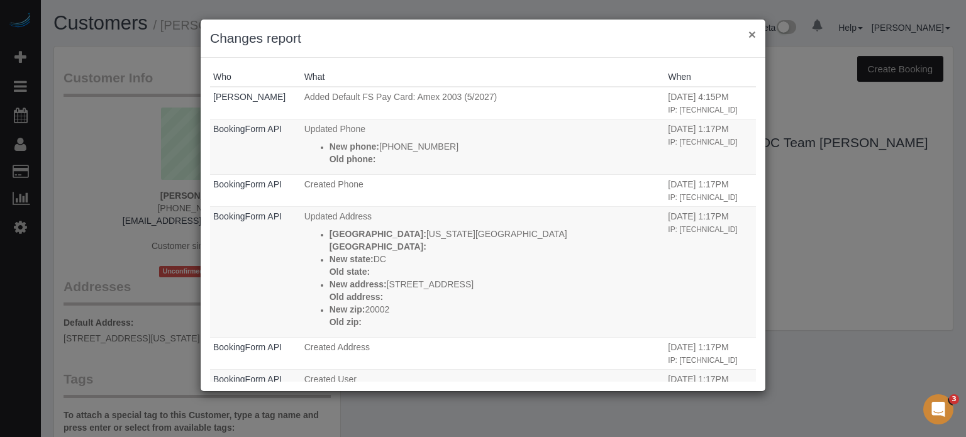
click at [749, 36] on button "×" at bounding box center [752, 34] width 8 height 13
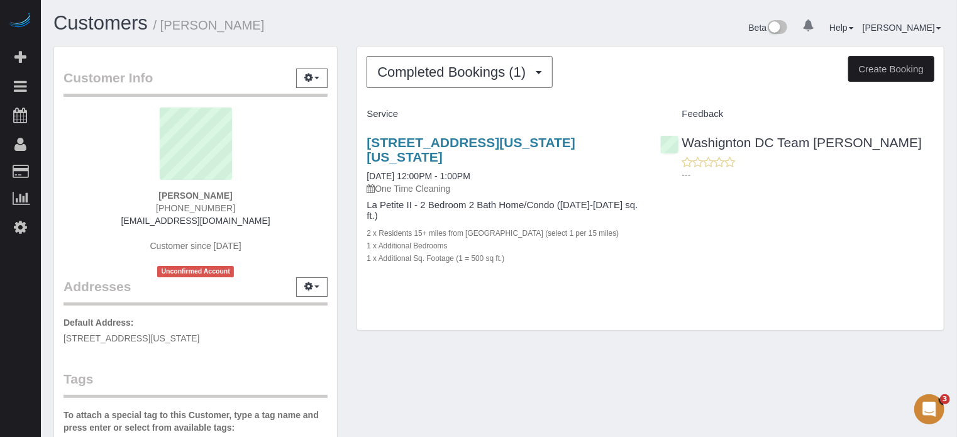
click at [354, 148] on div "Completed Bookings (1) Completed Bookings (1) Upcoming Bookings (0) Cancelled B…" at bounding box center [650, 194] width 607 height 297
click at [495, 324] on div "Completed Bookings (1) Completed Bookings (1) Upcoming Bookings (0) Cancelled B…" at bounding box center [650, 194] width 607 height 297
click at [355, 180] on div "Completed Bookings (1) Completed Bookings (1) Upcoming Bookings (0) Cancelled B…" at bounding box center [650, 194] width 607 height 297
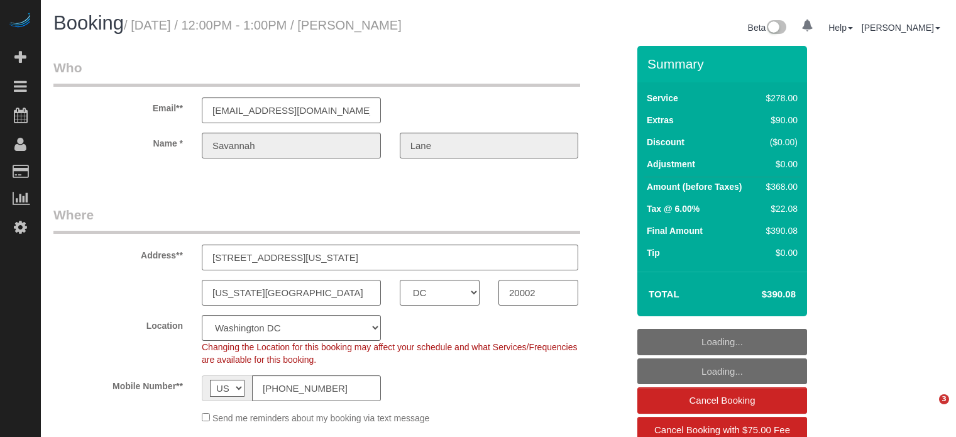
select select "DC"
select select "5"
select select "spot1"
select select "number:9"
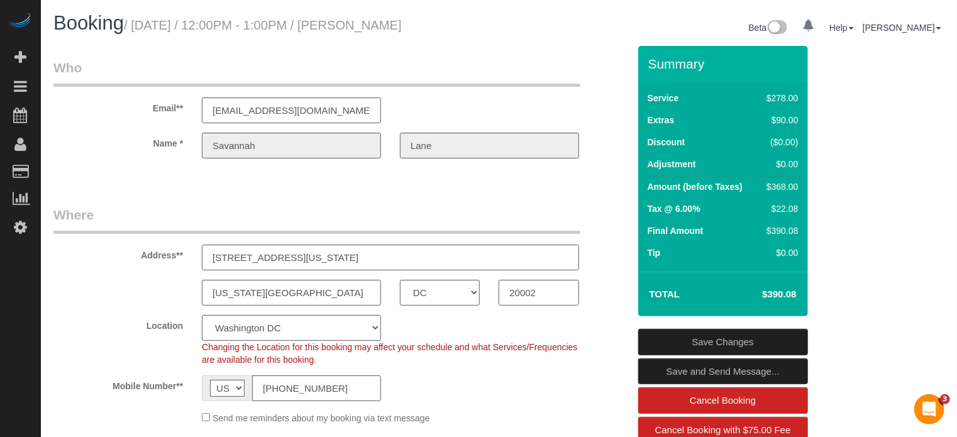
click at [616, 131] on sui-booking-customer "Email** [EMAIL_ADDRESS][DOMAIN_NAME] Name * [GEOGRAPHIC_DATA][PERSON_NAME]" at bounding box center [340, 114] width 575 height 113
click at [619, 116] on div "Email** [EMAIL_ADDRESS][DOMAIN_NAME]" at bounding box center [341, 90] width 594 height 65
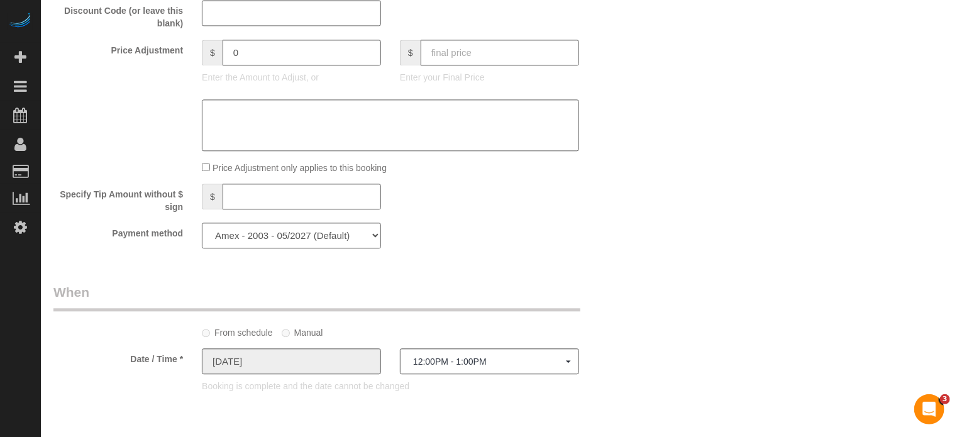
scroll to position [1446, 0]
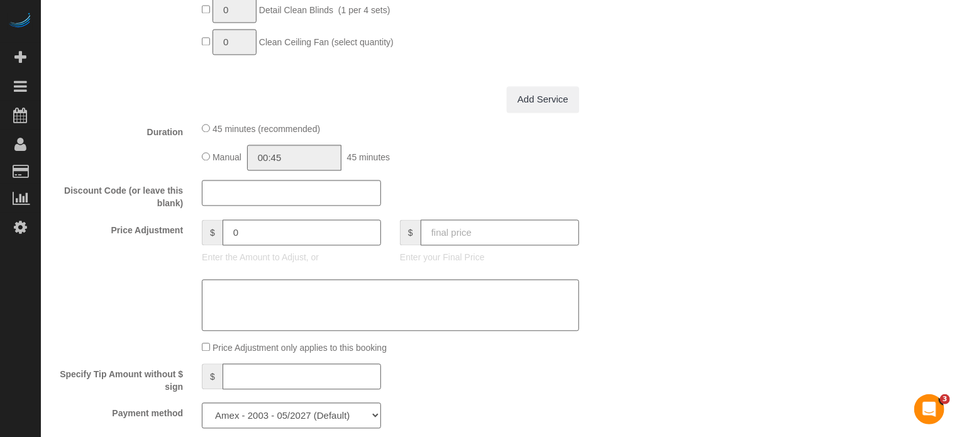
scroll to position [1006, 0]
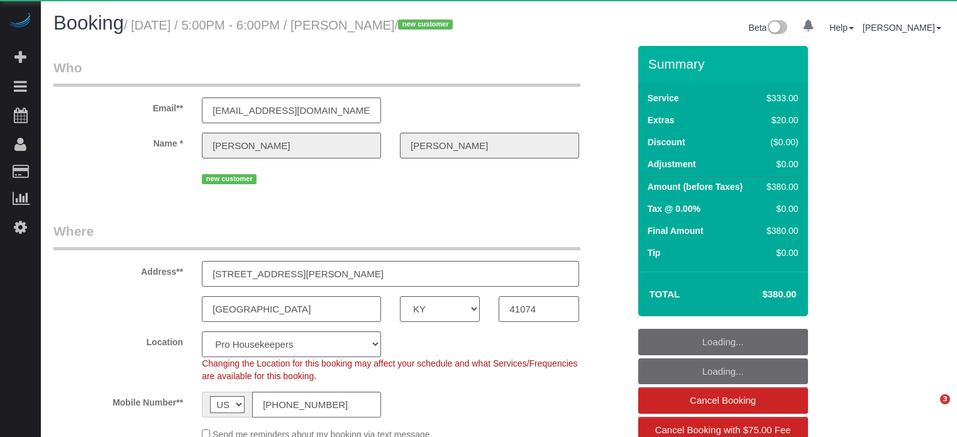
select select "KY"
select select "number:9"
select select "object:1279"
select select "6"
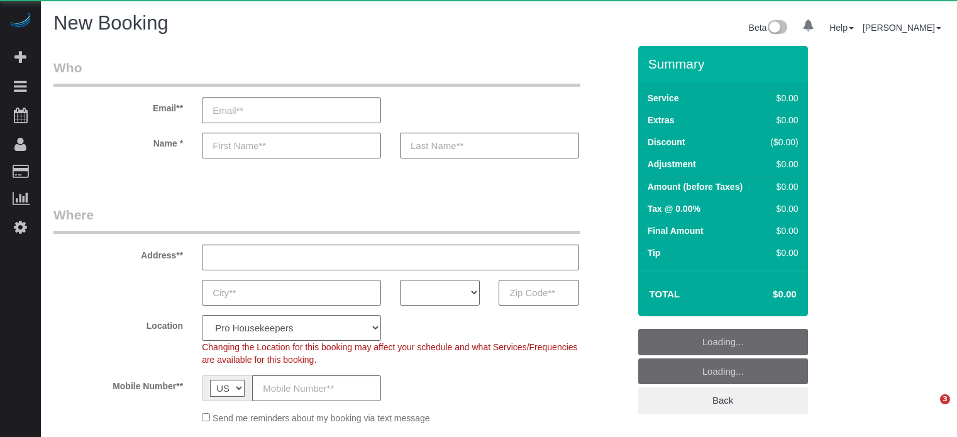
select select "number:9"
select select "4"
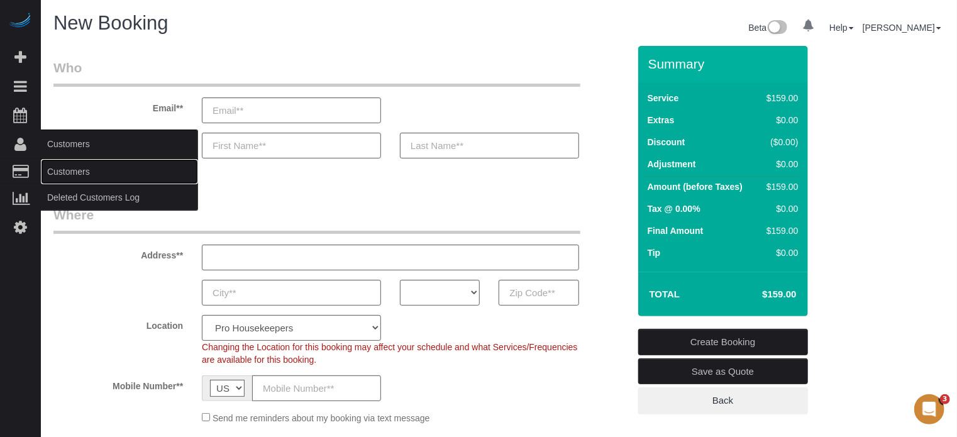
click at [84, 175] on link "Customers" at bounding box center [119, 171] width 157 height 25
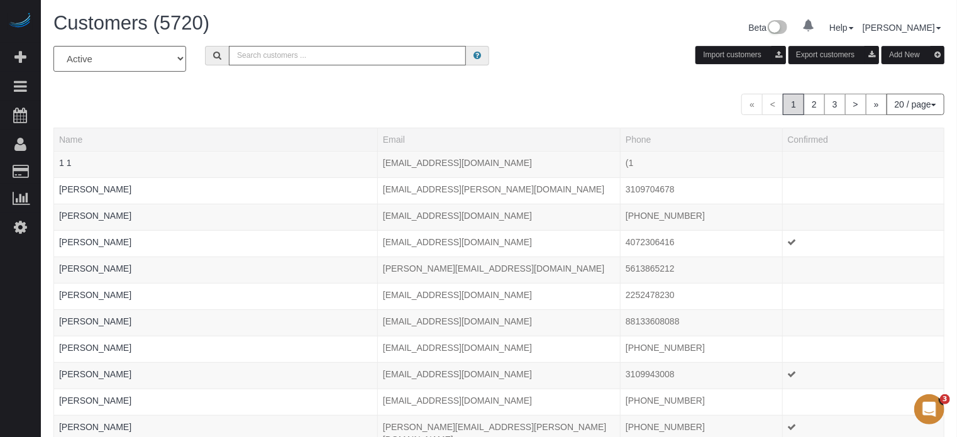
click at [302, 57] on input "text" at bounding box center [347, 55] width 237 height 19
paste input "sasko.pavlovic@gmail.com"
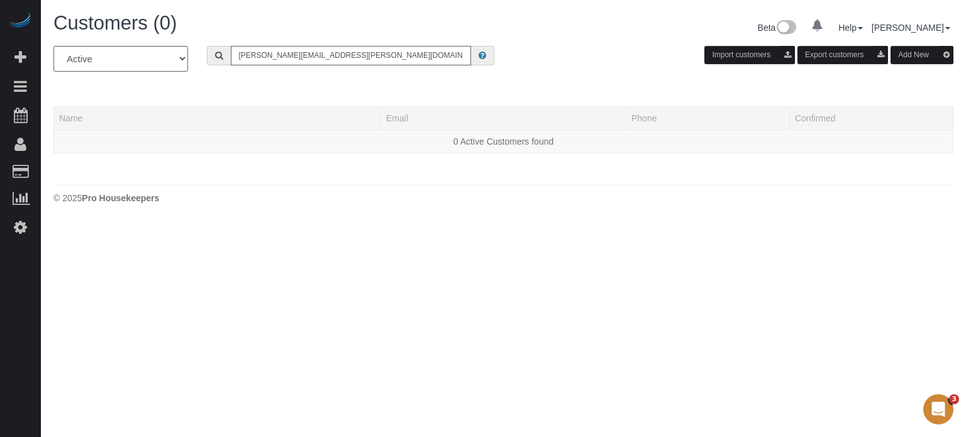
type input "sasko.pavlovic@gmail.com"
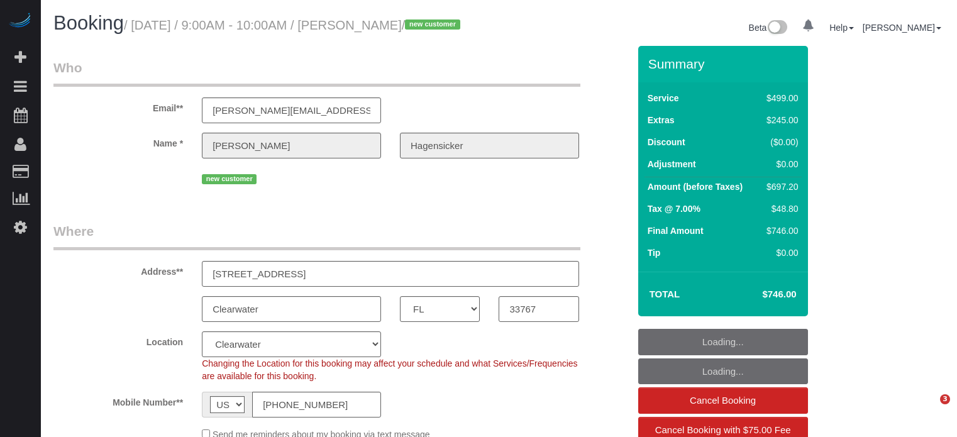
select select "FL"
select select "7"
select select "number:9"
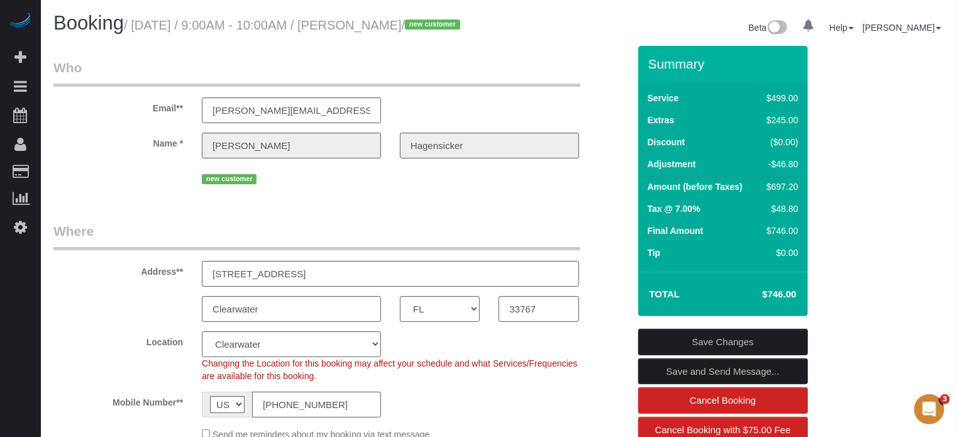
scroll to position [187, 0]
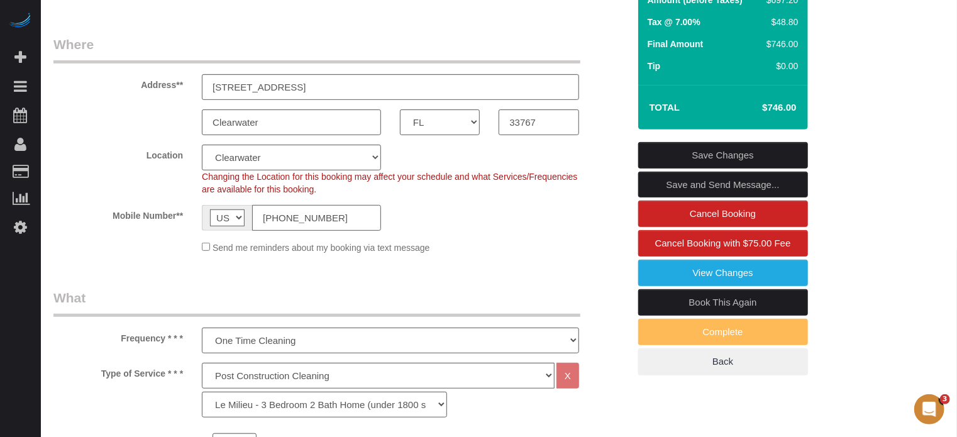
click at [287, 231] on input "[PHONE_NUMBER]" at bounding box center [316, 218] width 129 height 26
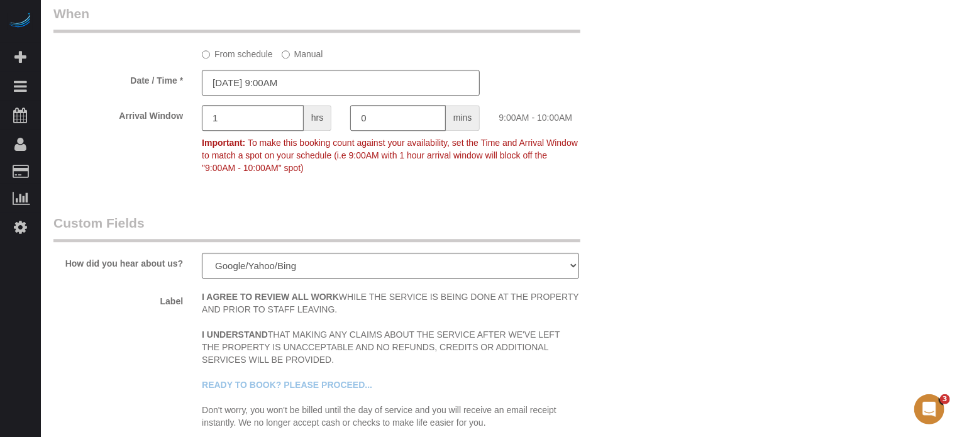
scroll to position [2292, 0]
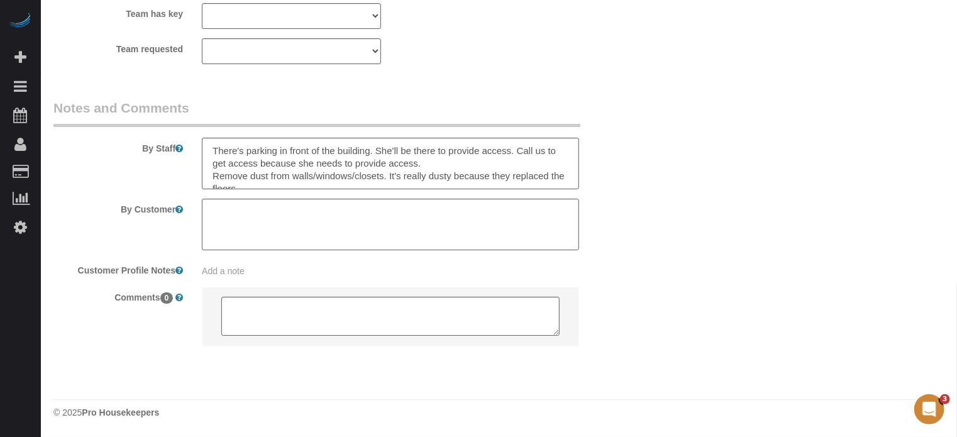
scroll to position [13, 0]
